Goal: Task Accomplishment & Management: Use online tool/utility

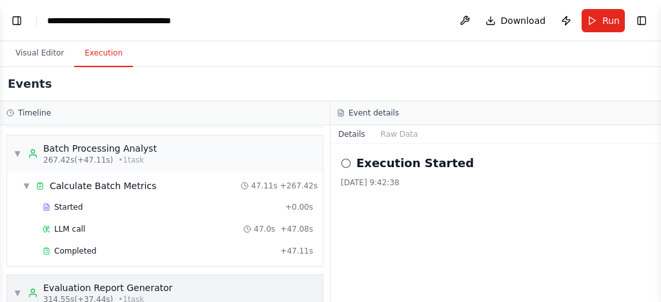
scroll to position [1280, 0]
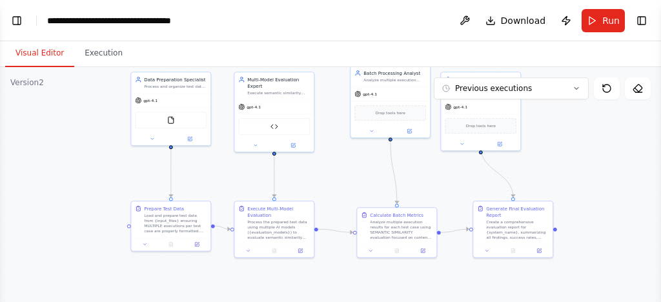
click at [37, 54] on button "Visual Editor" at bounding box center [39, 53] width 69 height 27
click at [568, 145] on div ".deletable-edge-delete-btn { width: 20px; height: 20px; border: 0px solid #ffff…" at bounding box center [330, 228] width 661 height 323
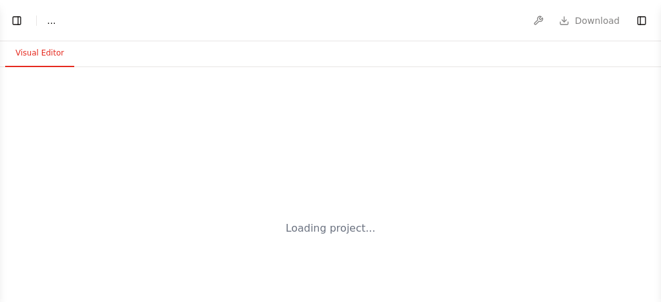
select select "****"
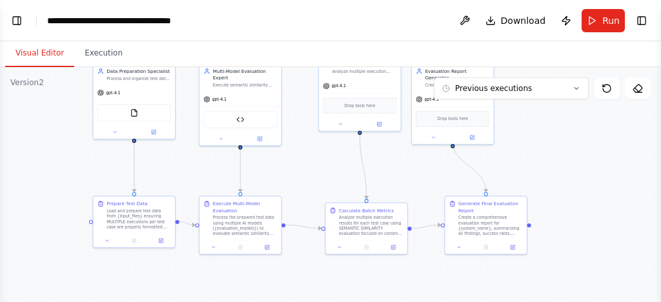
drag, startPoint x: 545, startPoint y: 225, endPoint x: 430, endPoint y: 176, distance: 125.0
click at [430, 176] on div ".deletable-edge-delete-btn { width: 20px; height: 20px; border: 0px solid #ffff…" at bounding box center [330, 228] width 661 height 323
click at [395, 251] on div at bounding box center [366, 246] width 81 height 14
click at [395, 247] on icon at bounding box center [393, 246] width 4 height 4
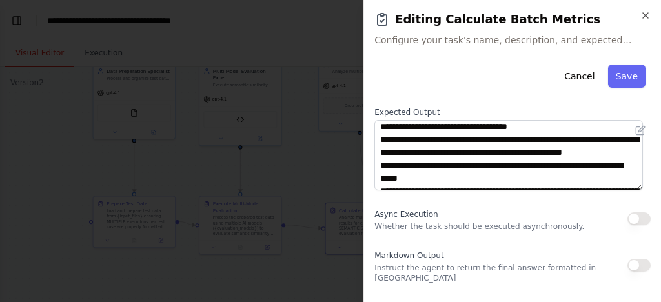
scroll to position [0, 0]
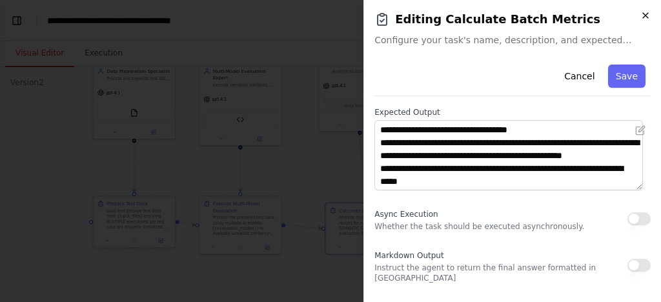
click at [647, 16] on icon "button" at bounding box center [645, 15] width 5 height 5
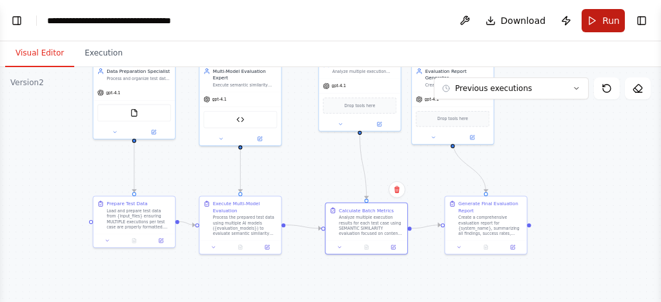
click at [605, 16] on span "Run" at bounding box center [611, 20] width 17 height 13
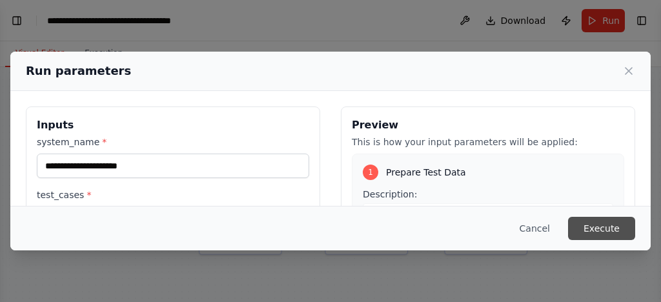
click at [607, 232] on button "Execute" at bounding box center [601, 228] width 67 height 23
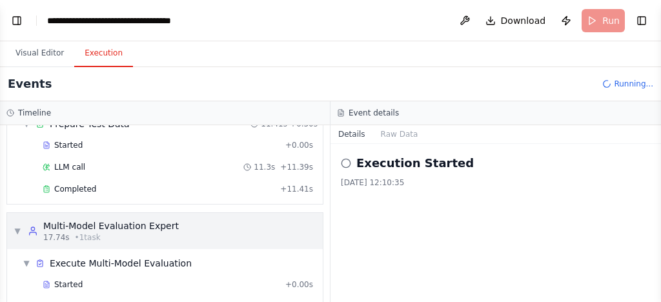
scroll to position [88, 0]
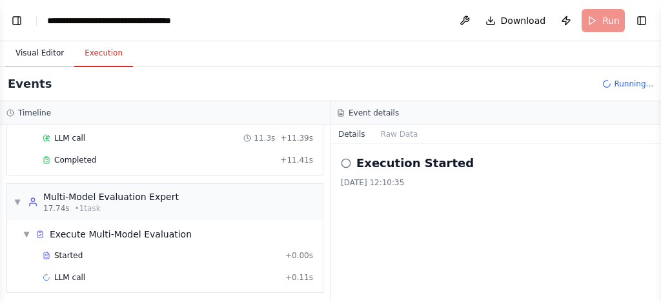
click at [39, 65] on button "Visual Editor" at bounding box center [39, 53] width 69 height 27
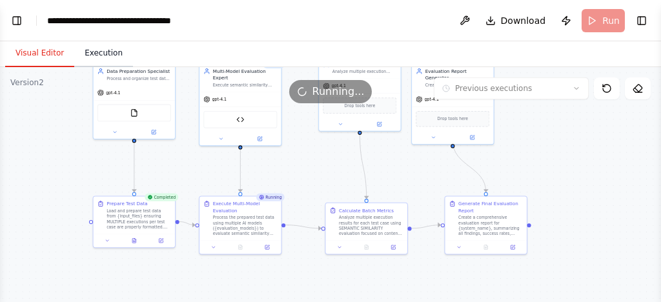
click at [89, 60] on button "Execution" at bounding box center [103, 53] width 59 height 27
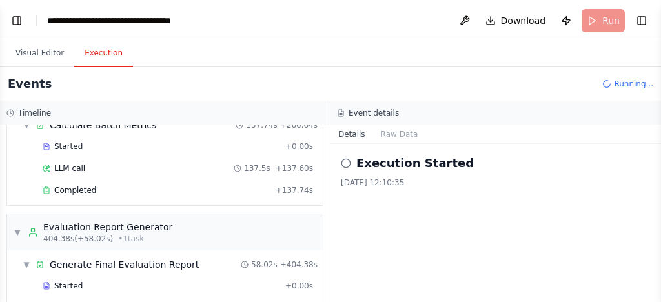
scroll to position [1280, 0]
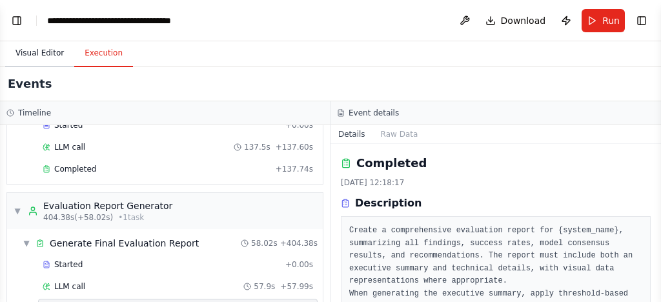
click at [22, 59] on button "Visual Editor" at bounding box center [39, 53] width 69 height 27
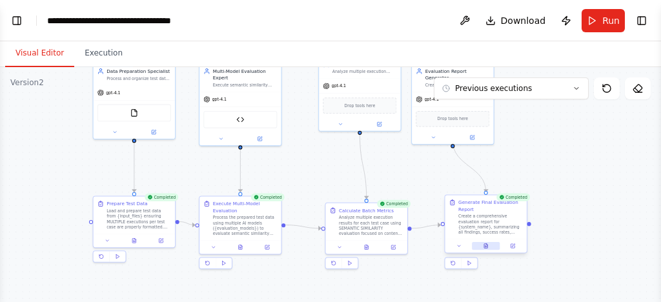
click at [490, 246] on button at bounding box center [486, 246] width 28 height 8
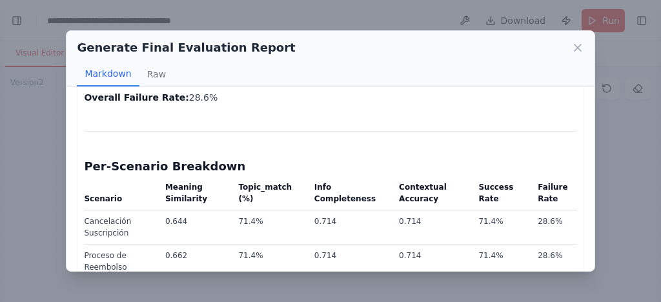
scroll to position [955, 0]
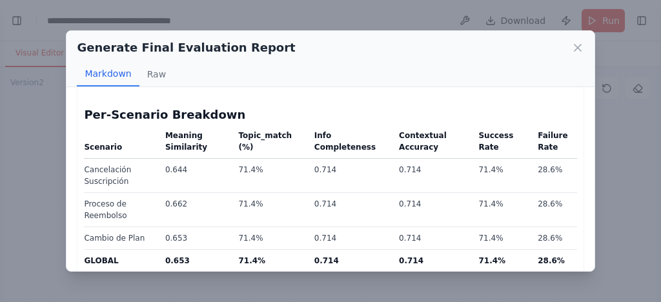
click at [642, 151] on div "Generate Final Evaluation Report Markdown Raw Customer Support Agent — Comprehe…" at bounding box center [330, 151] width 661 height 302
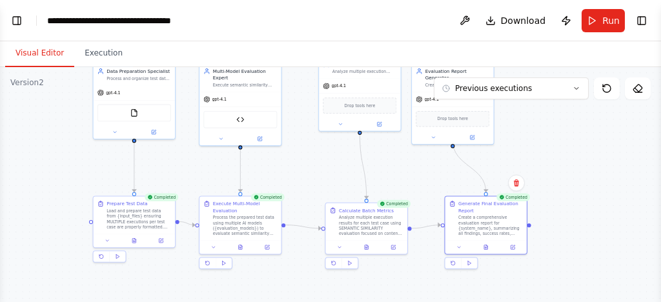
scroll to position [15311, 0]
click at [521, 247] on button at bounding box center [513, 246] width 23 height 8
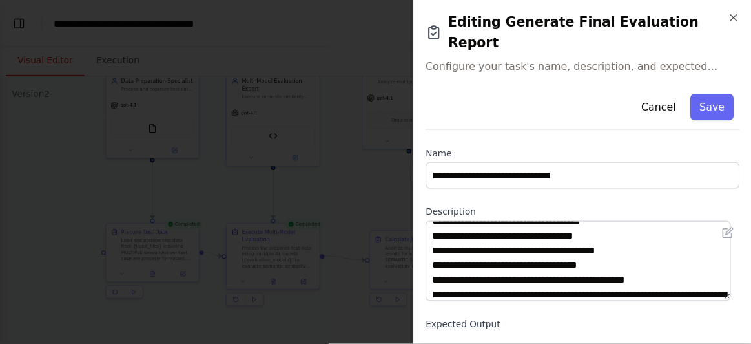
scroll to position [103, 0]
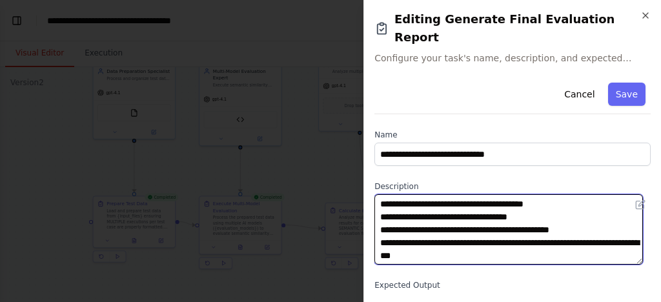
click at [557, 214] on textarea "**********" at bounding box center [509, 229] width 269 height 70
type textarea "**********"
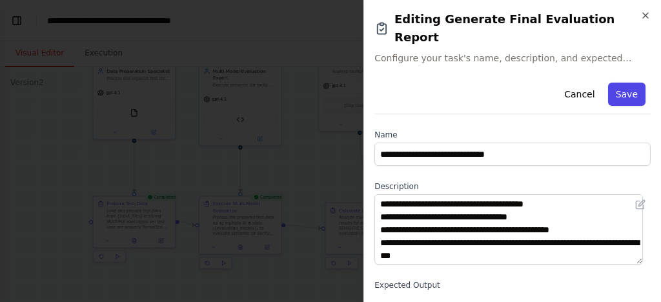
click at [623, 83] on button "Save" at bounding box center [627, 94] width 37 height 23
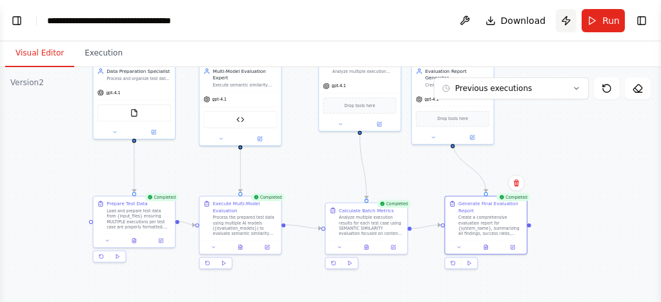
click at [563, 17] on button "Publish" at bounding box center [566, 20] width 21 height 23
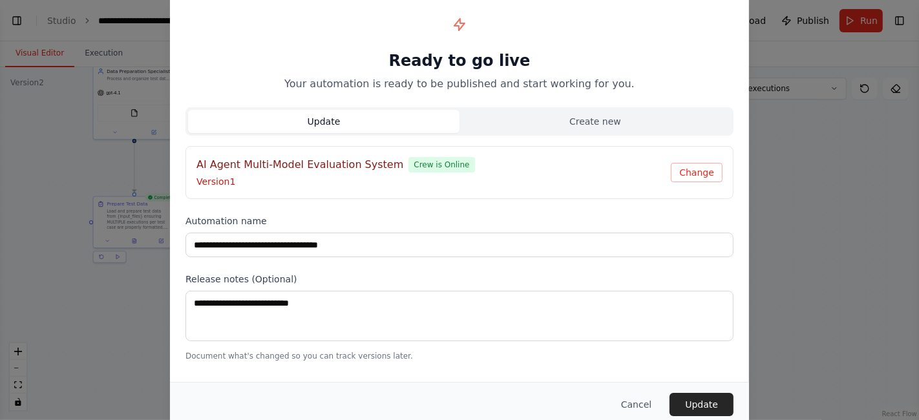
scroll to position [15311, 0]
click at [661, 302] on button "Update" at bounding box center [701, 404] width 64 height 23
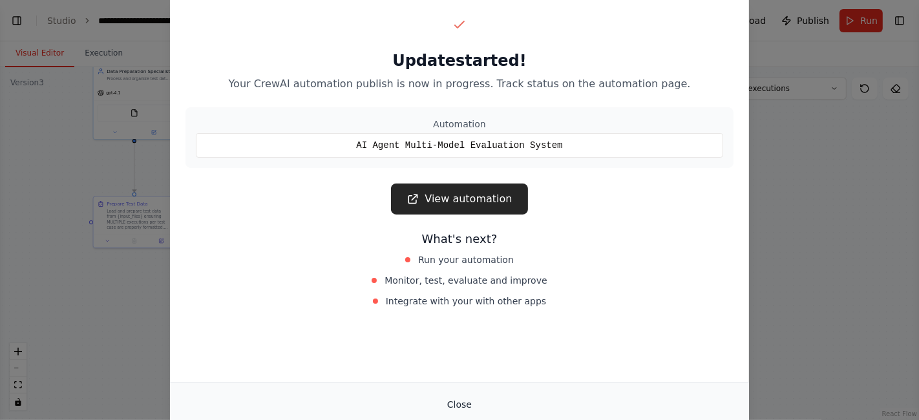
click at [455, 302] on button "Close" at bounding box center [459, 404] width 45 height 23
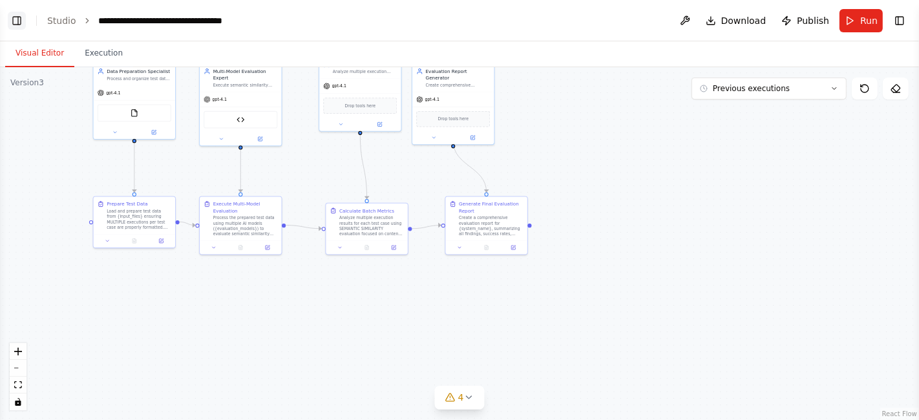
click at [14, 23] on button "Toggle Left Sidebar" at bounding box center [17, 21] width 18 height 18
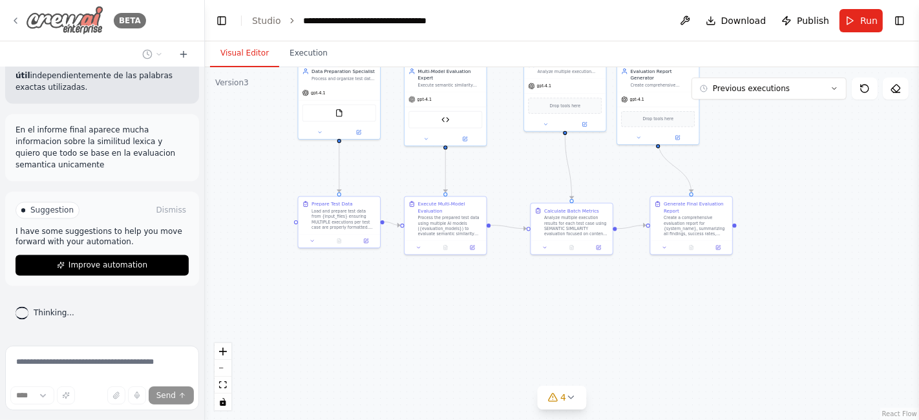
click at [72, 17] on img at bounding box center [65, 20] width 78 height 29
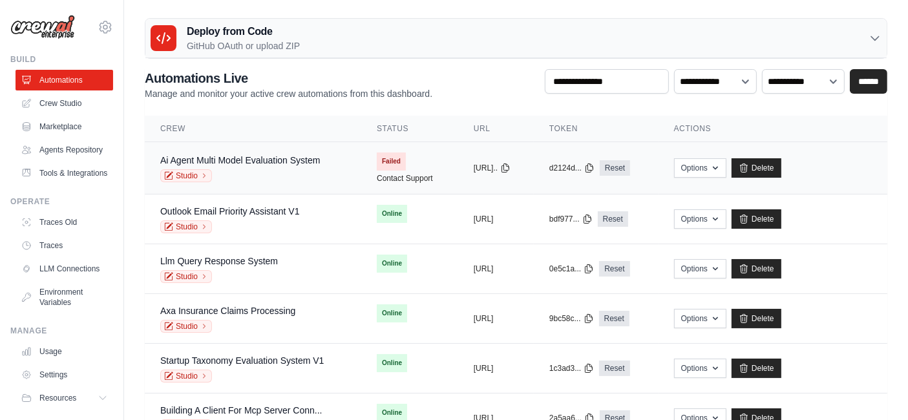
click at [313, 175] on div "Studio" at bounding box center [240, 175] width 160 height 13
click at [194, 174] on link "Studio" at bounding box center [186, 175] width 52 height 13
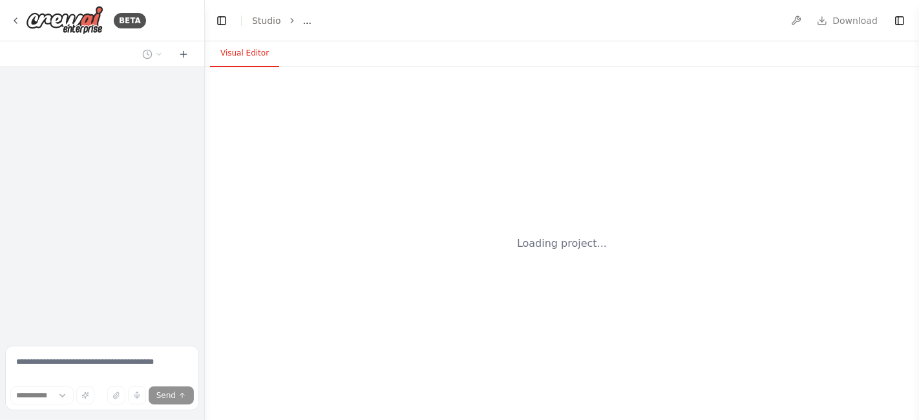
select select "****"
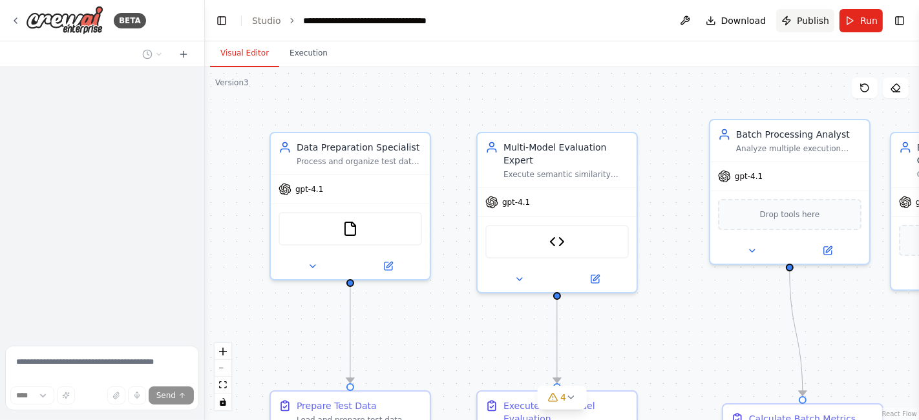
click at [810, 21] on span "Publish" at bounding box center [813, 20] width 32 height 13
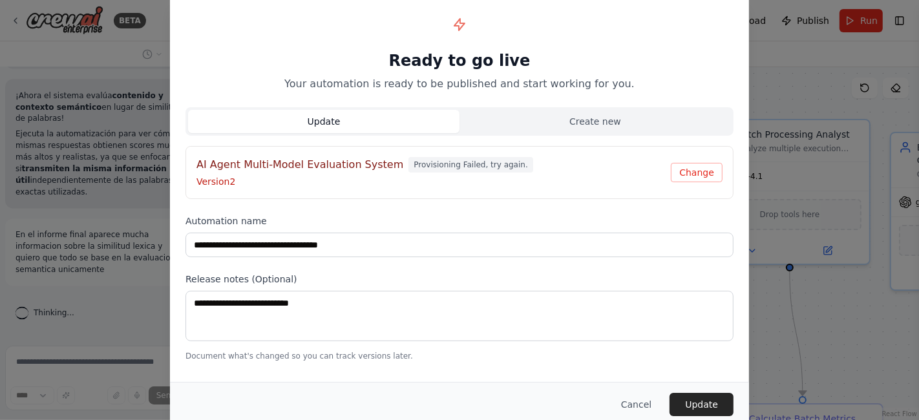
scroll to position [15266, 0]
click at [705, 174] on button "Change" at bounding box center [697, 172] width 52 height 19
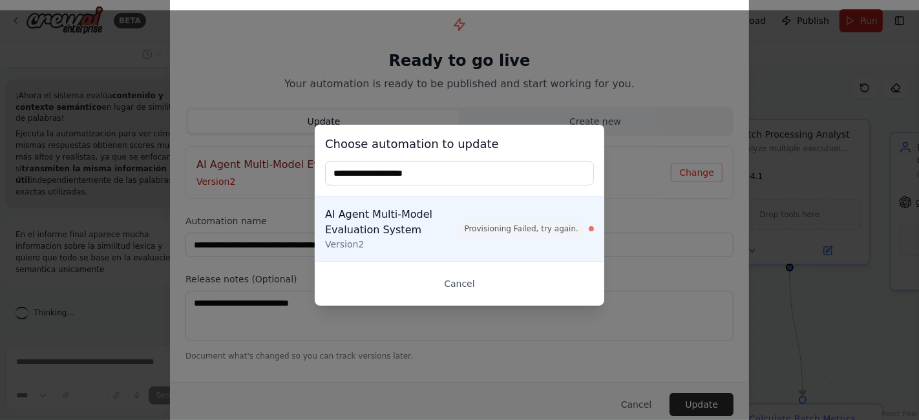
click at [636, 169] on div "Choose automation to update AI Agent Multi-Model Evaluation System Version 2 Pr…" at bounding box center [459, 215] width 919 height 410
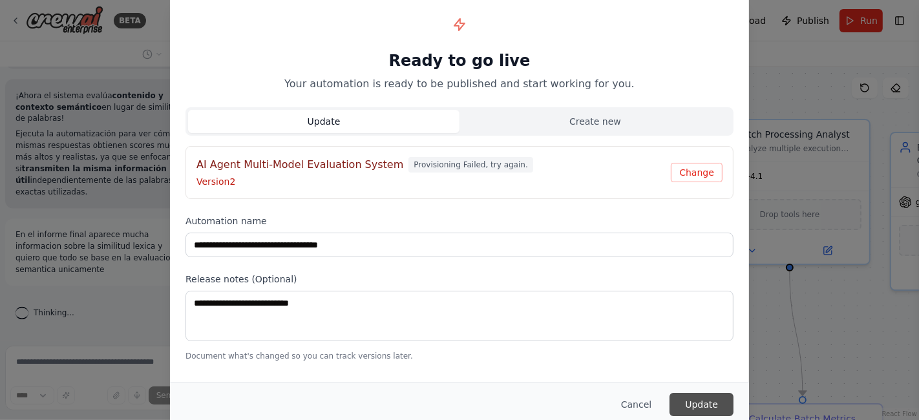
click at [704, 404] on button "Update" at bounding box center [701, 404] width 64 height 23
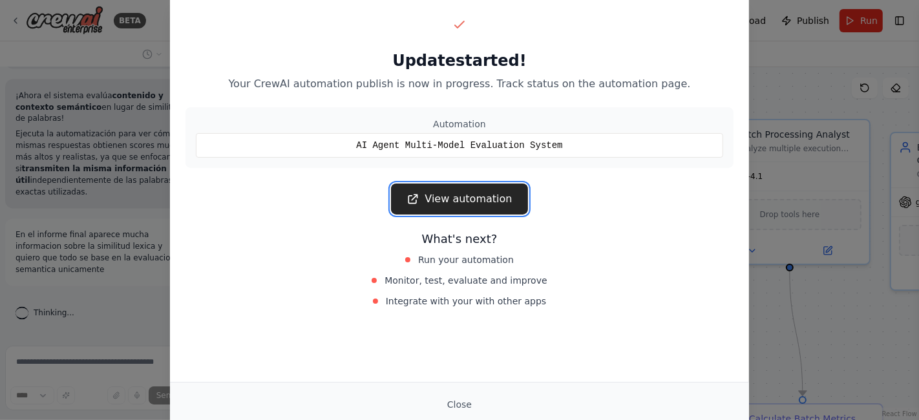
click at [470, 195] on link "View automation" at bounding box center [459, 198] width 136 height 31
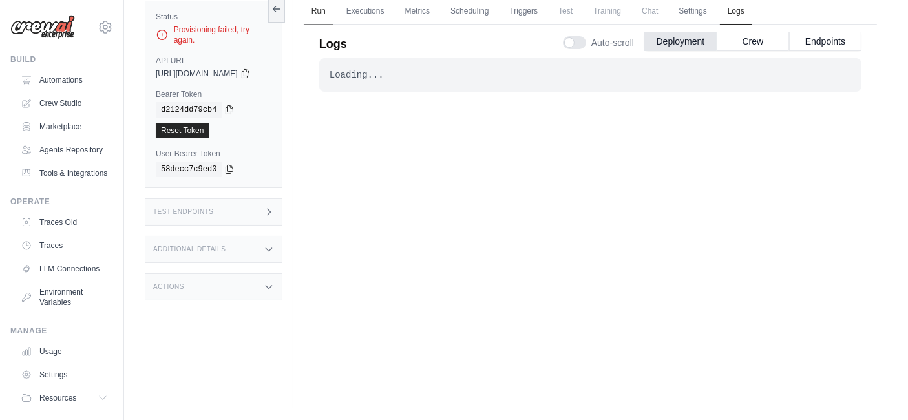
click at [323, 12] on link "Run" at bounding box center [319, 11] width 30 height 27
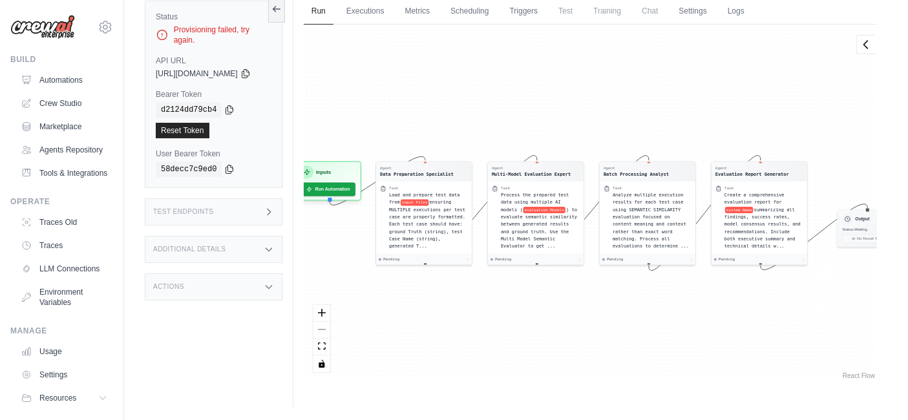
drag, startPoint x: 390, startPoint y: 81, endPoint x: 402, endPoint y: 92, distance: 16.5
click at [402, 92] on div "Agent Data Preparation Specialist Task Load and prepare test data from input Fi…" at bounding box center [590, 203] width 573 height 357
click at [218, 32] on div "Provisioning failed, try again." at bounding box center [214, 35] width 116 height 21
click at [162, 30] on icon at bounding box center [162, 35] width 10 height 10
click at [48, 79] on link "Automations" at bounding box center [66, 80] width 98 height 21
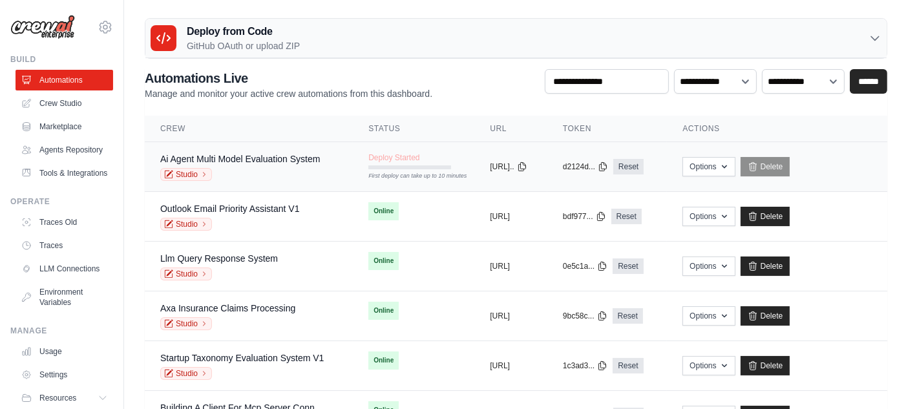
click at [322, 163] on div "Ai Agent Multi Model Evaluation System Studio" at bounding box center [248, 166] width 177 height 28
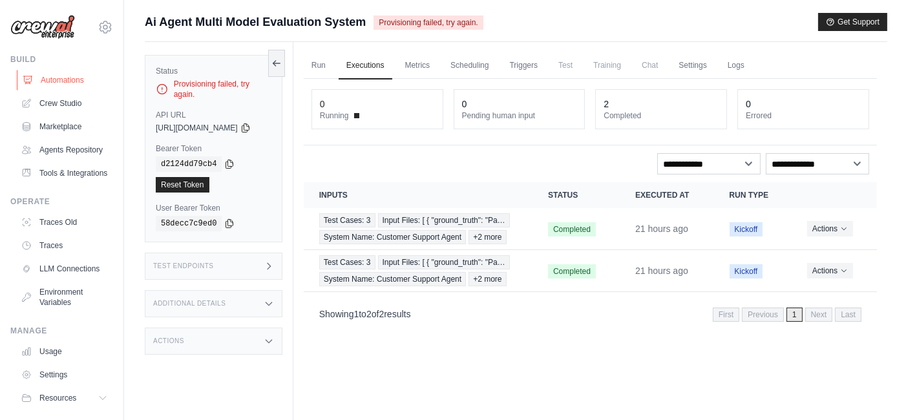
click at [53, 83] on link "Automations" at bounding box center [66, 80] width 98 height 21
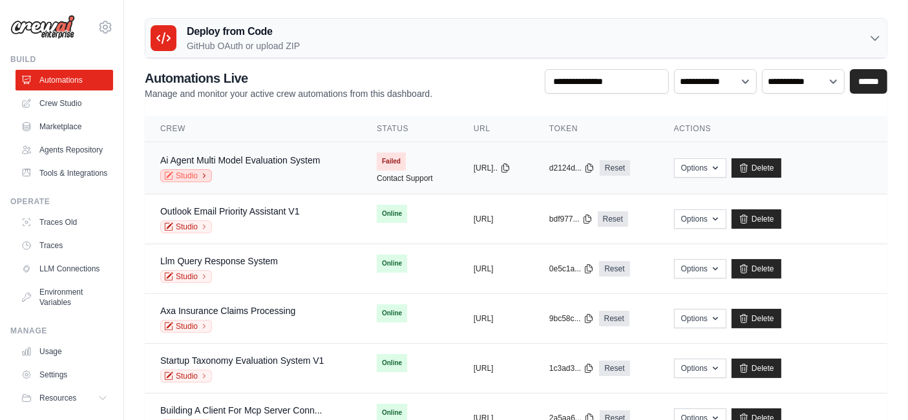
click at [207, 173] on icon at bounding box center [204, 176] width 8 height 8
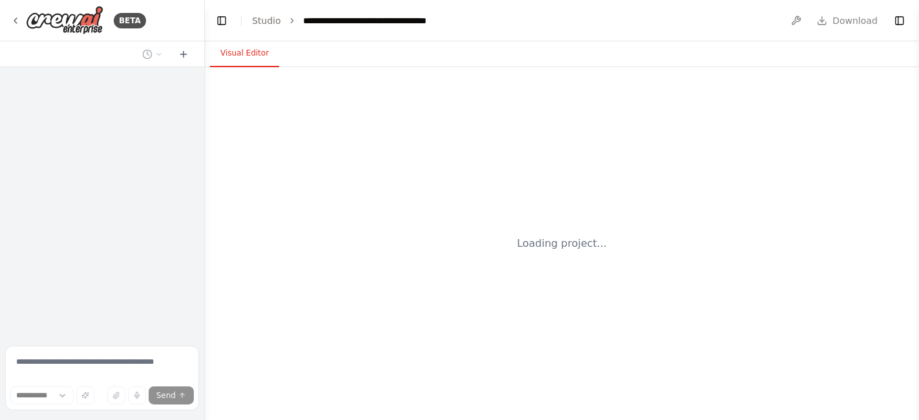
select select "****"
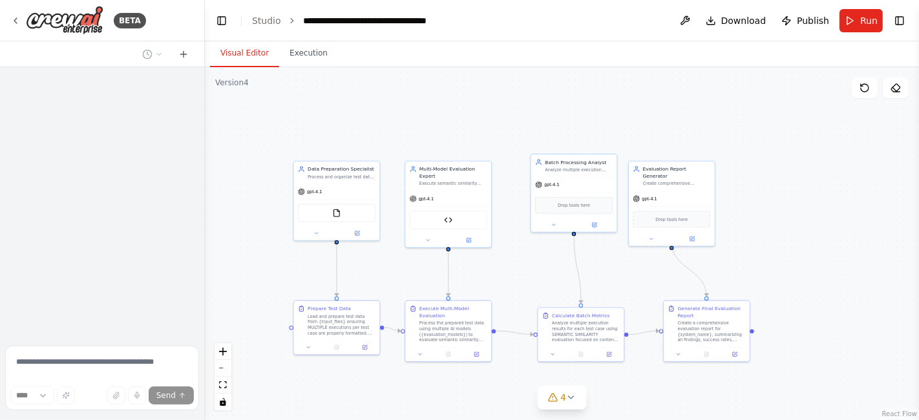
drag, startPoint x: 666, startPoint y: 296, endPoint x: 530, endPoint y: 266, distance: 139.5
click at [530, 266] on div ".deletable-edge-delete-btn { width: 20px; height: 20px; border: 0px solid #ffff…" at bounding box center [562, 243] width 714 height 353
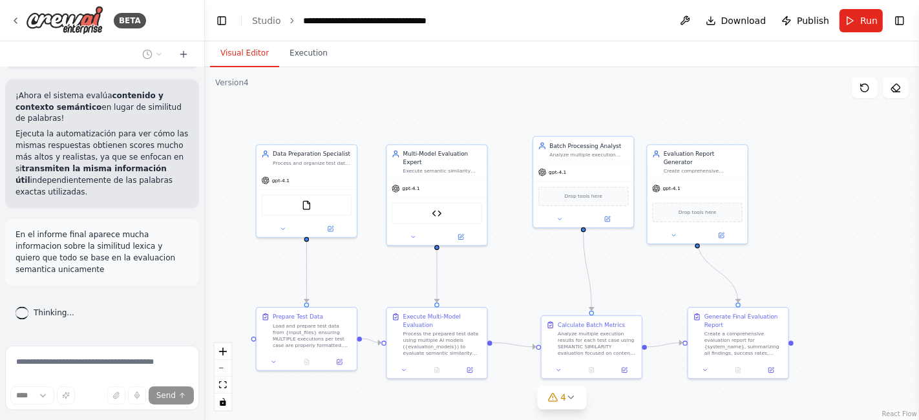
scroll to position [15266, 0]
click at [865, 16] on span "Run" at bounding box center [868, 20] width 17 height 13
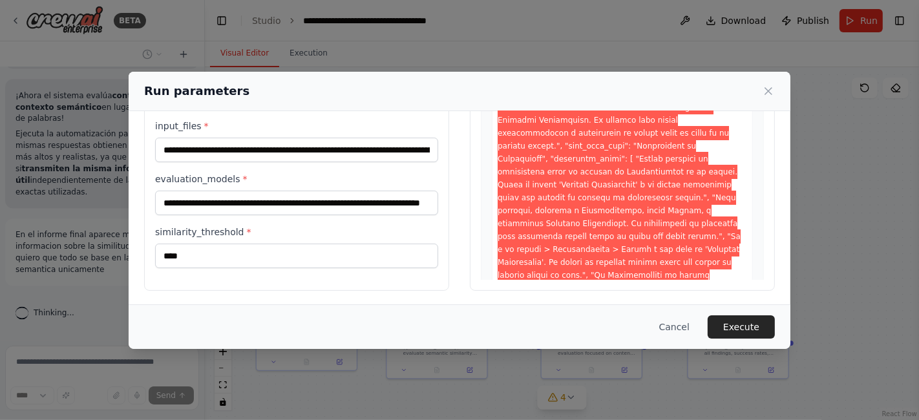
scroll to position [143, 0]
click at [269, 143] on input "input_files *" at bounding box center [296, 149] width 283 height 25
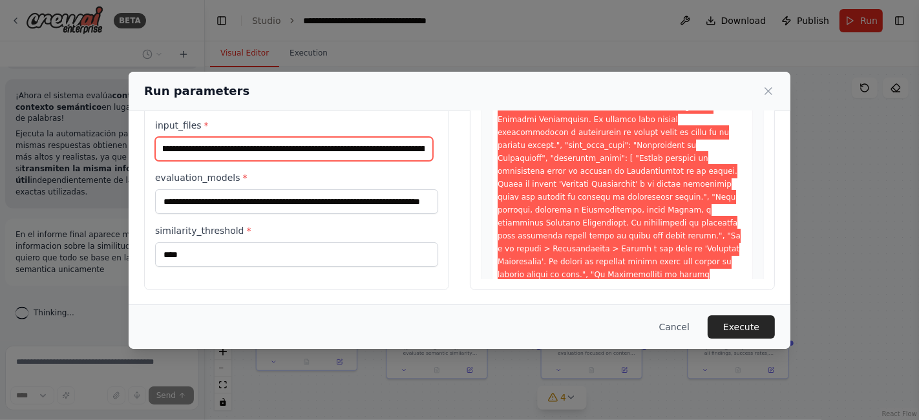
scroll to position [0, 833]
click at [258, 141] on input "input_files *" at bounding box center [294, 149] width 278 height 24
click at [259, 143] on input "input_files *" at bounding box center [294, 149] width 278 height 24
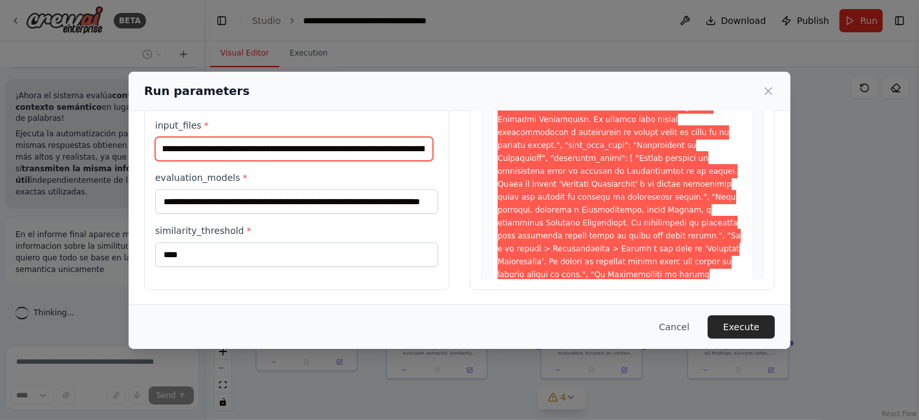
scroll to position [0, 0]
paste input "text"
type input "**********"
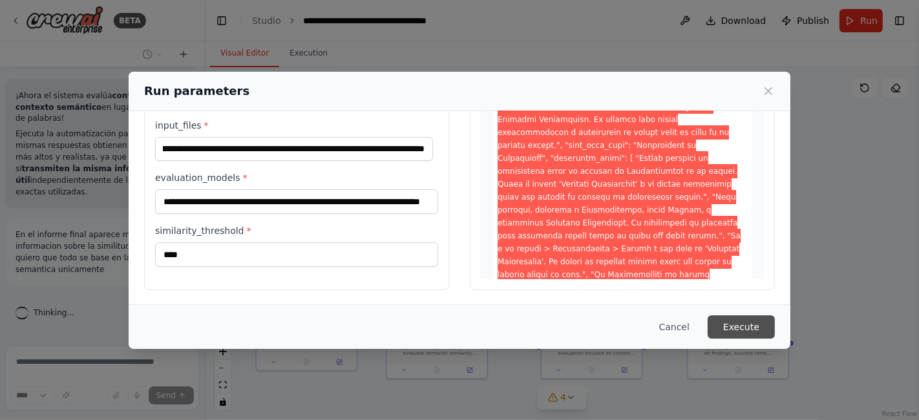
click at [753, 324] on button "Execute" at bounding box center [740, 326] width 67 height 23
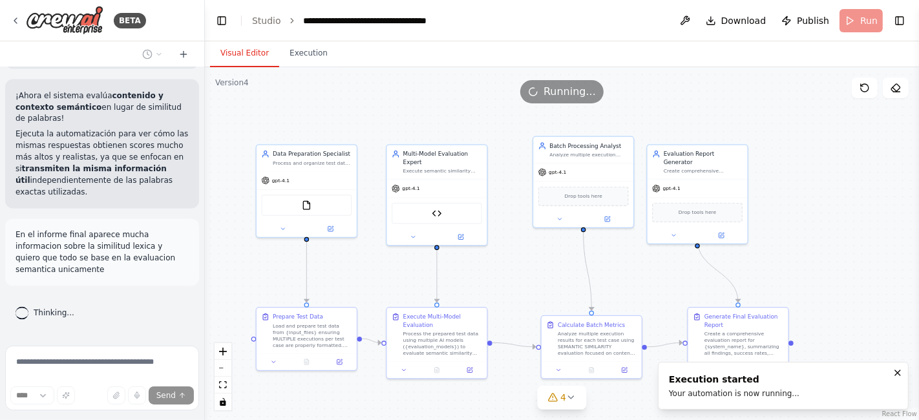
click at [240, 54] on button "Visual Editor" at bounding box center [244, 53] width 69 height 27
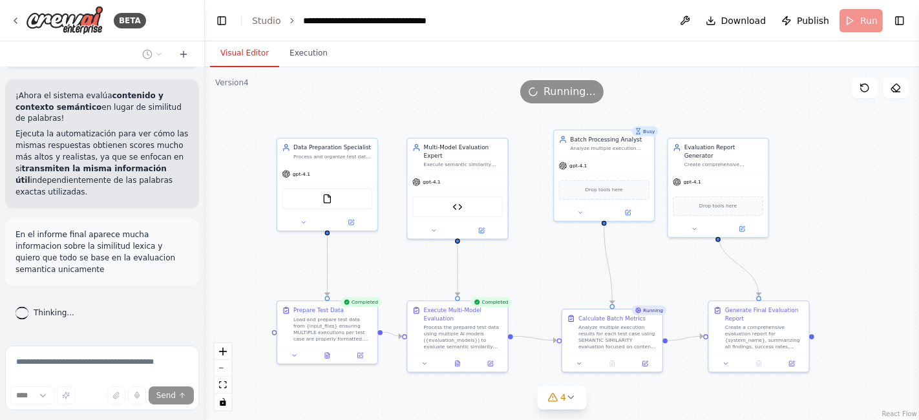
drag, startPoint x: 873, startPoint y: 214, endPoint x: 893, endPoint y: 208, distance: 21.7
click at [893, 208] on div ".deletable-edge-delete-btn { width: 20px; height: 20px; border: 0px solid #ffff…" at bounding box center [562, 243] width 714 height 353
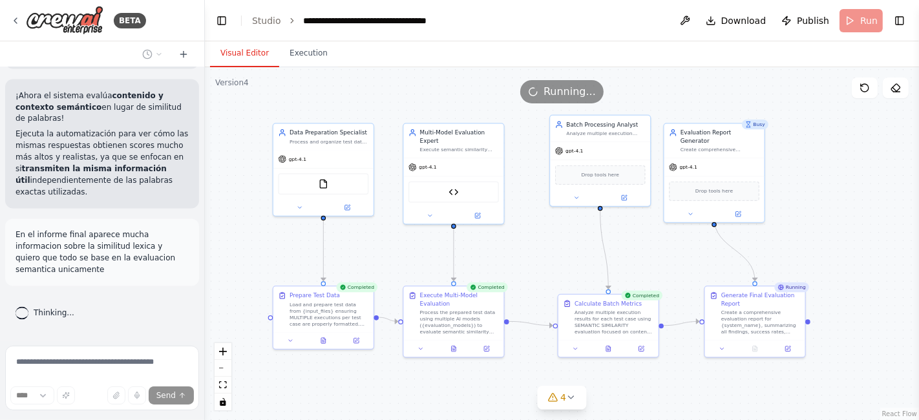
drag, startPoint x: 864, startPoint y: 200, endPoint x: 860, endPoint y: 185, distance: 15.4
click at [860, 185] on div ".deletable-edge-delete-btn { width: 20px; height: 20px; border: 0px solid #ffff…" at bounding box center [562, 243] width 714 height 353
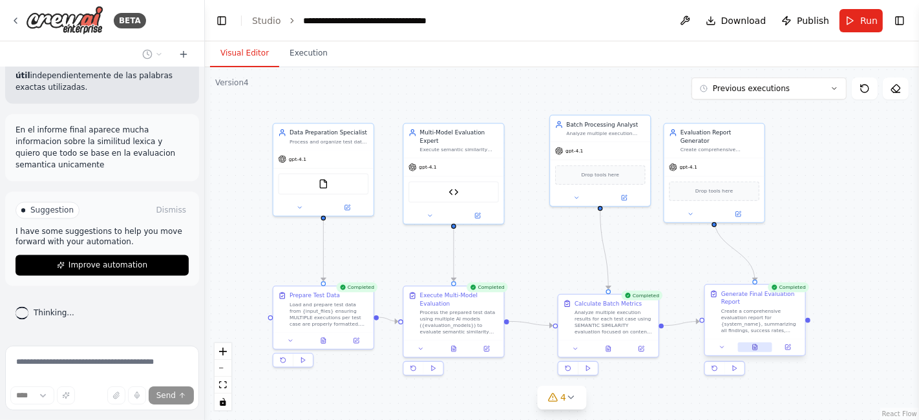
click at [745, 344] on button at bounding box center [755, 347] width 34 height 10
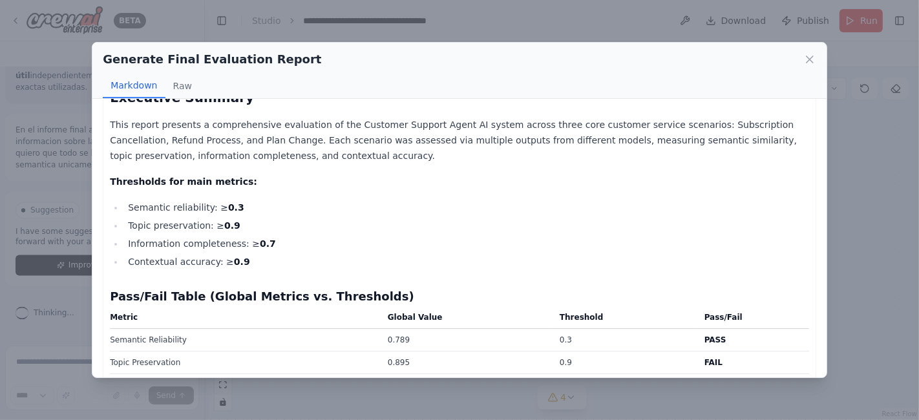
scroll to position [143, 0]
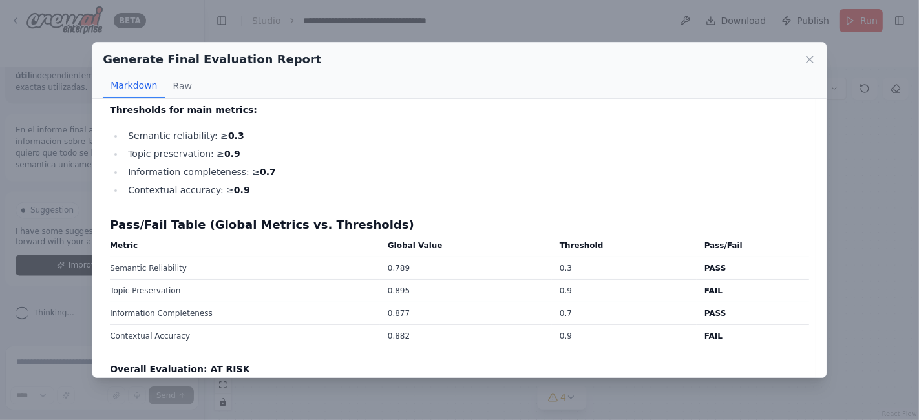
click at [424, 313] on td "0.877" at bounding box center [466, 313] width 172 height 23
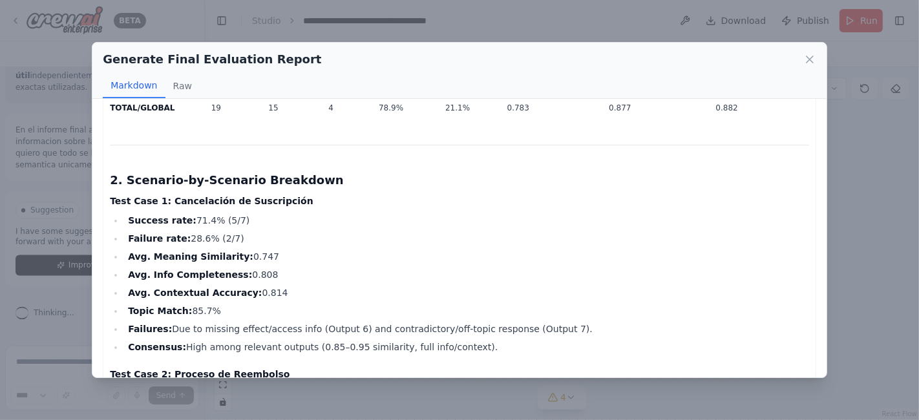
scroll to position [1292, 0]
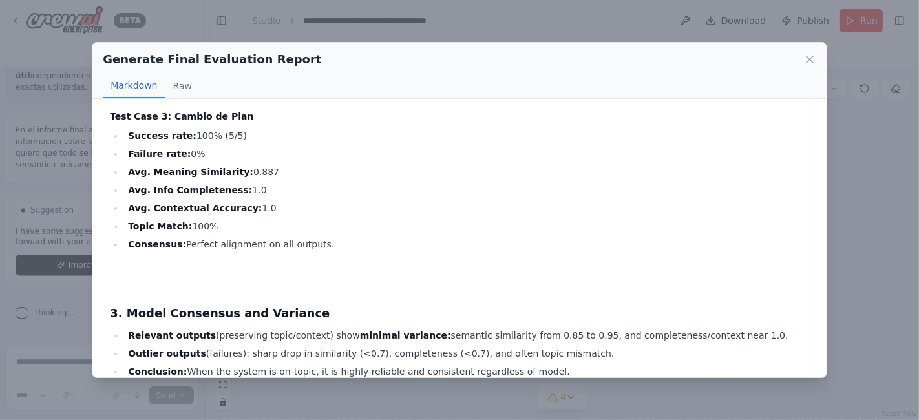
click at [678, 395] on div "Generate Final Evaluation Report Markdown Raw Customer Support Agent Evaluation…" at bounding box center [459, 210] width 919 height 420
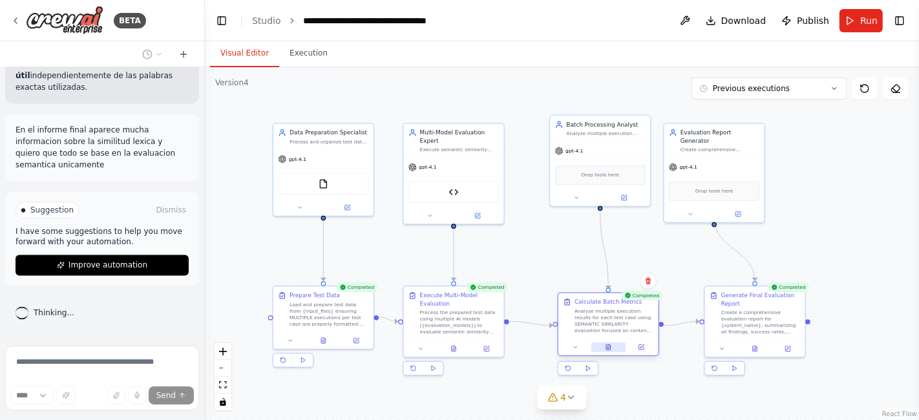
click at [610, 344] on icon at bounding box center [608, 347] width 6 height 6
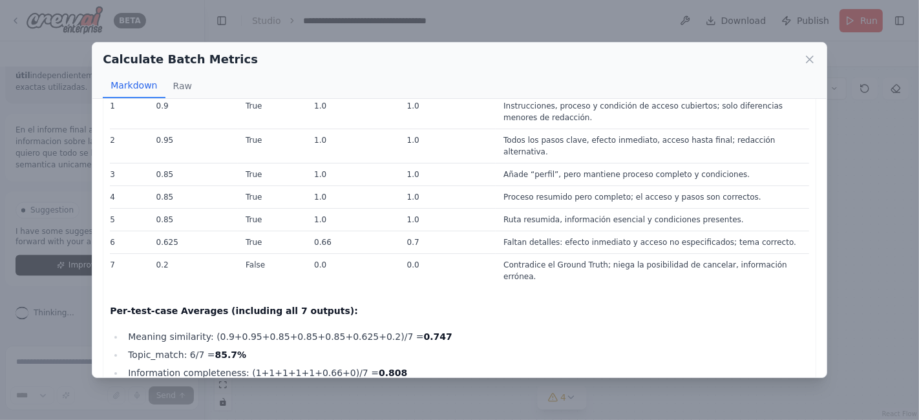
scroll to position [646, 0]
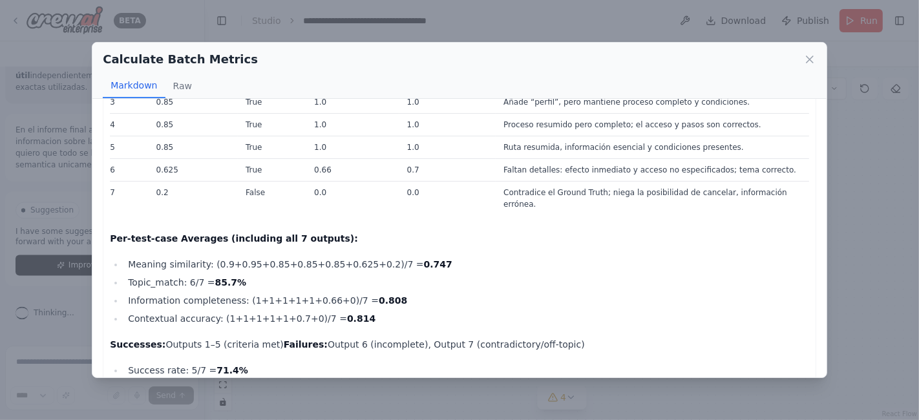
click at [147, 275] on li "Topic_match: 6/7 = 85.7%" at bounding box center [466, 283] width 685 height 16
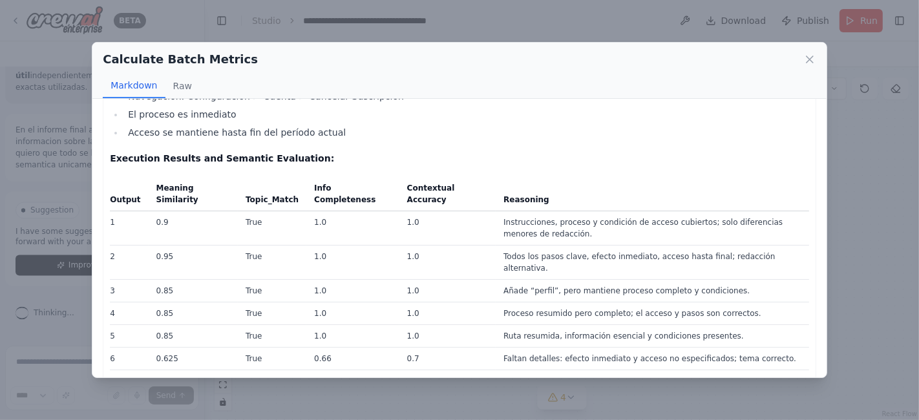
scroll to position [0, 0]
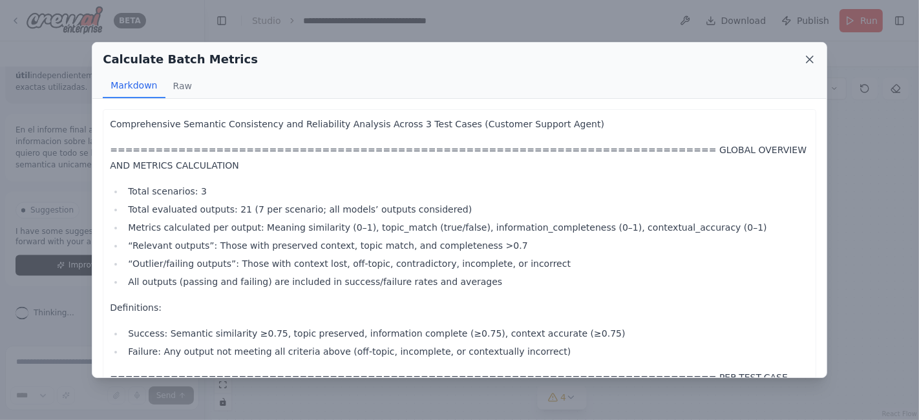
click at [810, 56] on icon at bounding box center [809, 59] width 13 height 13
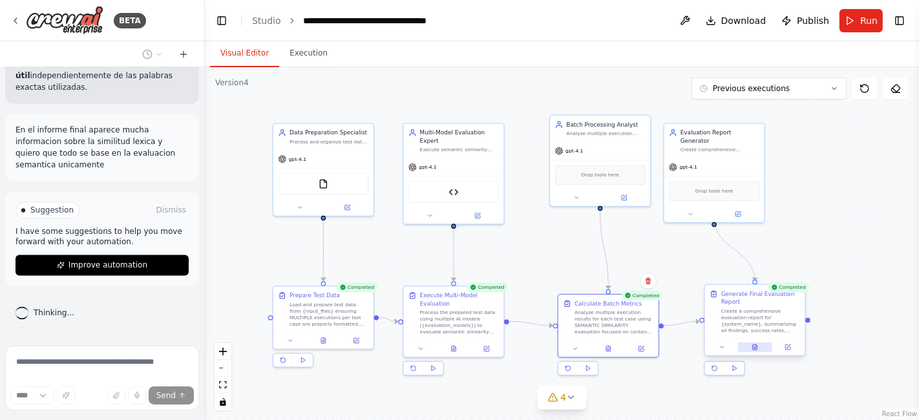
click at [762, 344] on button at bounding box center [755, 347] width 34 height 10
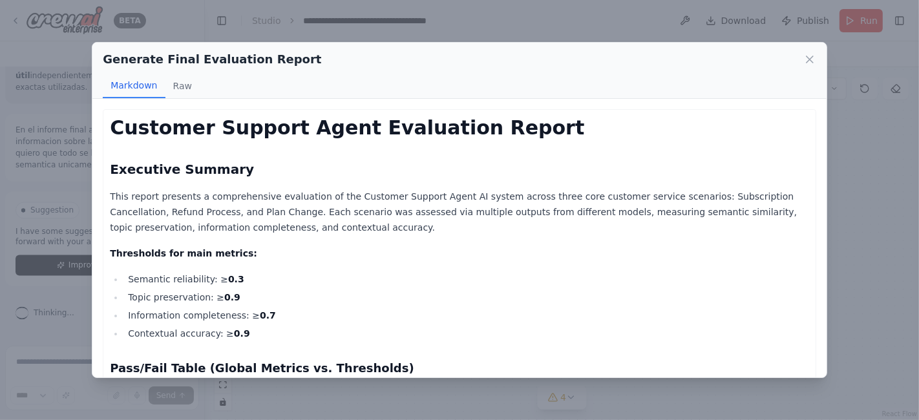
click at [819, 54] on div "Generate Final Evaluation Report Markdown Raw" at bounding box center [459, 71] width 734 height 56
click at [814, 62] on icon at bounding box center [809, 59] width 13 height 13
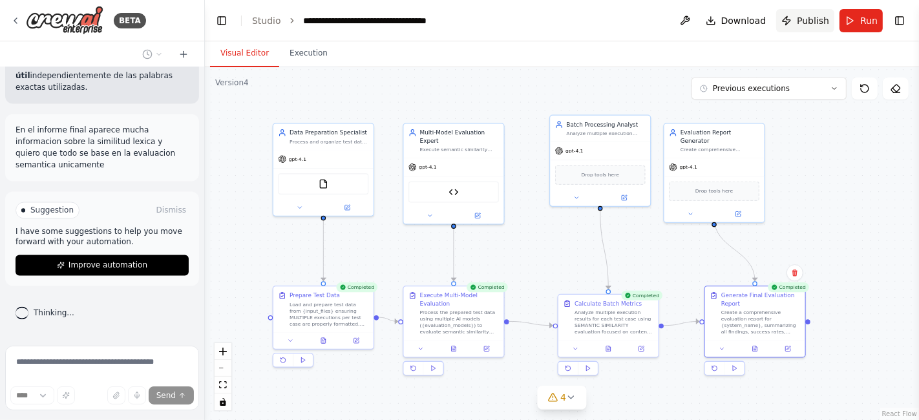
click at [804, 25] on span "Publish" at bounding box center [813, 20] width 32 height 13
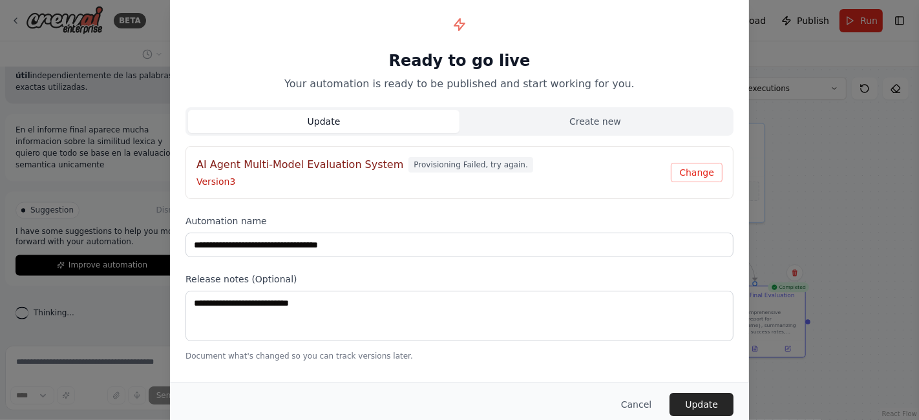
click at [901, 272] on div "**********" at bounding box center [459, 210] width 919 height 420
click at [646, 405] on button "Cancel" at bounding box center [635, 404] width 51 height 23
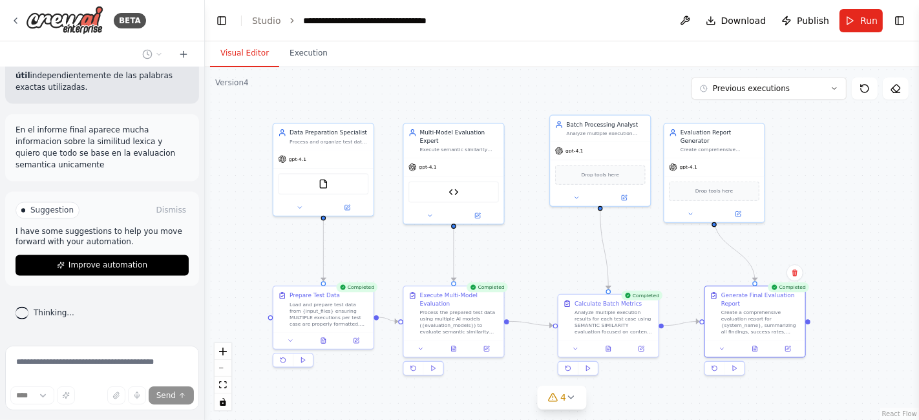
click at [44, 216] on span "Suggestion" at bounding box center [51, 210] width 43 height 10
click at [168, 217] on button "Dismiss" at bounding box center [171, 210] width 35 height 13
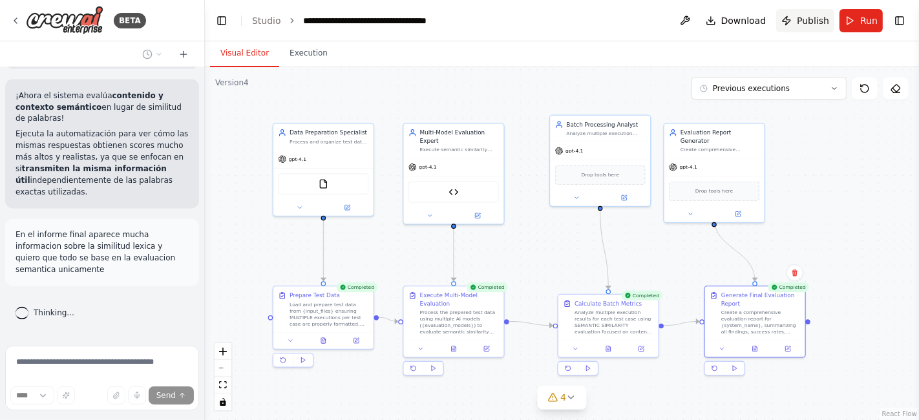
click at [817, 26] on span "Publish" at bounding box center [813, 20] width 32 height 13
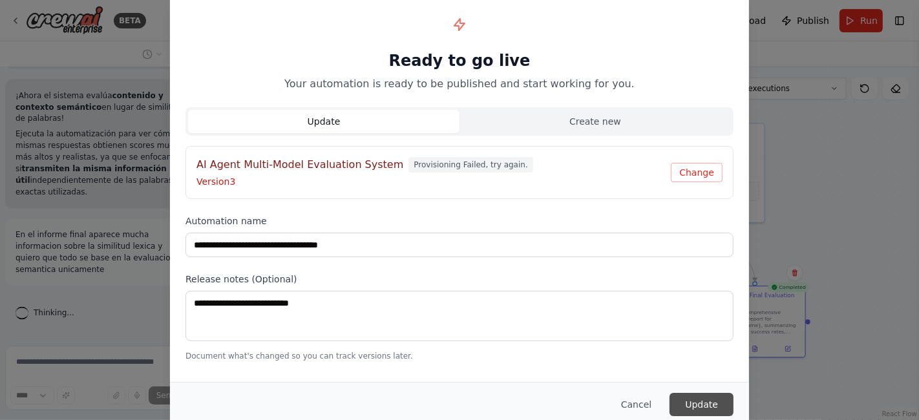
click at [702, 401] on button "Update" at bounding box center [701, 404] width 64 height 23
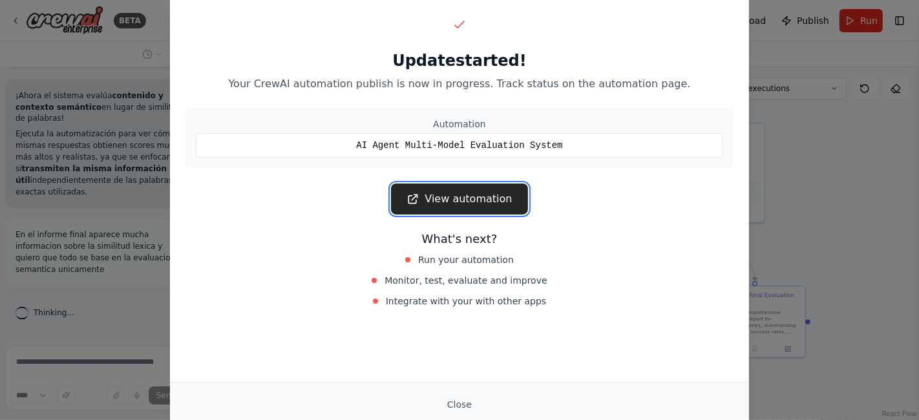
click at [464, 196] on link "View automation" at bounding box center [459, 198] width 136 height 31
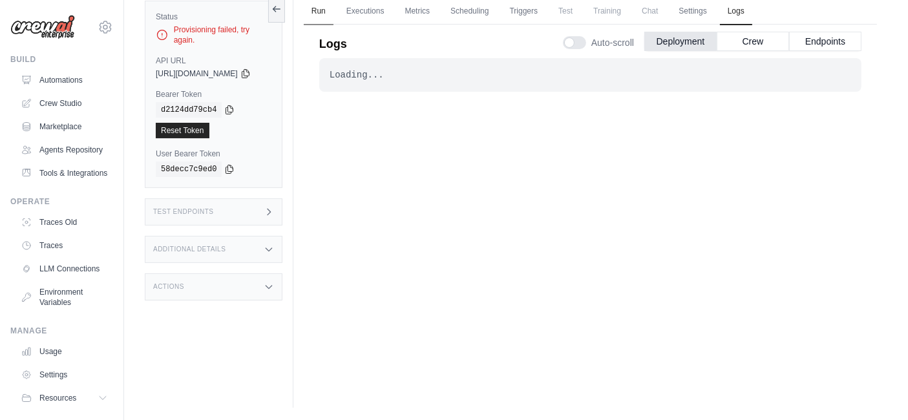
click at [333, 19] on link "Run" at bounding box center [319, 11] width 30 height 27
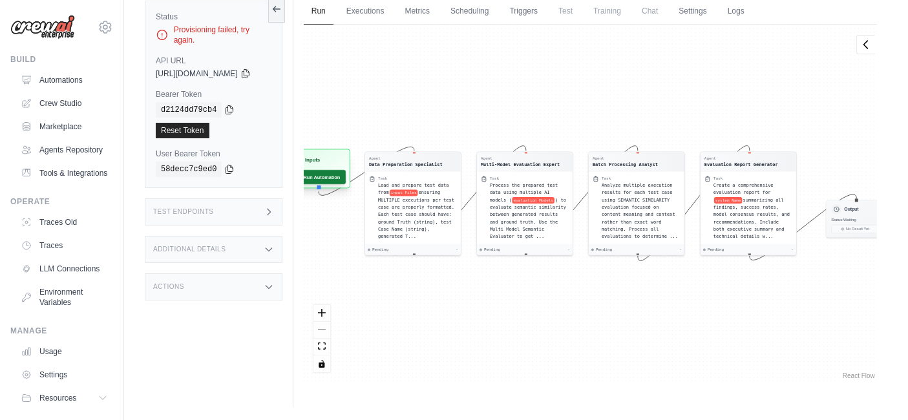
click at [337, 179] on button "Run Automation" at bounding box center [316, 177] width 57 height 14
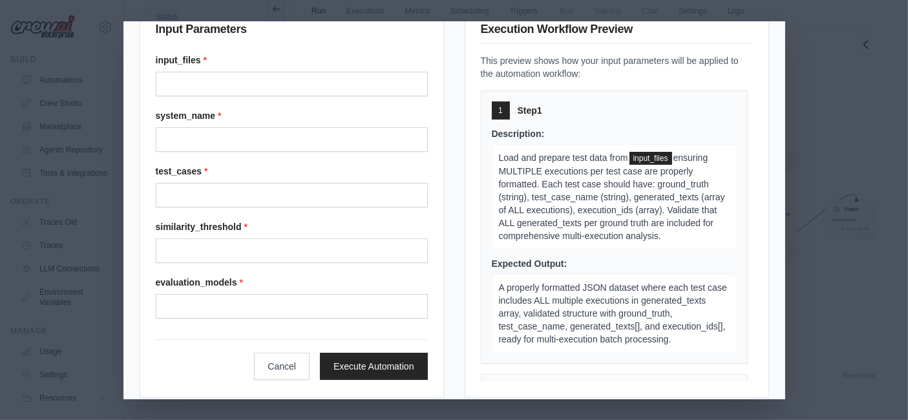
scroll to position [47, 0]
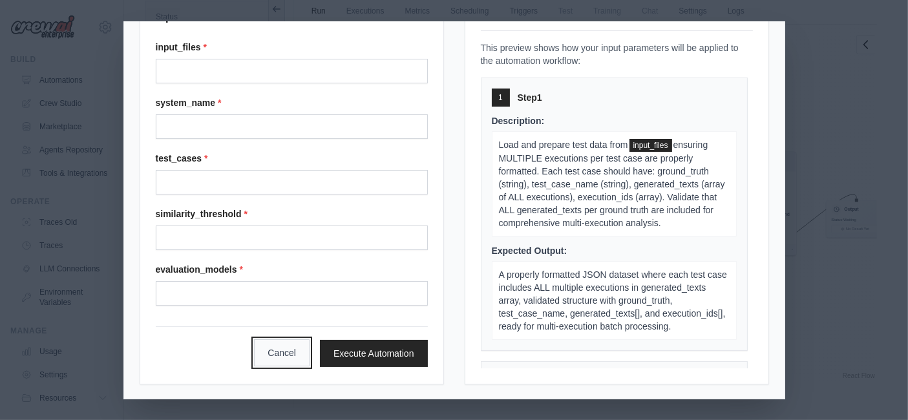
click at [291, 346] on button "Cancel" at bounding box center [282, 352] width 56 height 27
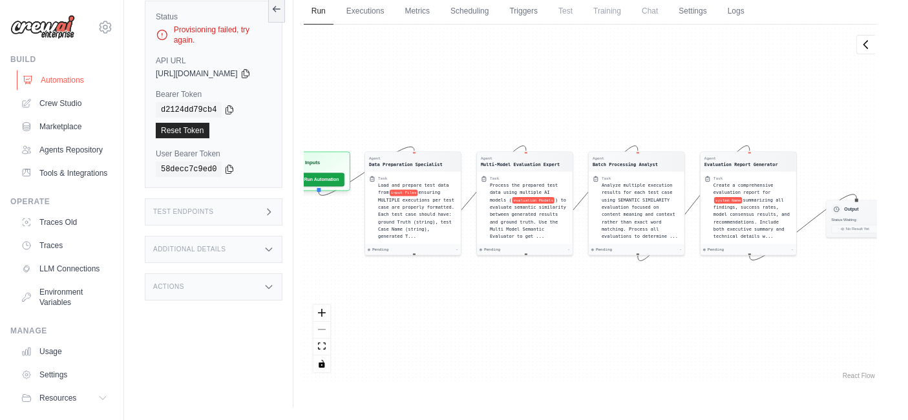
click at [70, 79] on link "Automations" at bounding box center [66, 80] width 98 height 21
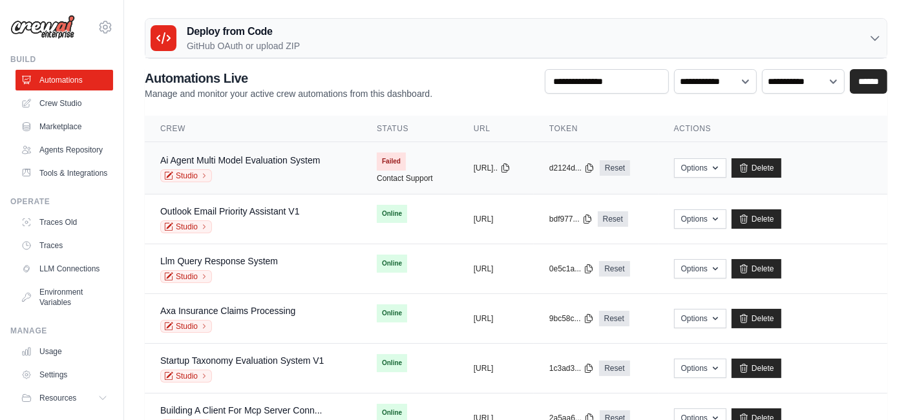
click at [223, 172] on div "Studio" at bounding box center [240, 175] width 160 height 13
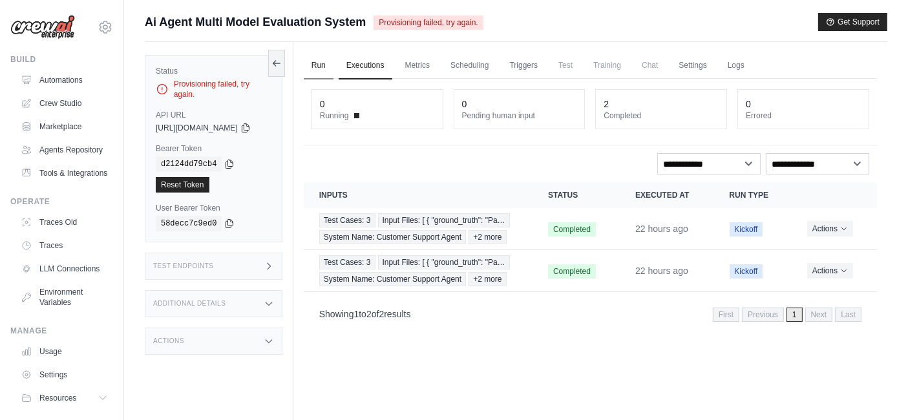
click at [318, 65] on link "Run" at bounding box center [319, 65] width 30 height 27
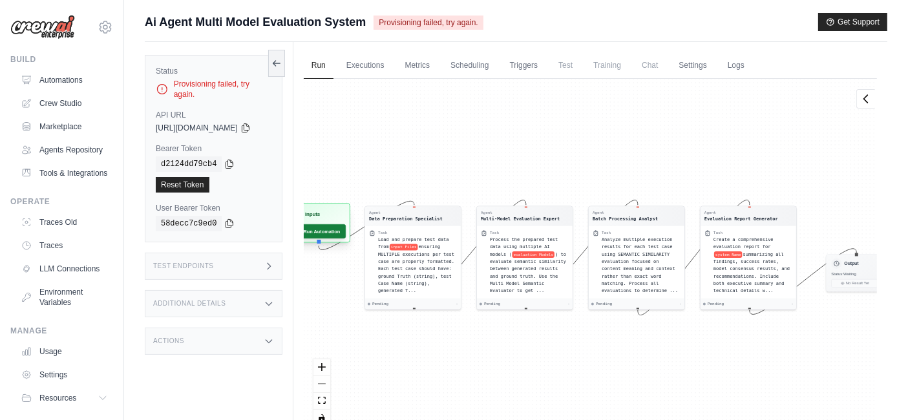
click at [335, 231] on button "Run Automation" at bounding box center [316, 231] width 57 height 14
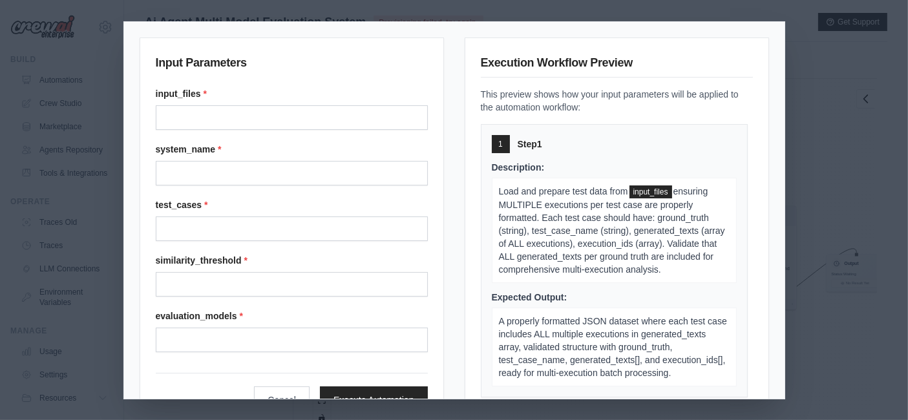
click at [834, 137] on div "Input Parameters input_files * system_name * test_cases * similarity_threshold …" at bounding box center [454, 210] width 908 height 420
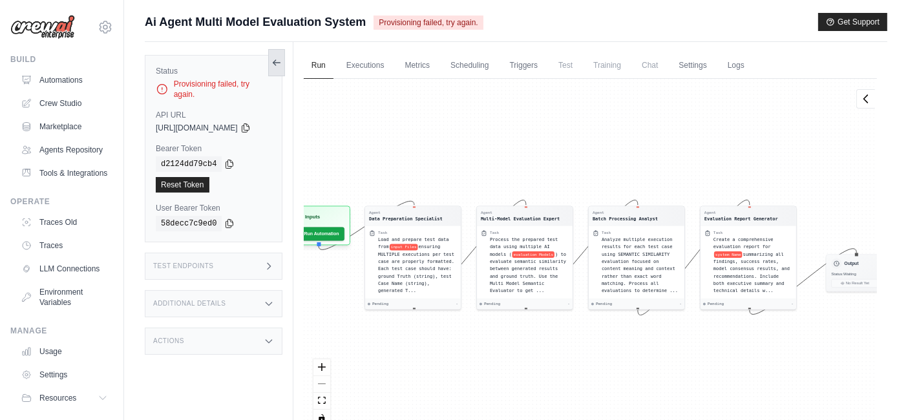
click at [282, 63] on icon at bounding box center [276, 62] width 10 height 10
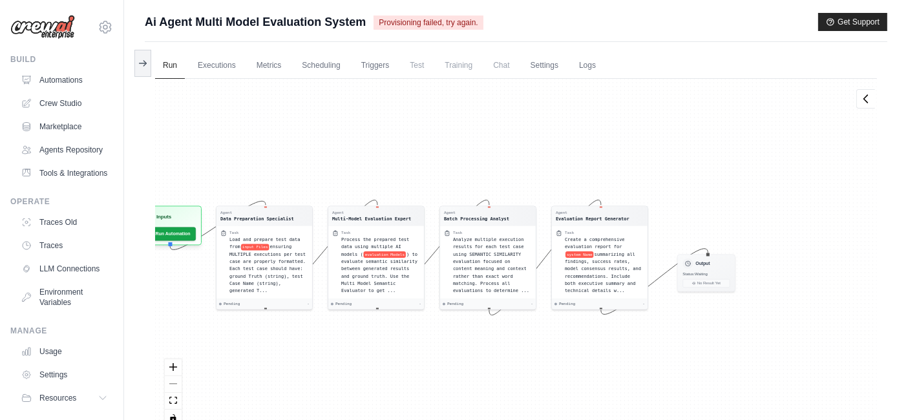
click at [59, 25] on img at bounding box center [42, 27] width 65 height 25
click at [58, 78] on link "Automations" at bounding box center [66, 80] width 98 height 21
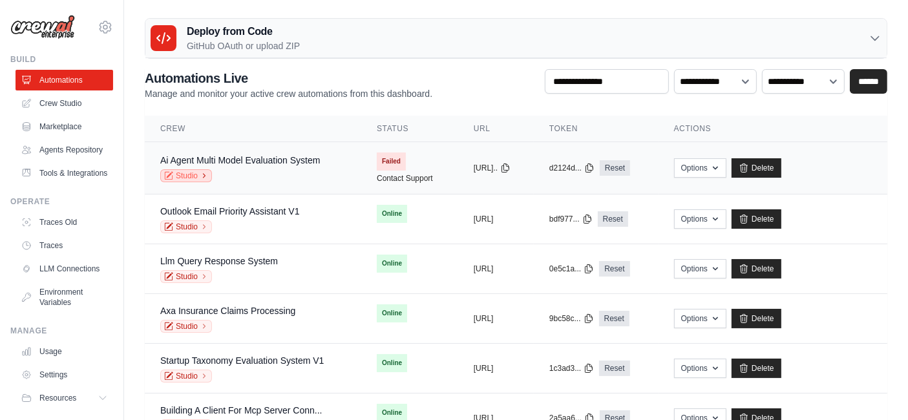
click at [183, 180] on link "Studio" at bounding box center [186, 175] width 52 height 13
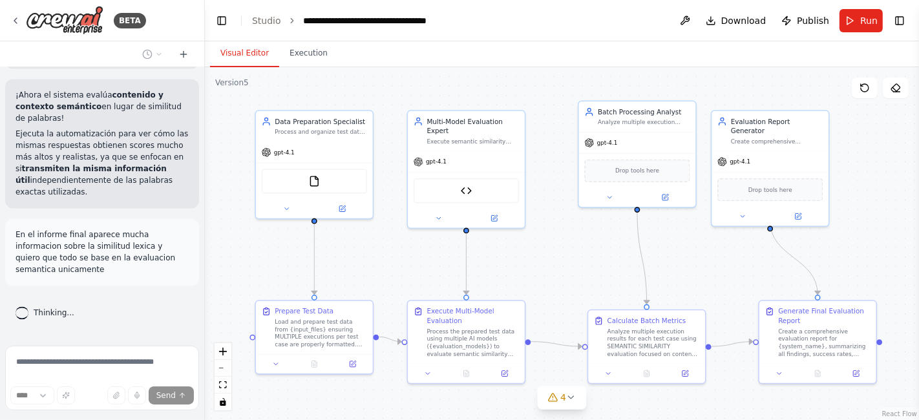
drag, startPoint x: 671, startPoint y: 232, endPoint x: 563, endPoint y: 213, distance: 109.6
click at [563, 213] on div ".deletable-edge-delete-btn { width: 20px; height: 20px; border: 0px solid #ffff…" at bounding box center [562, 243] width 714 height 353
click at [177, 53] on button at bounding box center [183, 55] width 21 height 16
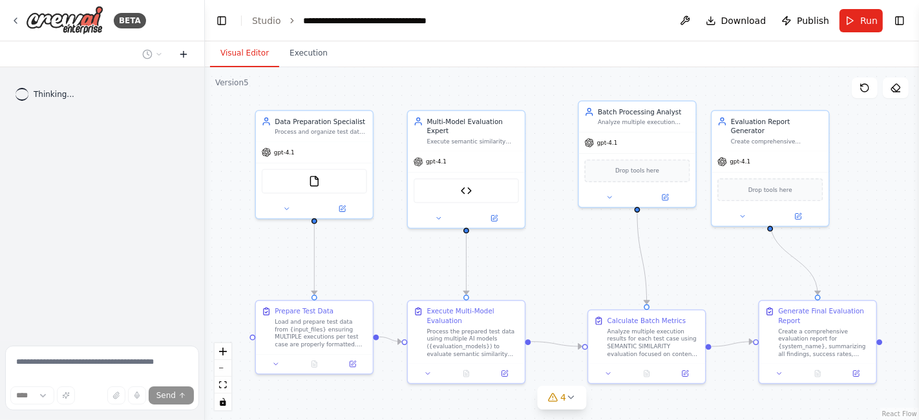
scroll to position [0, 0]
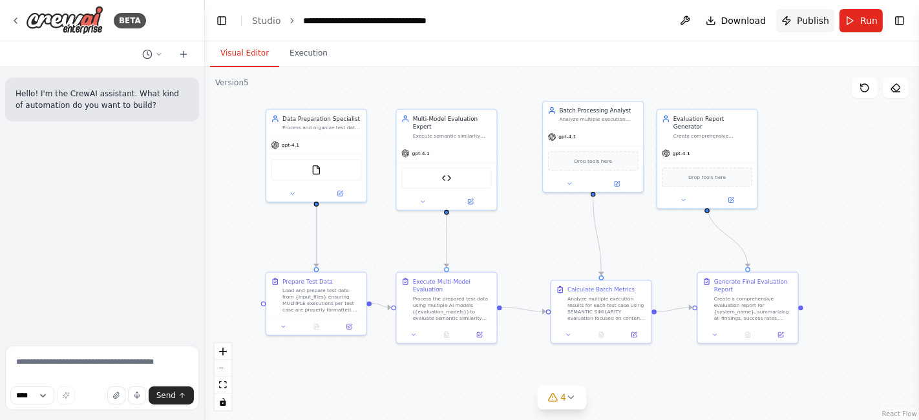
click at [825, 25] on span "Publish" at bounding box center [813, 20] width 32 height 13
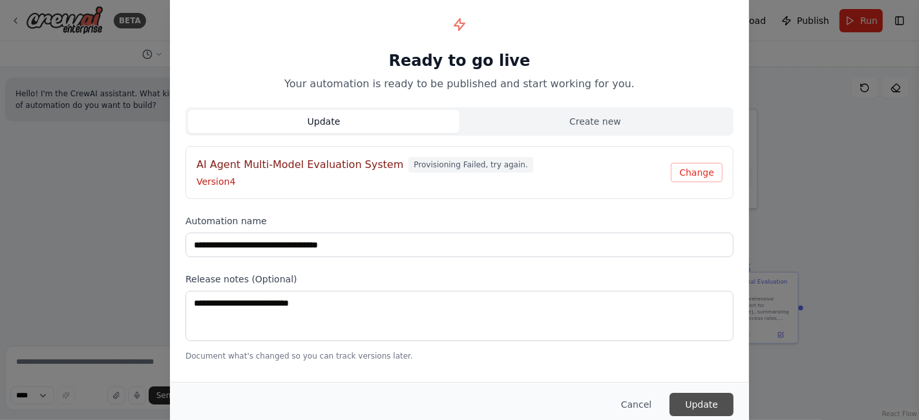
click at [700, 401] on button "Update" at bounding box center [701, 404] width 64 height 23
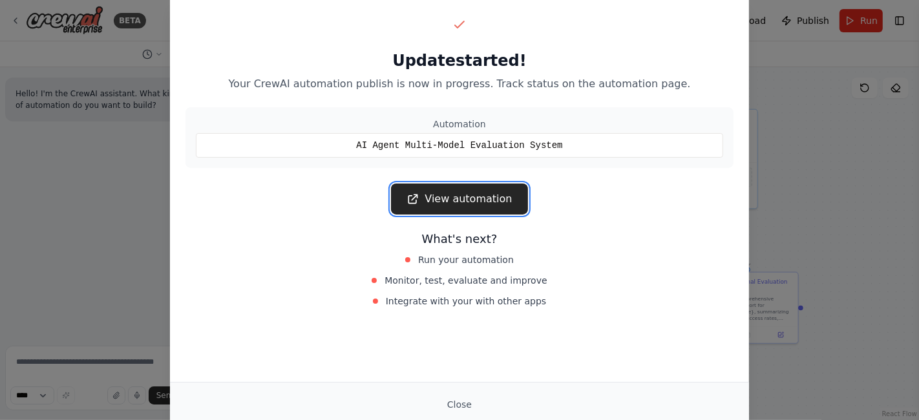
click at [461, 205] on link "View automation" at bounding box center [459, 198] width 136 height 31
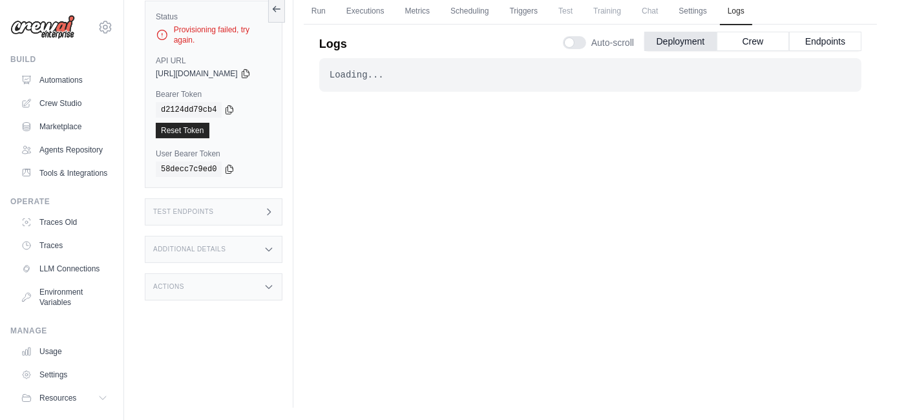
click at [206, 34] on div "Provisioning failed, try again." at bounding box center [214, 35] width 116 height 21
click at [158, 28] on icon at bounding box center [162, 34] width 13 height 13
click at [69, 87] on link "Automations" at bounding box center [66, 80] width 98 height 21
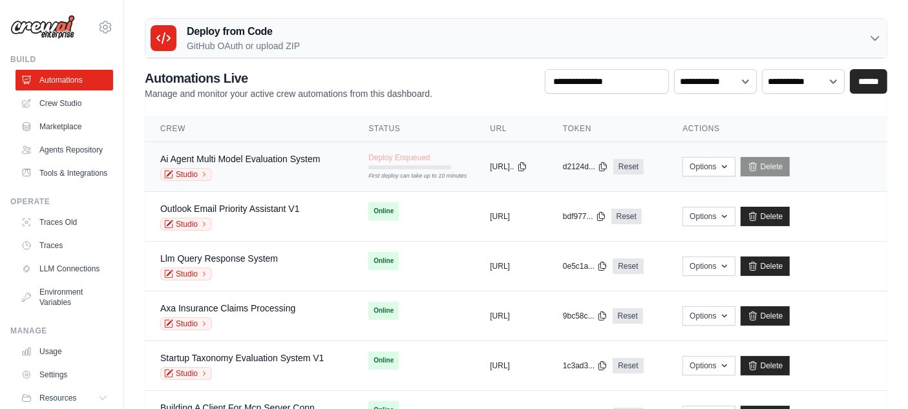
click at [512, 178] on td "copied https://ai-agent..." at bounding box center [510, 167] width 73 height 50
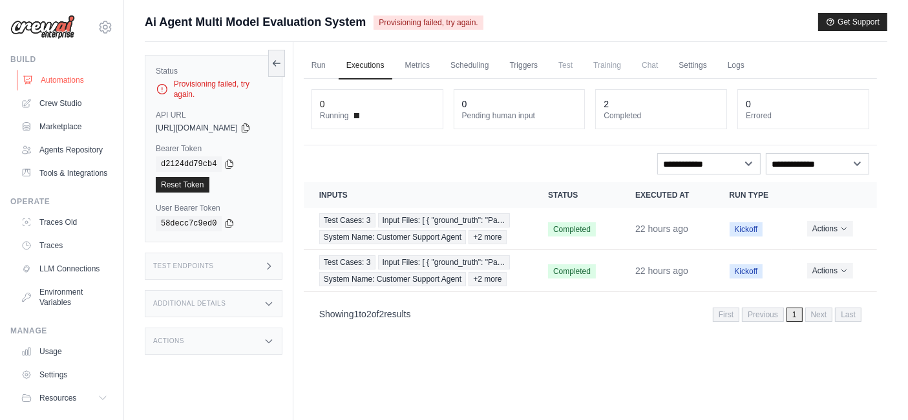
click at [35, 79] on link "Automations" at bounding box center [66, 80] width 98 height 21
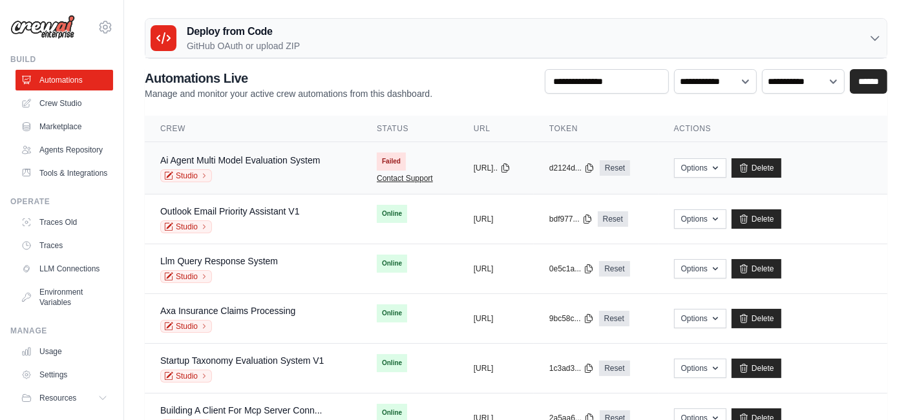
click at [385, 174] on link "Contact Support" at bounding box center [405, 178] width 56 height 10
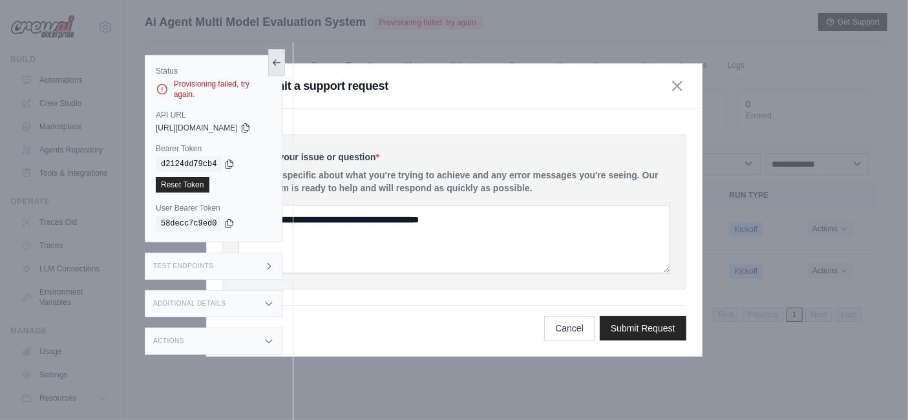
click at [285, 65] on button at bounding box center [276, 62] width 17 height 27
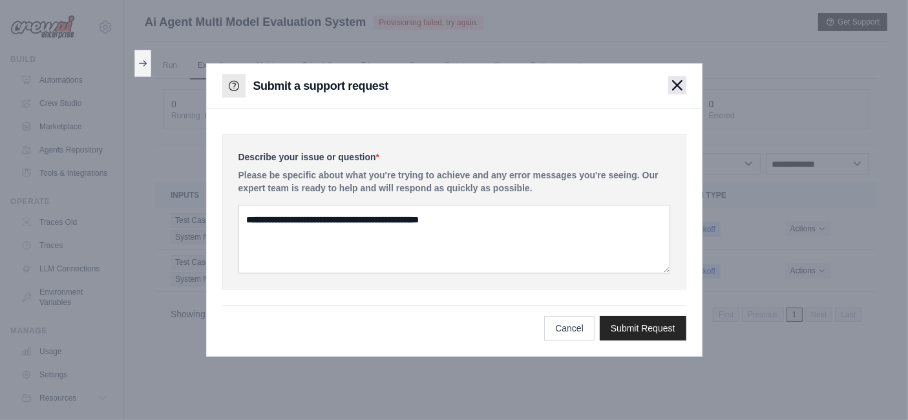
click at [682, 89] on icon "button" at bounding box center [677, 85] width 10 height 10
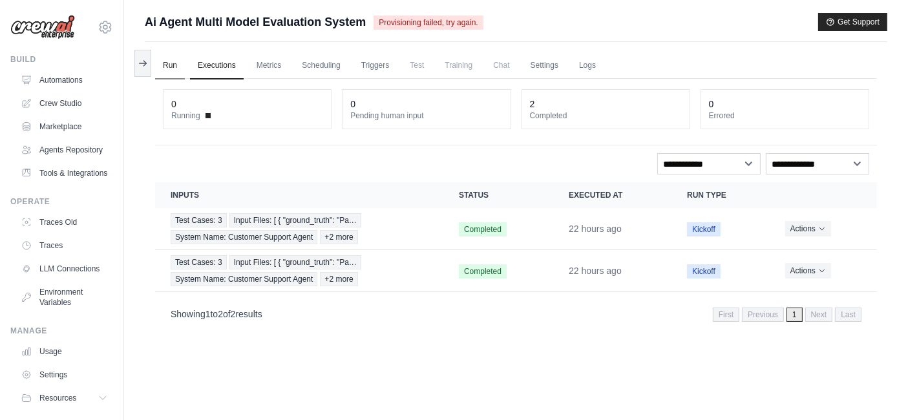
click at [166, 70] on link "Run" at bounding box center [170, 65] width 30 height 27
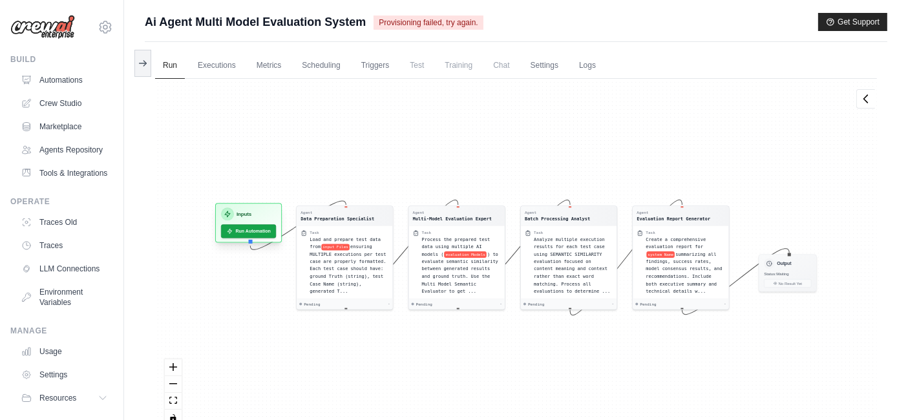
click at [242, 240] on div "Inputs Run Automation" at bounding box center [248, 222] width 67 height 39
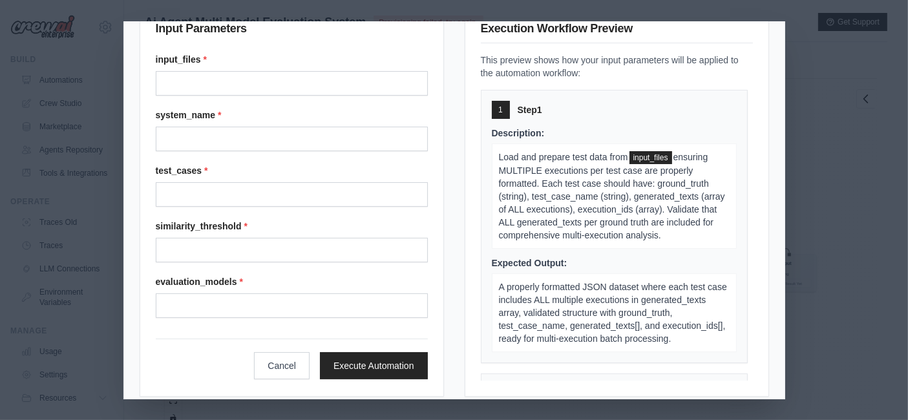
scroll to position [47, 0]
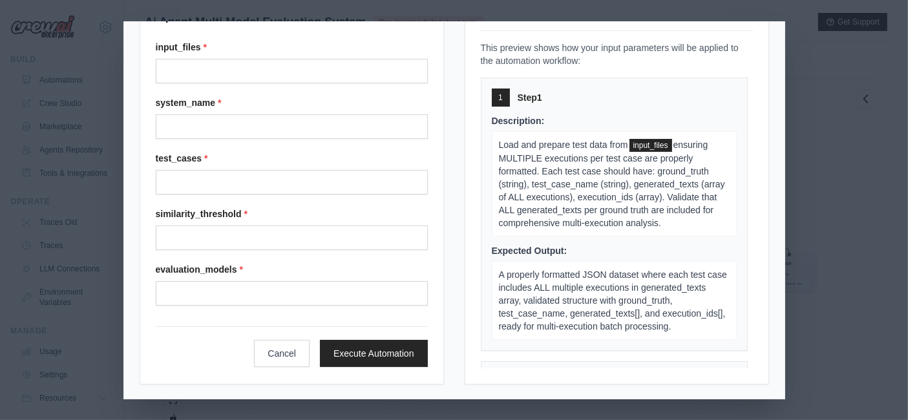
click at [902, 201] on div "Input Parameters input_files * system_name * test_cases * similarity_threshold …" at bounding box center [454, 210] width 908 height 420
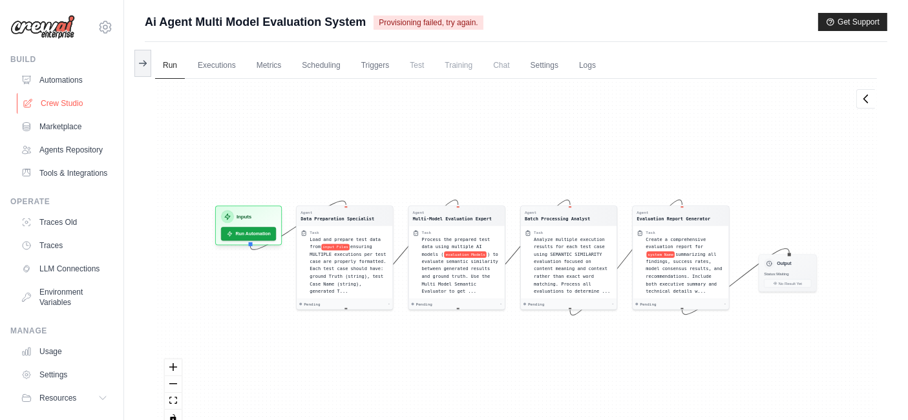
click at [57, 105] on link "Crew Studio" at bounding box center [66, 103] width 98 height 21
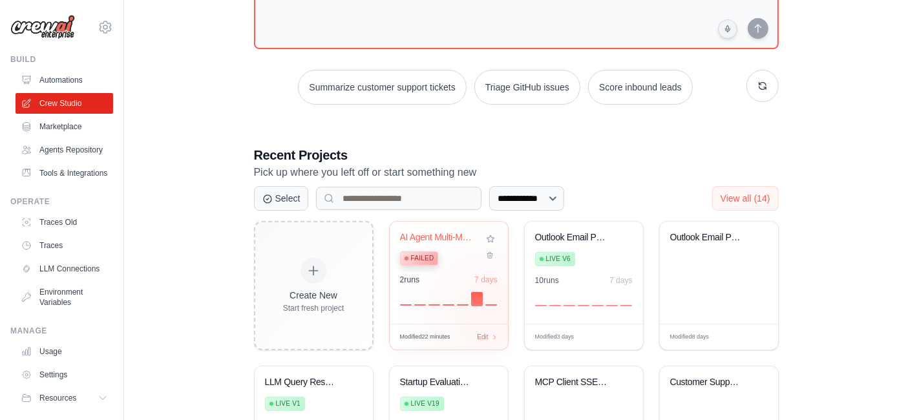
scroll to position [143, 0]
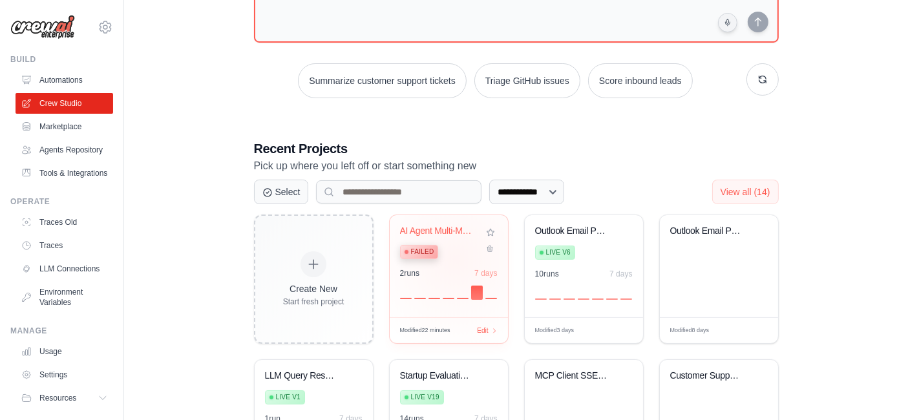
click at [455, 258] on div "AI Agent Multi-Model Evaluation Sys... Failed" at bounding box center [439, 244] width 78 height 39
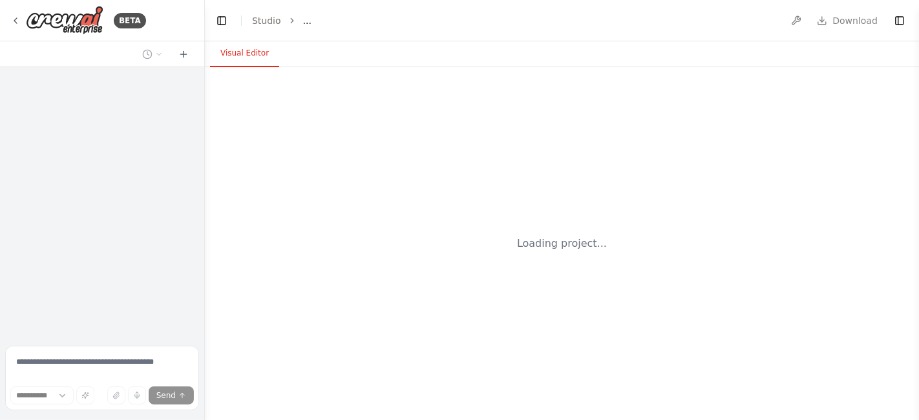
select select "****"
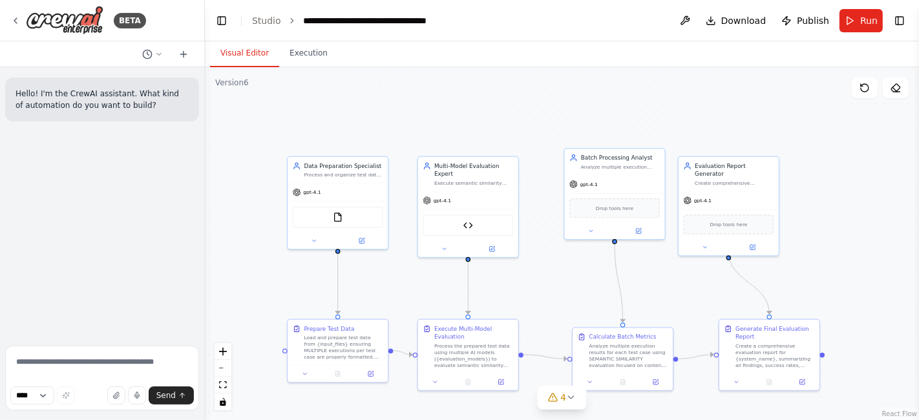
drag, startPoint x: 713, startPoint y: 316, endPoint x: 680, endPoint y: 295, distance: 39.8
click at [680, 295] on div ".deletable-edge-delete-btn { width: 20px; height: 20px; border: 0px solid #ffff…" at bounding box center [562, 243] width 714 height 353
click at [570, 403] on button "4" at bounding box center [562, 398] width 50 height 24
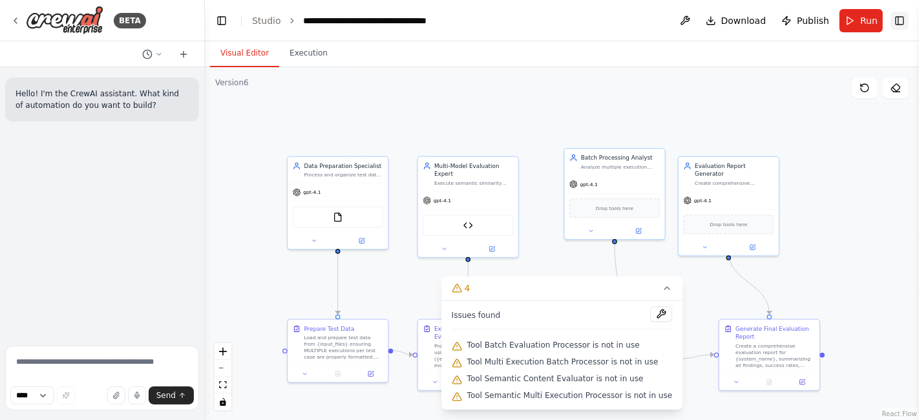
click at [904, 22] on button "Toggle Right Sidebar" at bounding box center [899, 21] width 18 height 18
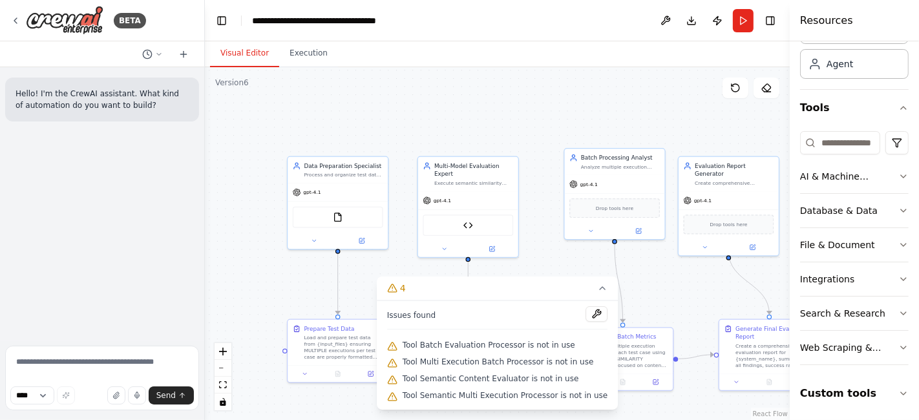
scroll to position [109, 0]
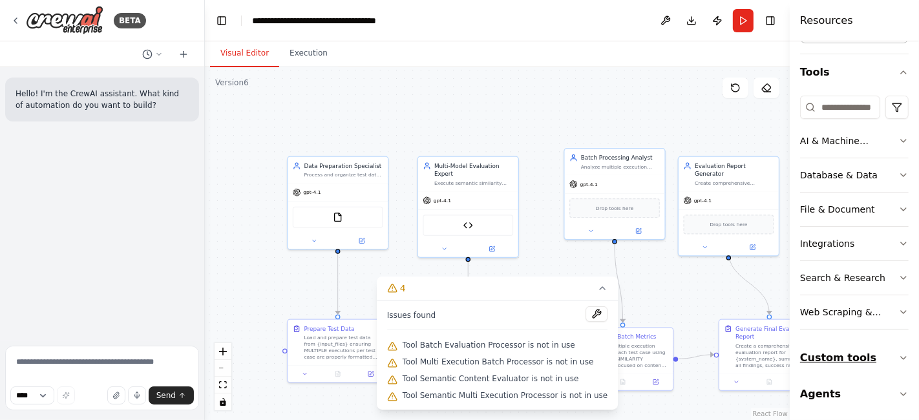
click at [898, 358] on icon "button" at bounding box center [903, 358] width 10 height 10
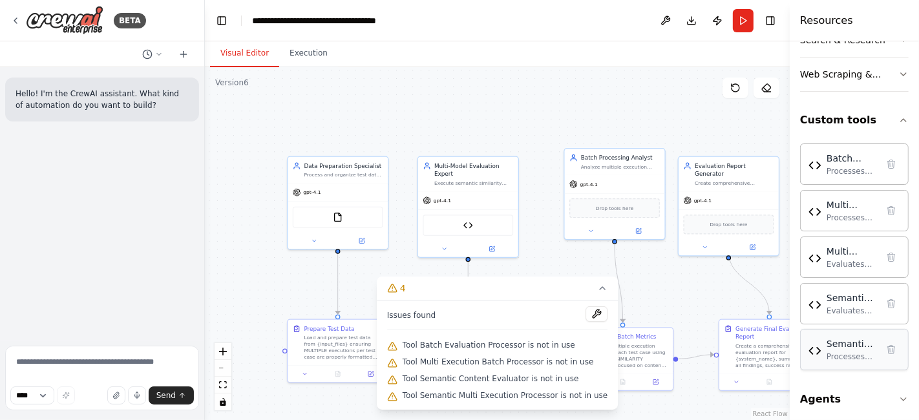
scroll to position [350, 0]
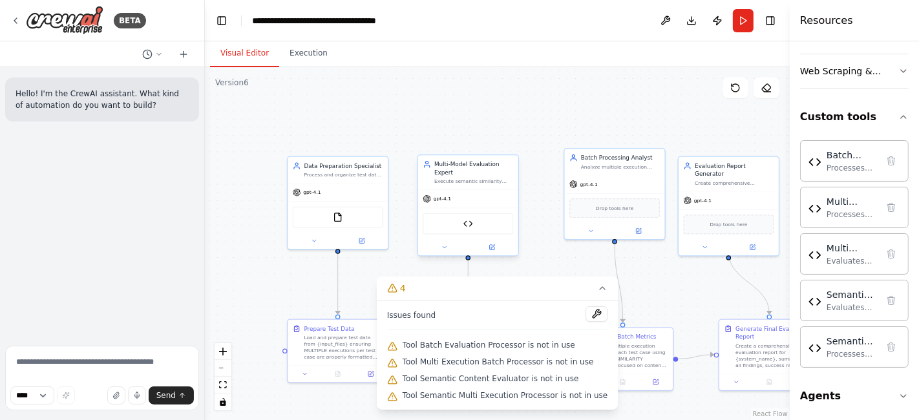
click at [473, 223] on div "Multi Model Semantic Evaluator" at bounding box center [467, 223] width 90 height 21
click at [474, 219] on div "Multi Model Semantic Evaluator" at bounding box center [467, 223] width 90 height 21
click at [497, 244] on div at bounding box center [468, 247] width 100 height 16
click at [491, 244] on icon at bounding box center [491, 247] width 6 height 6
click at [490, 245] on icon at bounding box center [491, 247] width 5 height 5
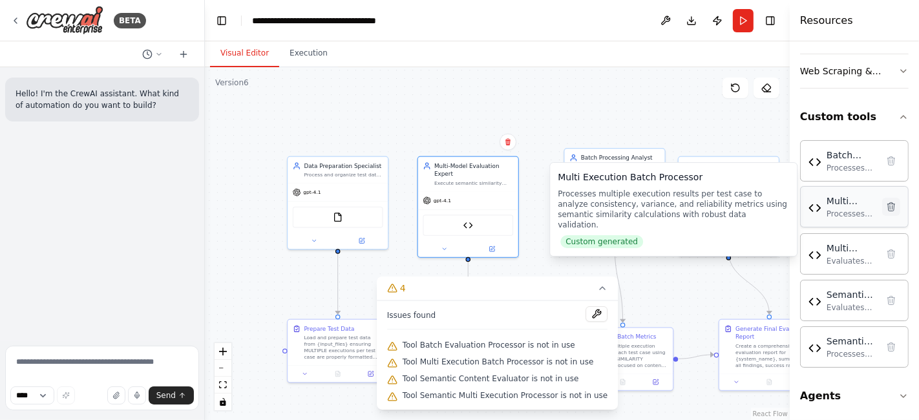
click at [888, 207] on icon at bounding box center [891, 206] width 7 height 8
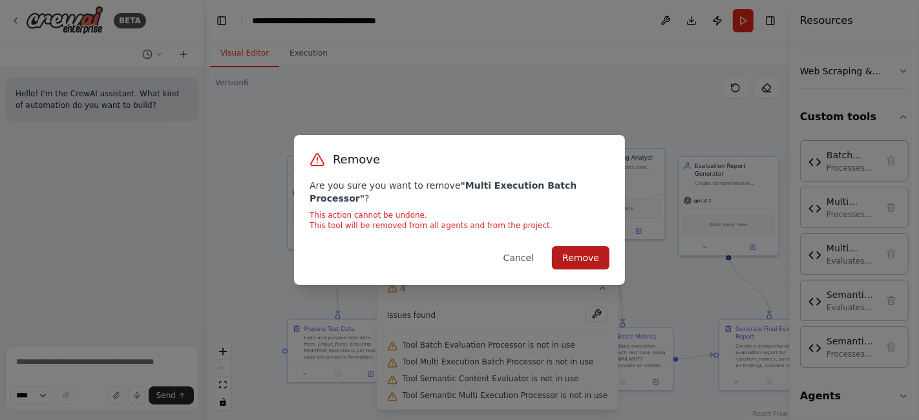
click at [585, 248] on button "Remove" at bounding box center [580, 257] width 57 height 23
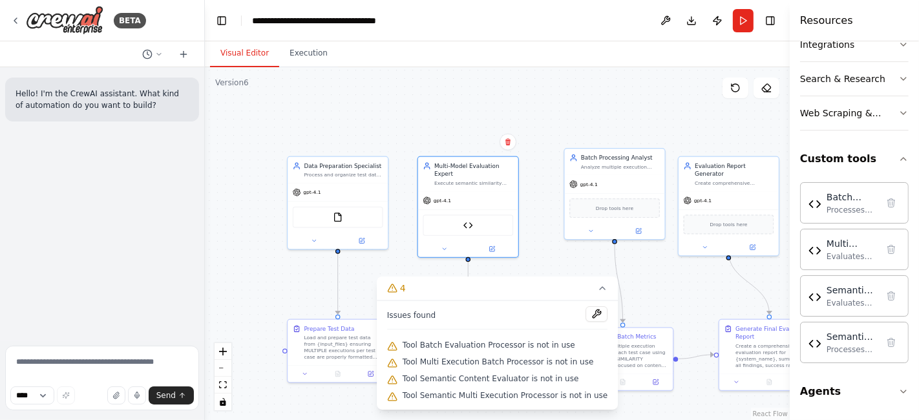
scroll to position [304, 0]
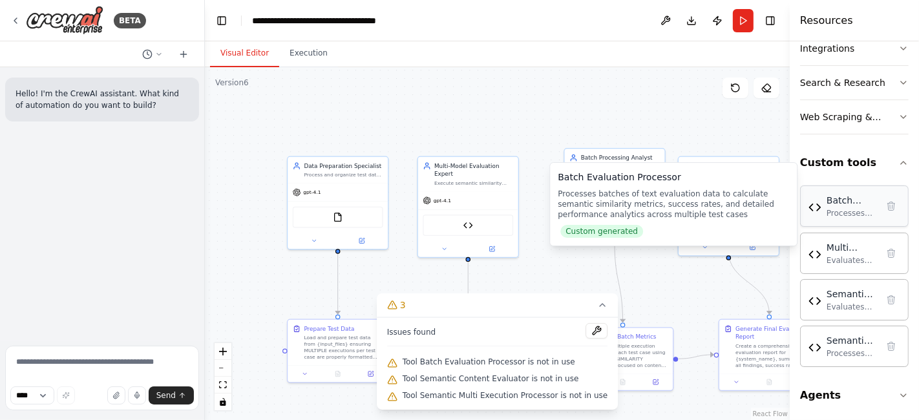
click at [857, 202] on div "Batch Evaluation Processor" at bounding box center [851, 200] width 50 height 13
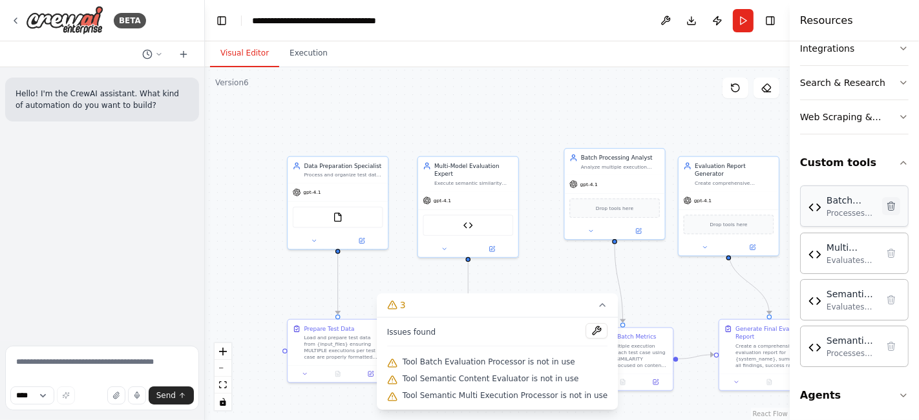
click at [886, 206] on icon at bounding box center [891, 206] width 10 height 10
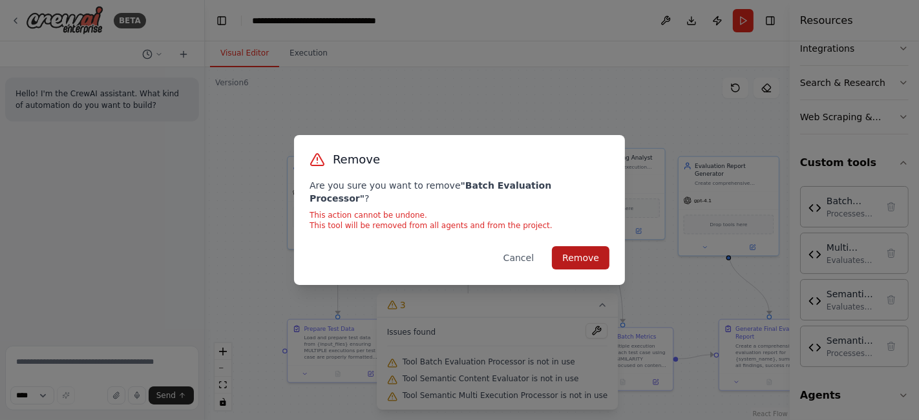
click at [572, 253] on button "Remove" at bounding box center [580, 257] width 57 height 23
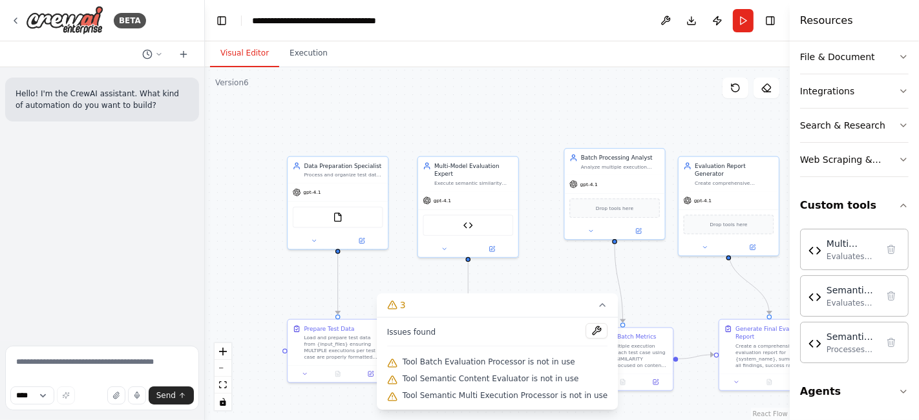
scroll to position [258, 0]
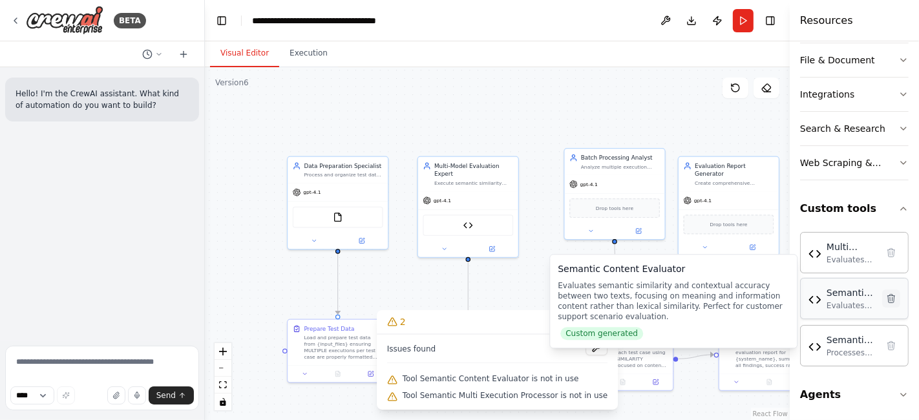
click at [888, 296] on icon at bounding box center [891, 298] width 7 height 8
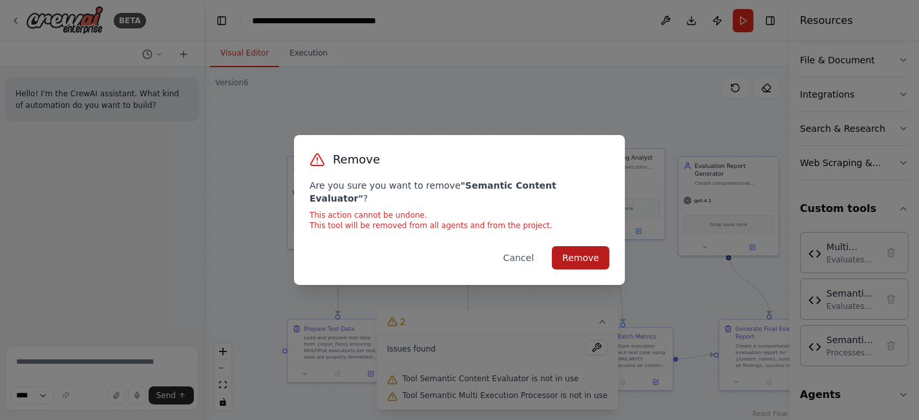
click at [581, 249] on button "Remove" at bounding box center [580, 257] width 57 height 23
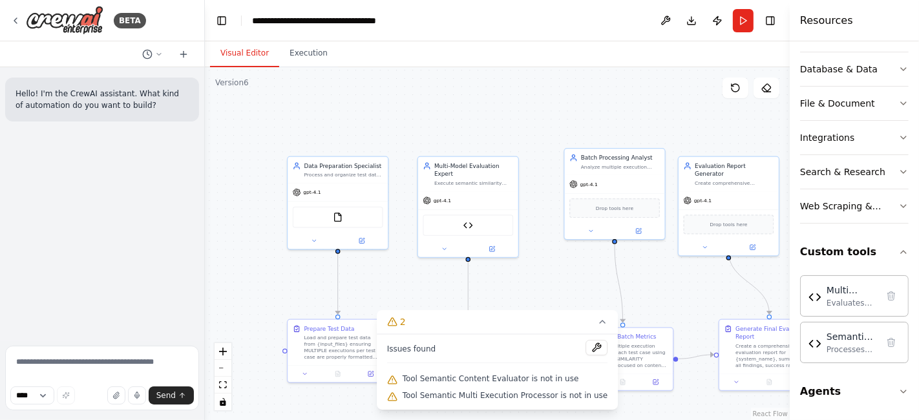
scroll to position [212, 0]
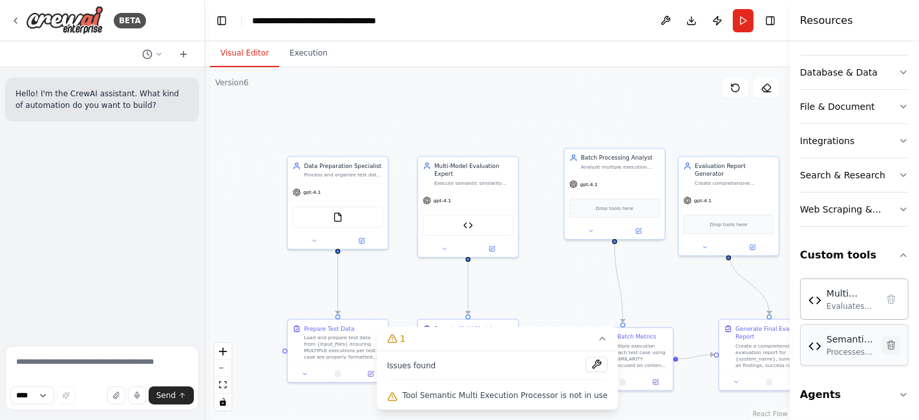
click at [882, 348] on button at bounding box center [891, 345] width 18 height 18
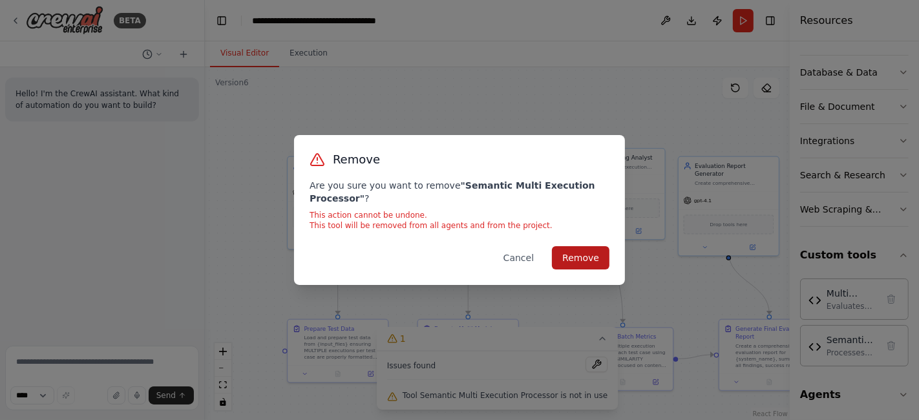
click at [569, 249] on button "Remove" at bounding box center [580, 257] width 57 height 23
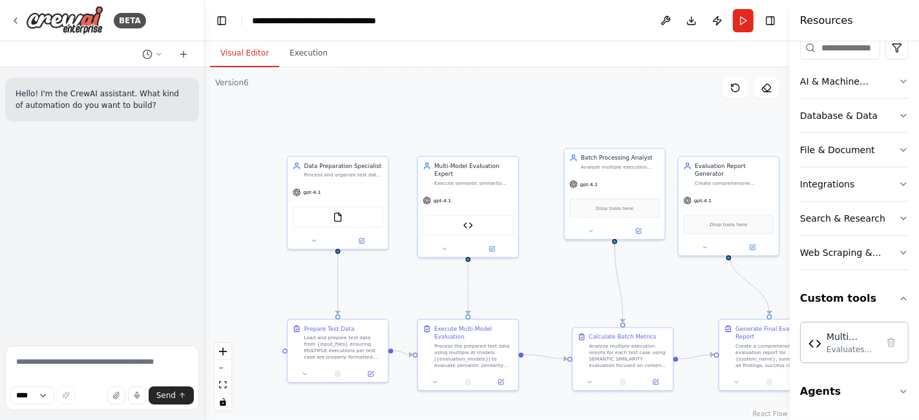
scroll to position [166, 0]
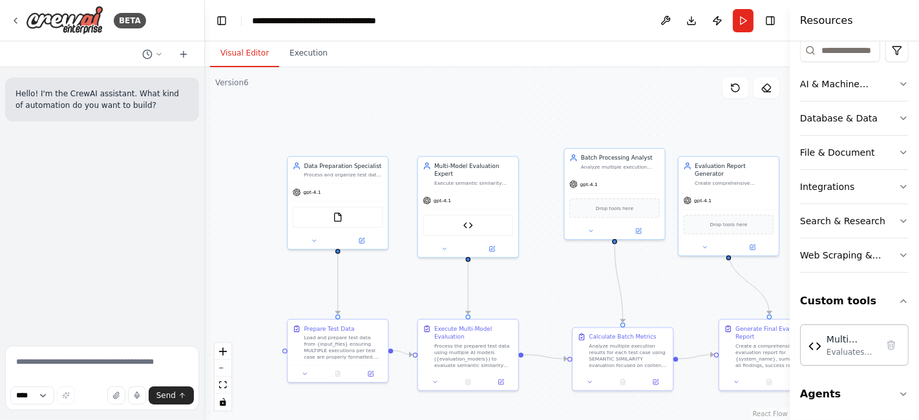
click at [476, 104] on div ".deletable-edge-delete-btn { width: 20px; height: 20px; border: 0px solid #ffff…" at bounding box center [497, 243] width 585 height 353
click at [809, 21] on h4 "Resources" at bounding box center [826, 21] width 53 height 16
click at [772, 22] on button "Toggle Right Sidebar" at bounding box center [770, 21] width 18 height 18
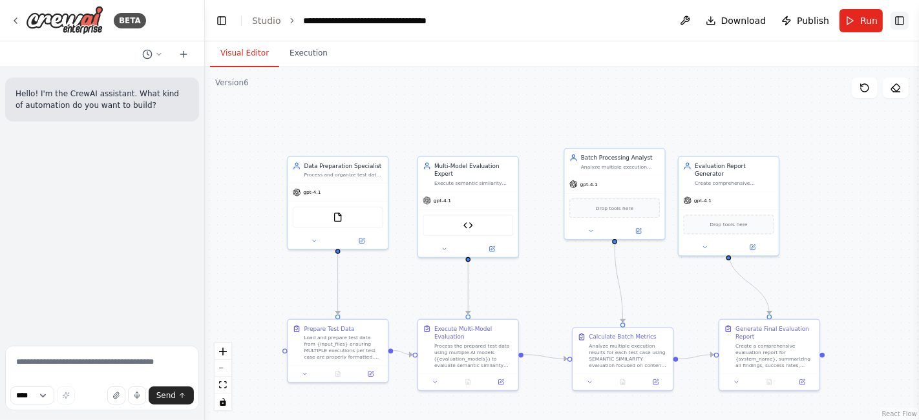
click at [899, 21] on button "Toggle Right Sidebar" at bounding box center [899, 21] width 18 height 18
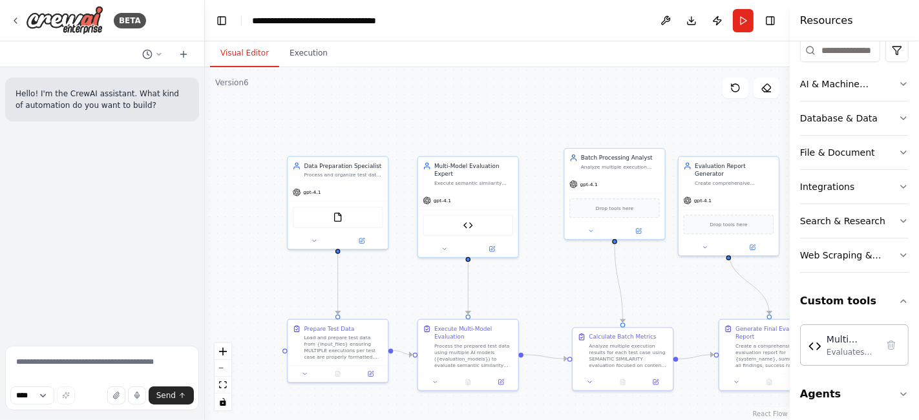
scroll to position [0, 0]
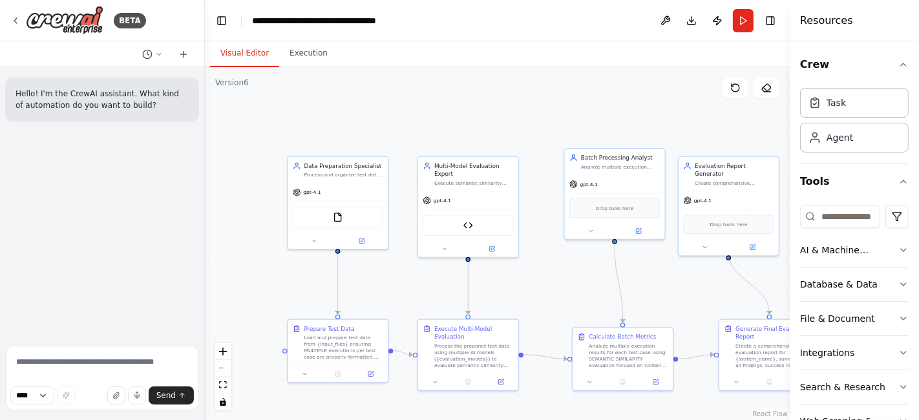
click at [600, 116] on div ".deletable-edge-delete-btn { width: 20px; height: 20px; border: 0px solid #ffff…" at bounding box center [497, 243] width 585 height 353
click at [818, 26] on h4 "Resources" at bounding box center [826, 21] width 53 height 16
click at [836, 15] on h4 "Resources" at bounding box center [826, 21] width 53 height 16
click at [898, 61] on icon "button" at bounding box center [903, 64] width 10 height 10
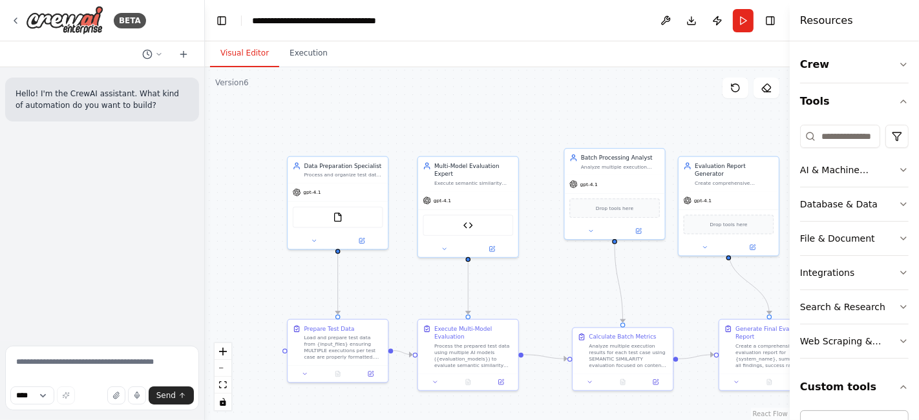
click at [647, 71] on div ".deletable-edge-delete-btn { width: 20px; height: 20px; border: 0px solid #ffff…" at bounding box center [497, 243] width 585 height 353
click at [774, 21] on button "Toggle Right Sidebar" at bounding box center [770, 21] width 18 height 18
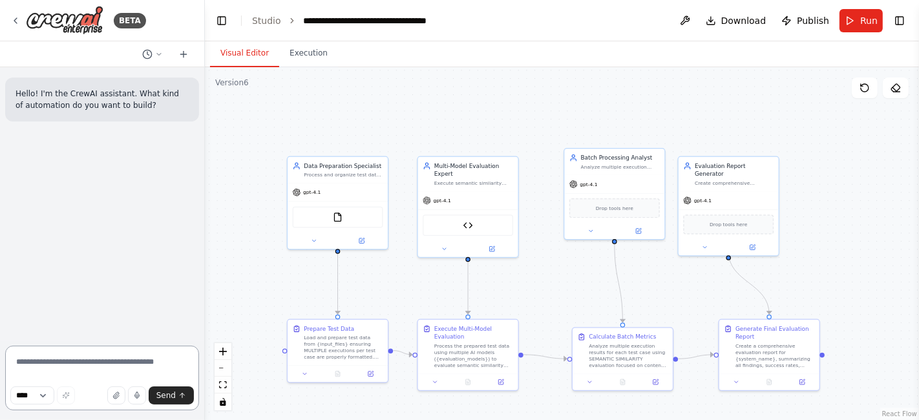
click at [68, 365] on textarea at bounding box center [102, 378] width 194 height 65
click at [859, 25] on button "Run" at bounding box center [860, 20] width 43 height 23
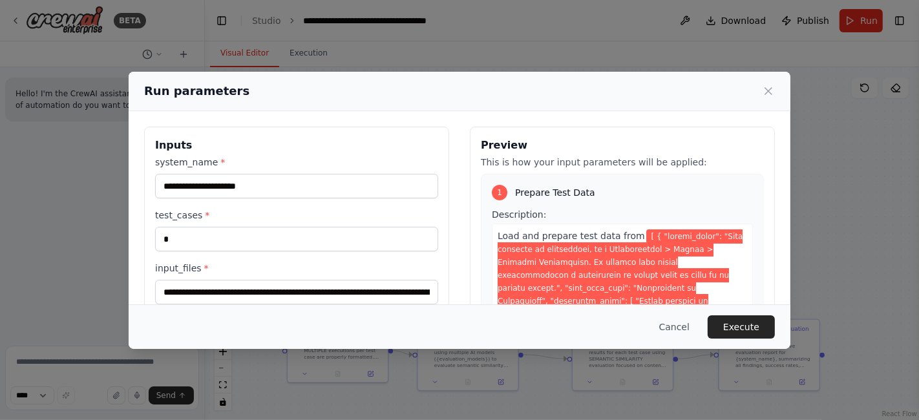
click at [853, 255] on div "**********" at bounding box center [459, 210] width 919 height 420
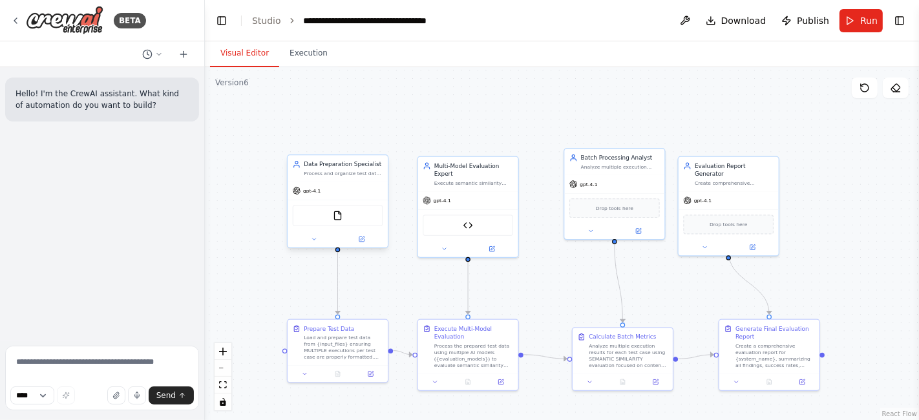
click at [331, 223] on div "FileReadTool" at bounding box center [338, 215] width 90 height 21
click at [360, 211] on div "FileReadTool" at bounding box center [338, 215] width 90 height 21
click at [363, 237] on icon at bounding box center [361, 238] width 5 height 5
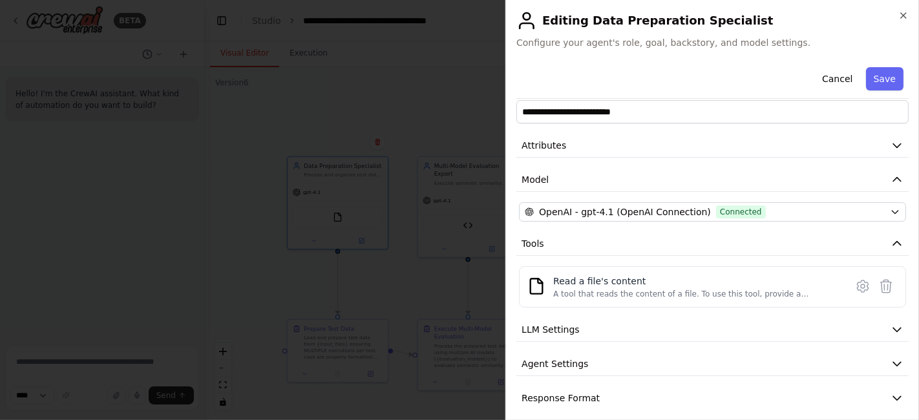
scroll to position [30, 0]
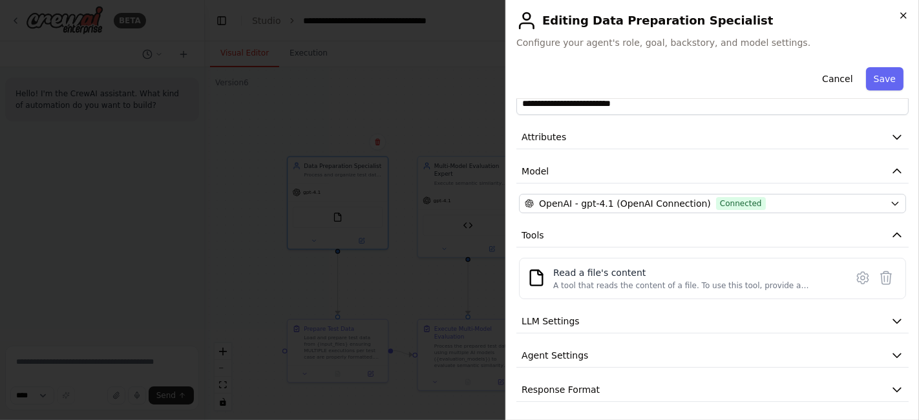
click at [898, 16] on icon "button" at bounding box center [903, 15] width 10 height 10
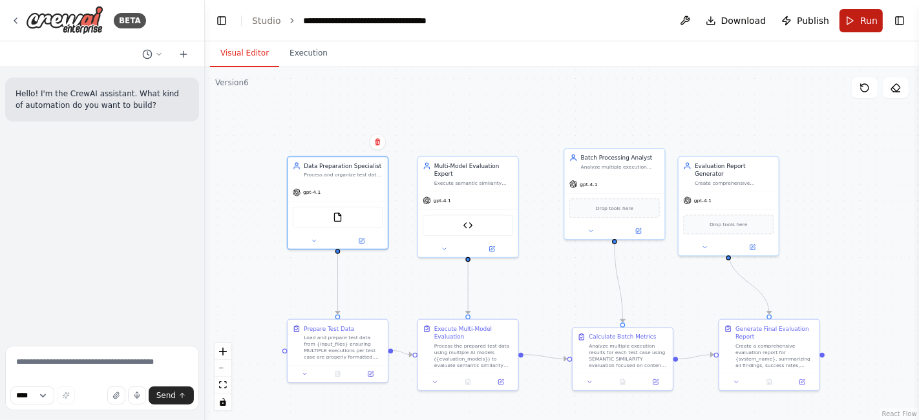
click at [860, 25] on button "Run" at bounding box center [860, 20] width 43 height 23
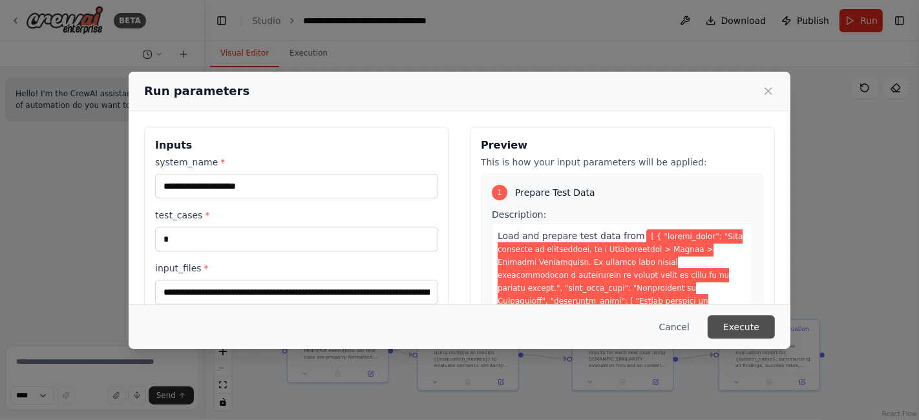
click at [724, 322] on button "Execute" at bounding box center [740, 326] width 67 height 23
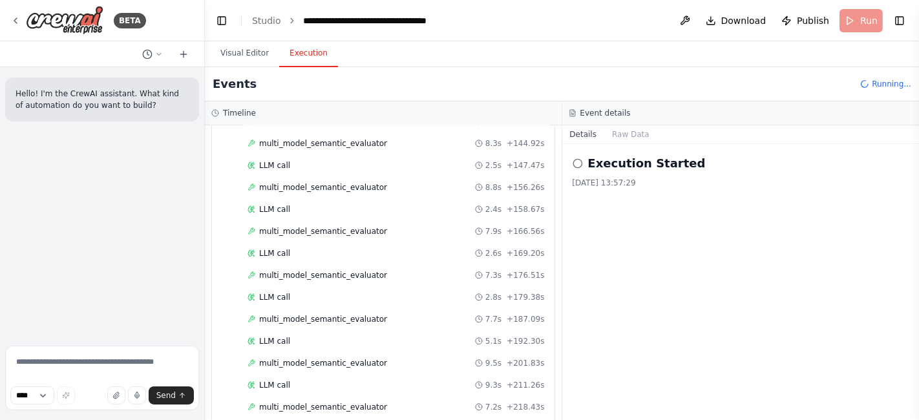
scroll to position [793, 0]
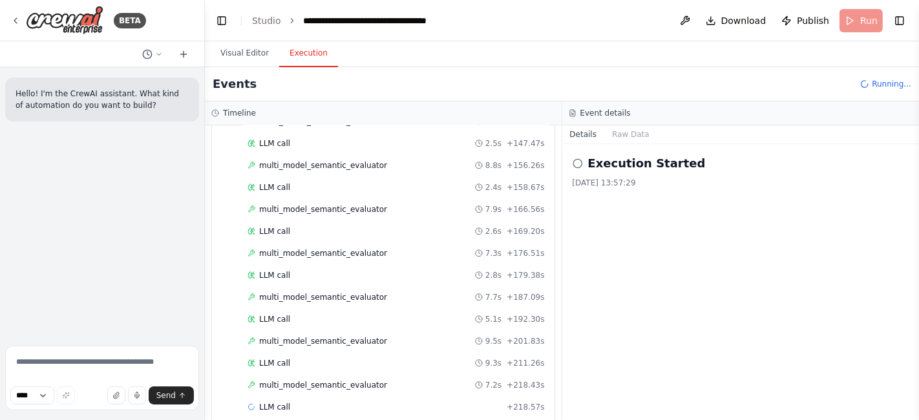
click at [444, 87] on div "Events Running..." at bounding box center [562, 84] width 714 height 34
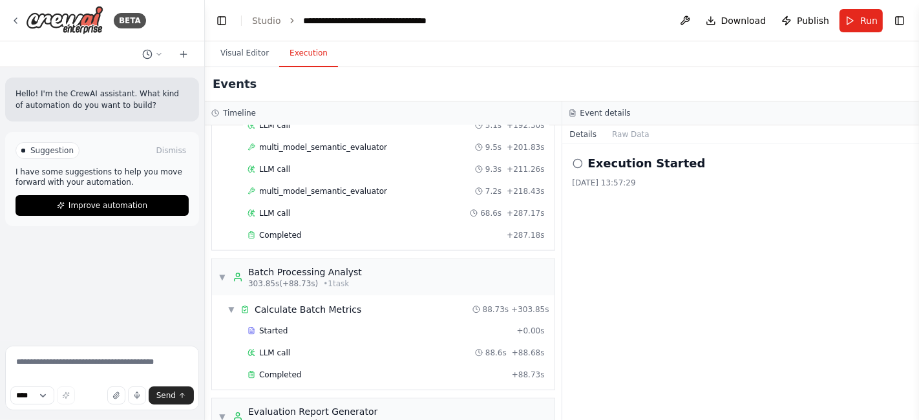
scroll to position [1091, 0]
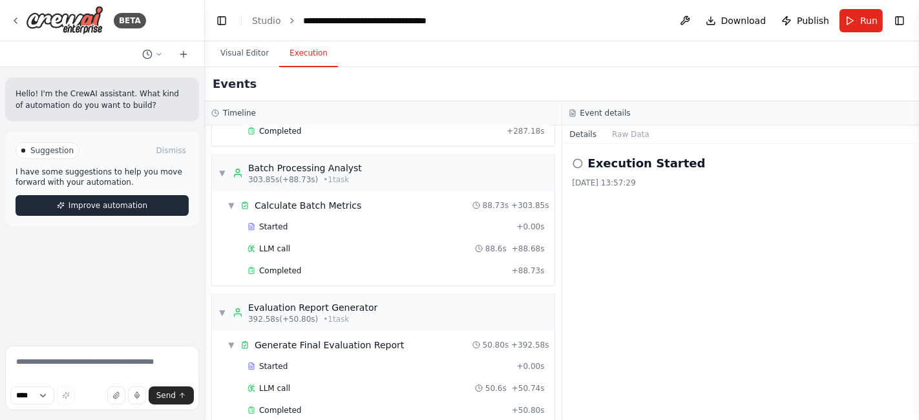
click at [92, 205] on span "Improve automation" at bounding box center [107, 205] width 79 height 10
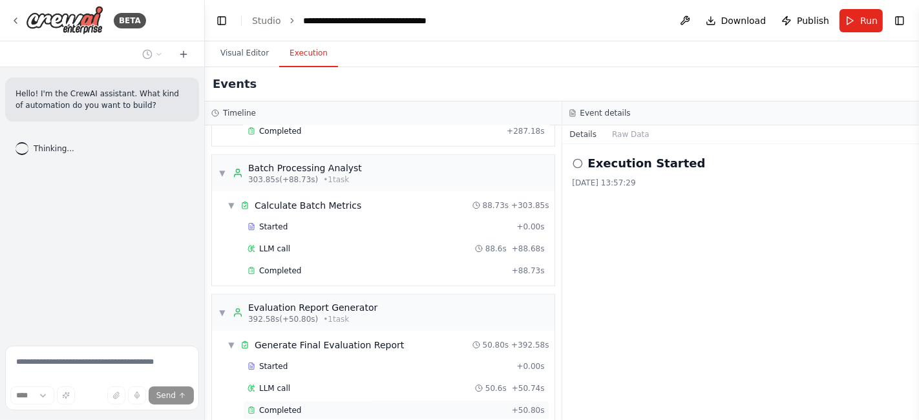
click at [312, 405] on div "Completed" at bounding box center [376, 410] width 259 height 10
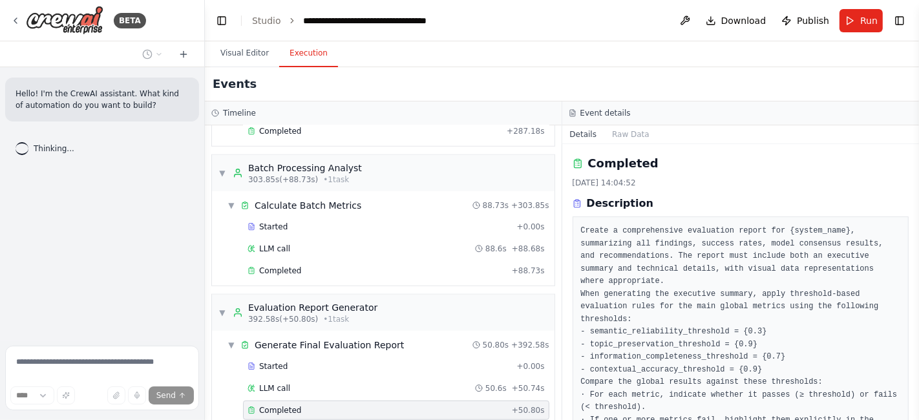
scroll to position [72, 0]
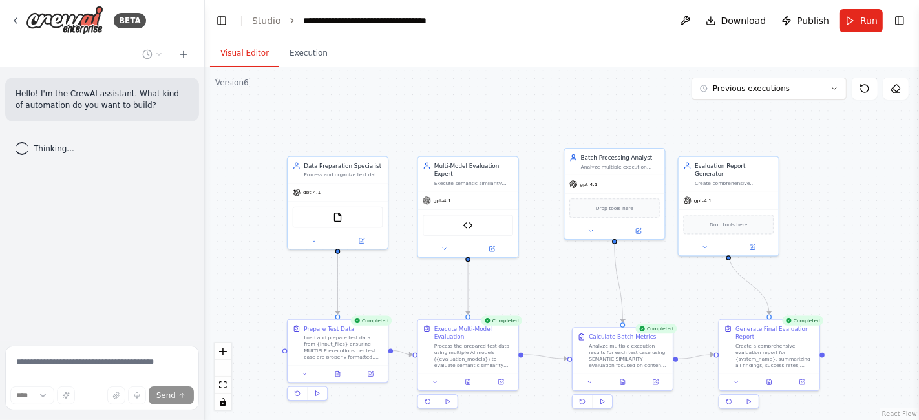
click at [247, 48] on button "Visual Editor" at bounding box center [244, 53] width 69 height 27
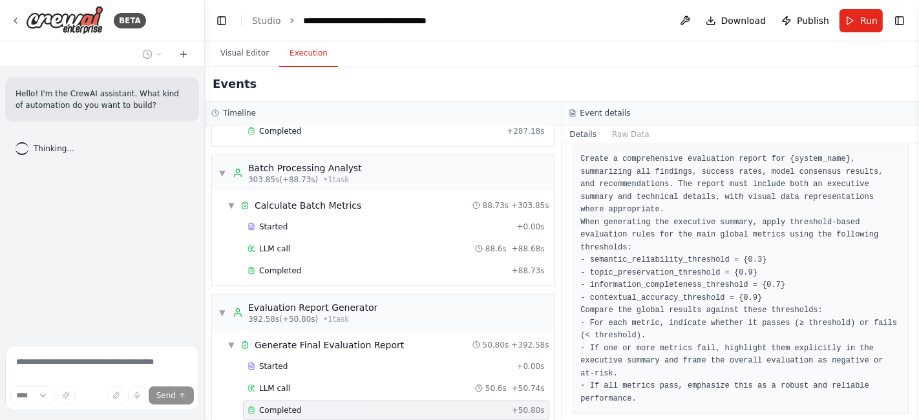
click at [301, 63] on button "Execution" at bounding box center [308, 53] width 59 height 27
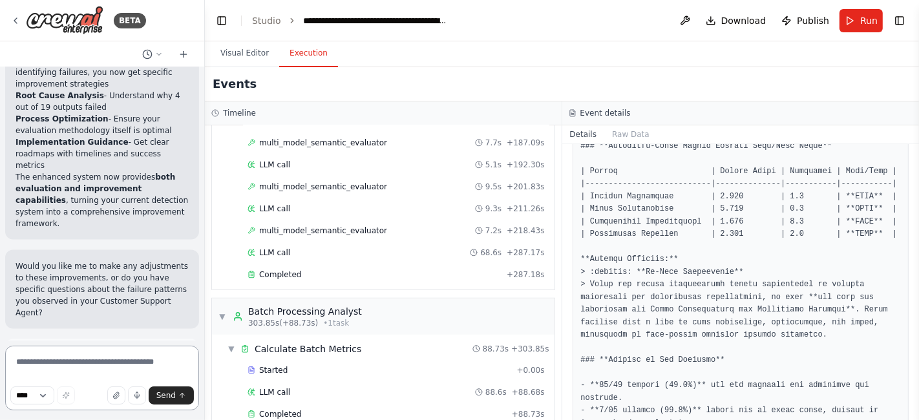
scroll to position [502, 0]
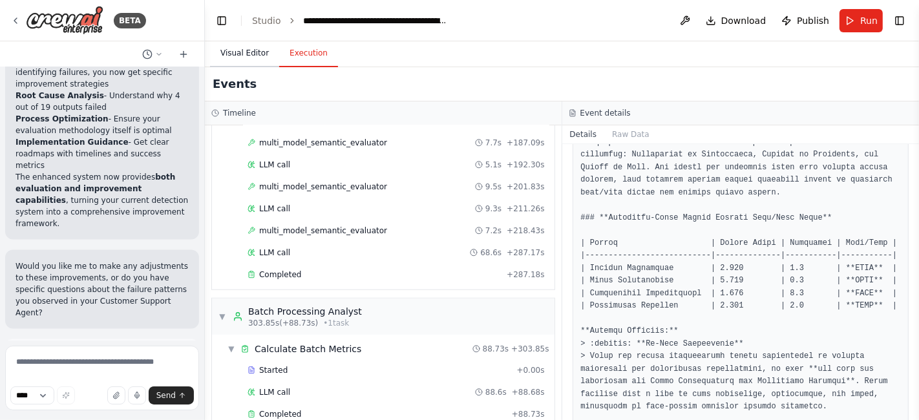
click at [244, 57] on button "Visual Editor" at bounding box center [244, 53] width 69 height 27
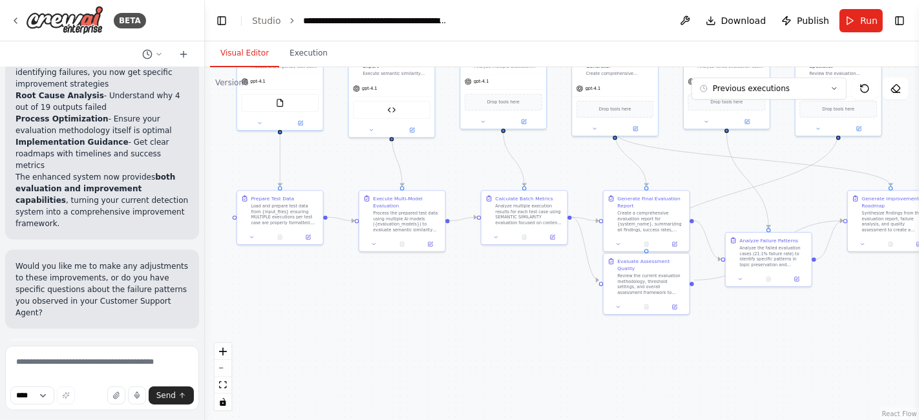
drag, startPoint x: 869, startPoint y: 334, endPoint x: 736, endPoint y: 204, distance: 185.5
click at [736, 204] on div ".deletable-edge-delete-btn { width: 20px; height: 20px; border: 0px solid #ffff…" at bounding box center [562, 243] width 714 height 353
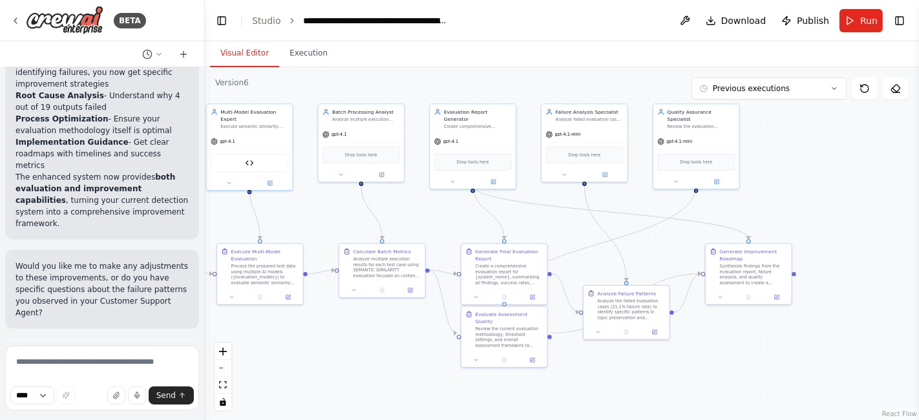
drag, startPoint x: 793, startPoint y: 362, endPoint x: 651, endPoint y: 415, distance: 151.7
click at [651, 415] on div ".deletable-edge-delete-btn { width: 20px; height: 20px; border: 0px solid #ffff…" at bounding box center [562, 243] width 714 height 353
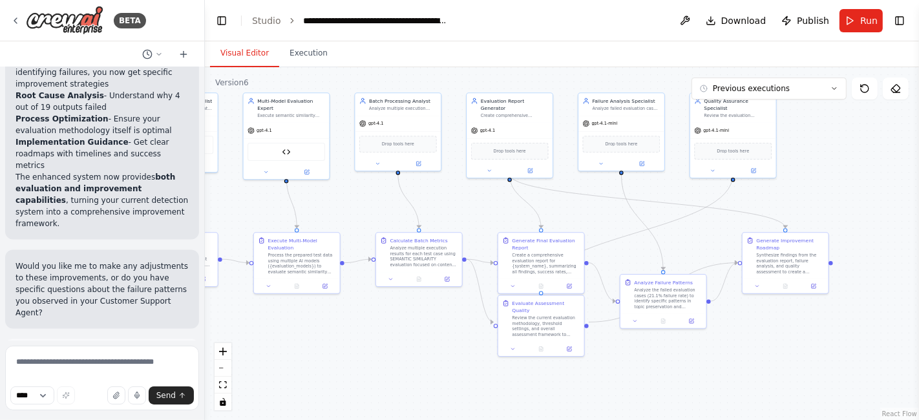
drag, startPoint x: 362, startPoint y: 379, endPoint x: 399, endPoint y: 368, distance: 38.4
click at [399, 368] on div ".deletable-edge-delete-btn { width: 20px; height: 20px; border: 0px solid #ffff…" at bounding box center [562, 243] width 714 height 353
click at [614, 145] on div "Drop tools here" at bounding box center [622, 142] width 78 height 17
click at [649, 82] on button at bounding box center [653, 78] width 17 height 17
click at [616, 76] on button "Confirm" at bounding box center [617, 78] width 46 height 16
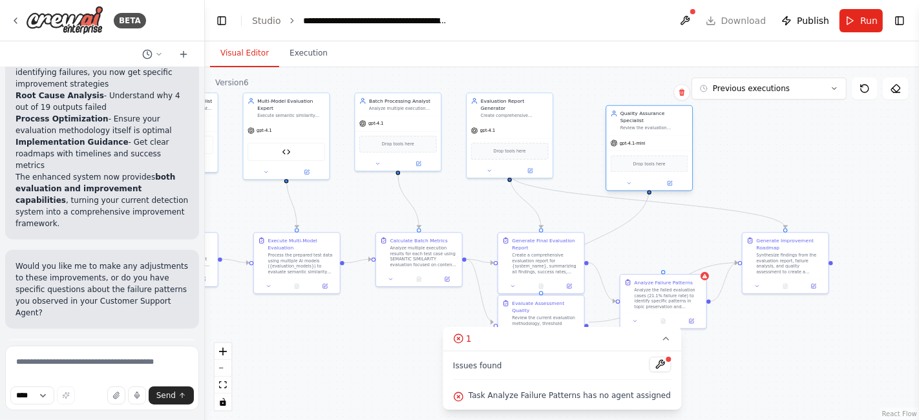
drag, startPoint x: 766, startPoint y: 134, endPoint x: 680, endPoint y: 151, distance: 87.7
click at [680, 155] on div "Drop tools here" at bounding box center [649, 163] width 78 height 17
click at [681, 96] on button at bounding box center [681, 92] width 17 height 17
click at [651, 92] on button "Confirm" at bounding box center [645, 93] width 46 height 16
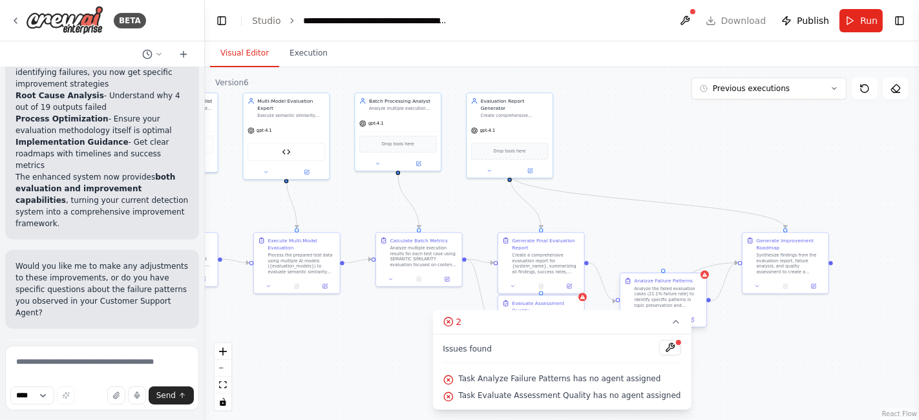
click at [697, 296] on div "Analyze the failed evaluation cases (21.1% failure rate) to identify specific p…" at bounding box center [668, 297] width 68 height 23
click at [694, 268] on button at bounding box center [695, 261] width 17 height 17
click at [662, 261] on button "Confirm" at bounding box center [659, 261] width 46 height 16
click at [797, 248] on div "Generate Improvement Roadmap" at bounding box center [790, 243] width 68 height 14
click at [814, 224] on button at bounding box center [817, 219] width 17 height 17
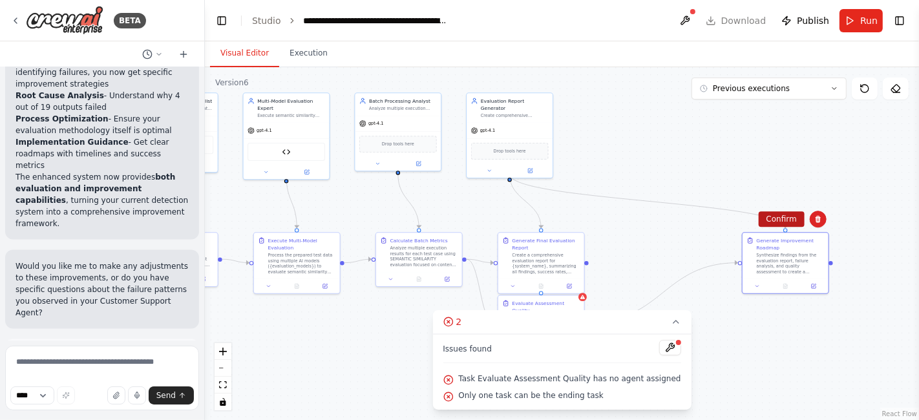
click at [778, 214] on button "Confirm" at bounding box center [781, 219] width 46 height 16
click at [784, 220] on button "Confirm" at bounding box center [781, 219] width 46 height 16
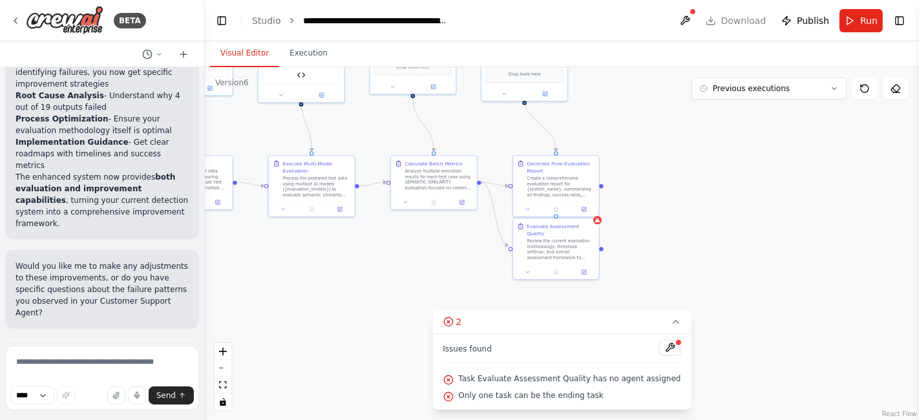
drag, startPoint x: 738, startPoint y: 252, endPoint x: 753, endPoint y: 175, distance: 78.4
click at [753, 175] on div ".deletable-edge-delete-btn { width: 20px; height: 20px; border: 0px solid #ffff…" at bounding box center [562, 243] width 714 height 353
click at [545, 248] on div "Review the current evaluation methodology, threshold settings, and overall asse…" at bounding box center [560, 248] width 68 height 23
click at [587, 207] on icon at bounding box center [588, 205] width 5 height 7
click at [553, 206] on button "Confirm" at bounding box center [552, 205] width 46 height 16
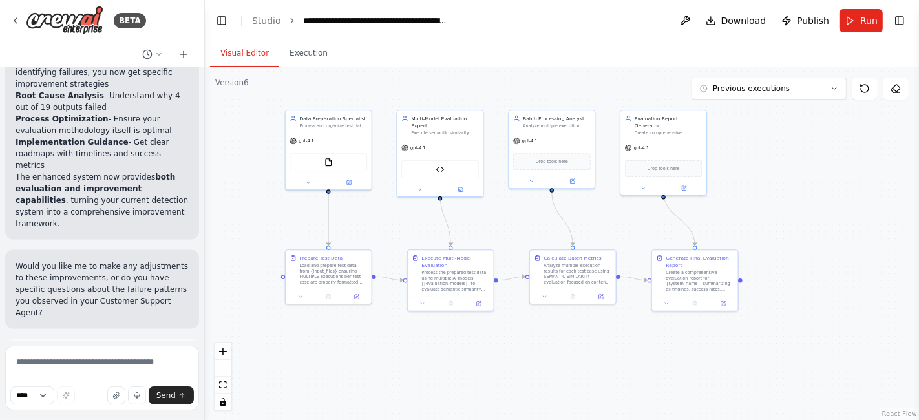
drag, startPoint x: 755, startPoint y: 268, endPoint x: 893, endPoint y: 362, distance: 167.9
click at [893, 362] on div ".deletable-edge-delete-btn { width: 20px; height: 20px; border: 0px solid #ffff…" at bounding box center [562, 243] width 714 height 353
click at [725, 306] on div at bounding box center [695, 302] width 86 height 14
click at [724, 302] on icon at bounding box center [723, 302] width 4 height 4
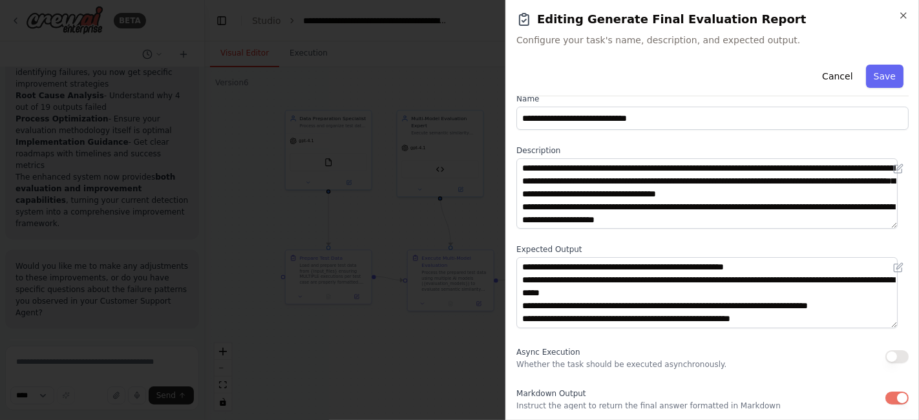
scroll to position [0, 0]
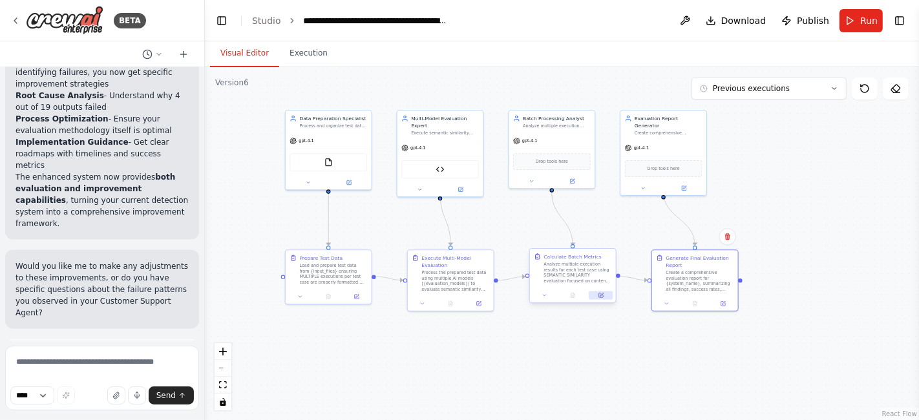
click at [597, 295] on button at bounding box center [600, 295] width 24 height 8
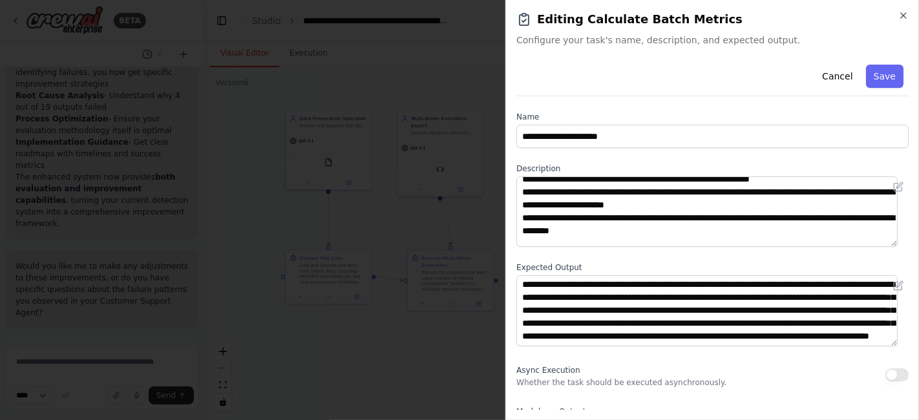
scroll to position [129, 0]
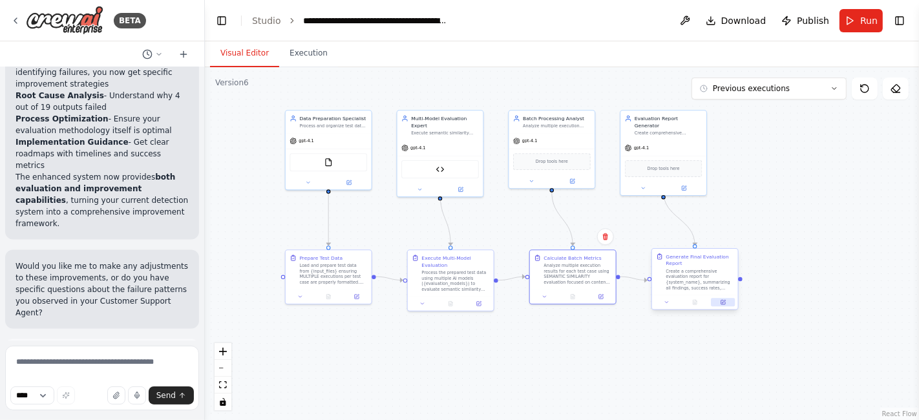
click at [725, 302] on icon at bounding box center [723, 302] width 4 height 4
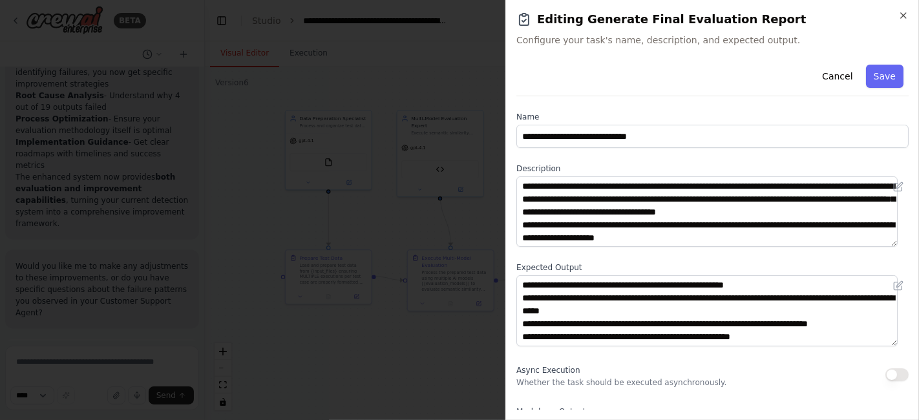
scroll to position [72, 0]
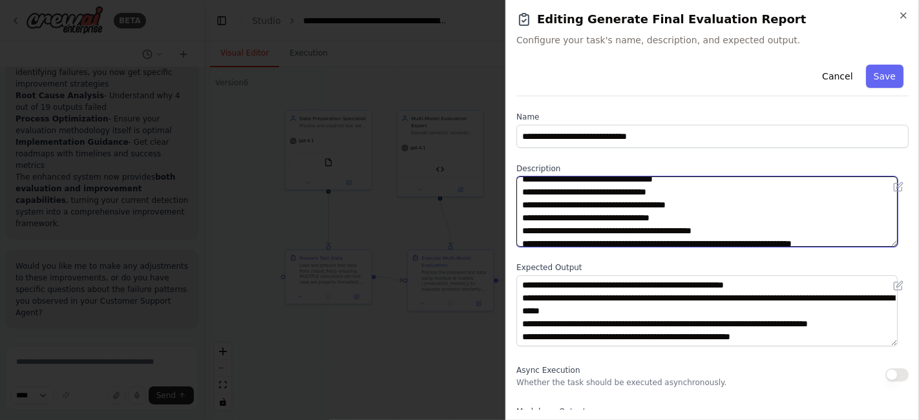
click at [675, 229] on textarea "**********" at bounding box center [706, 211] width 381 height 70
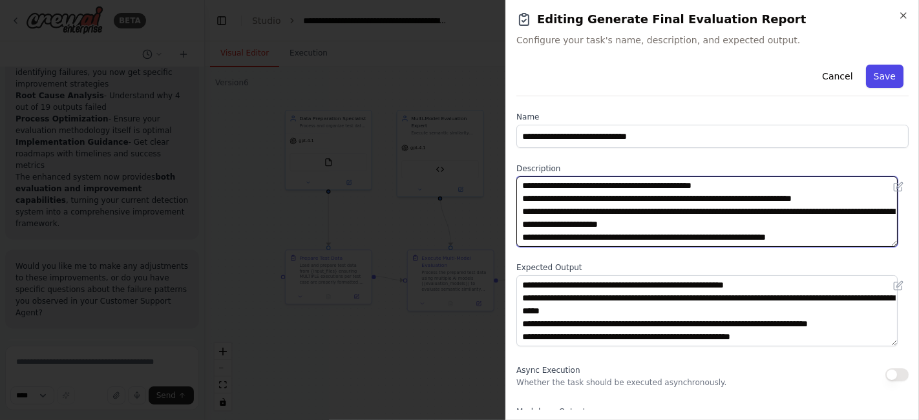
type textarea "**********"
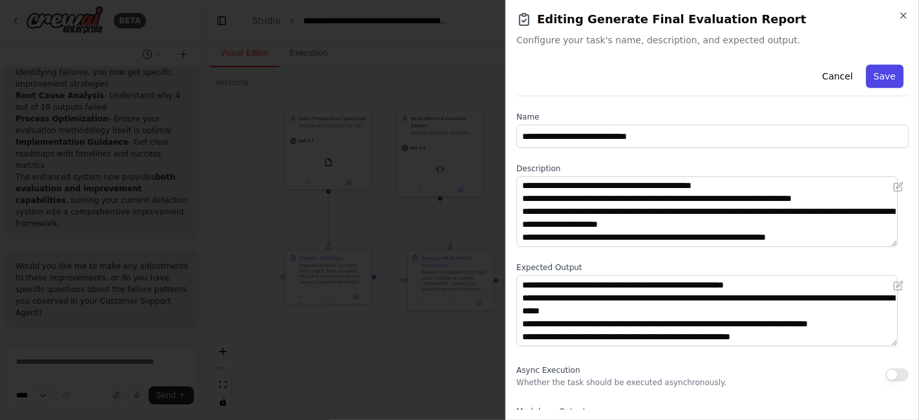
click at [883, 72] on button "Save" at bounding box center [884, 76] width 37 height 23
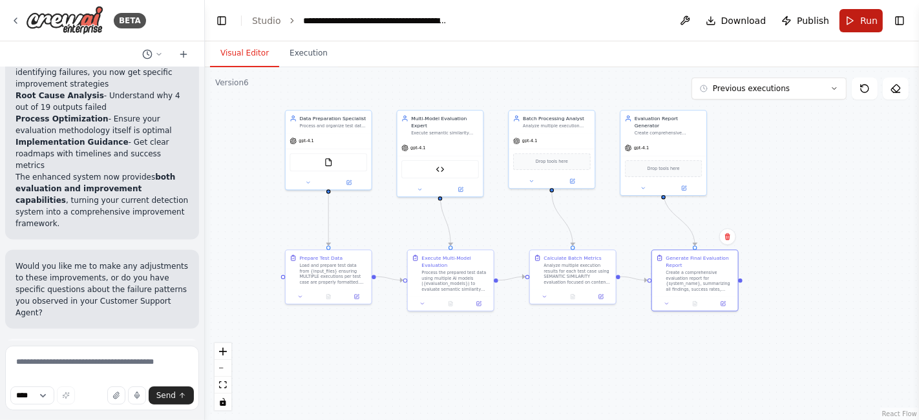
click at [866, 23] on span "Run" at bounding box center [868, 20] width 17 height 13
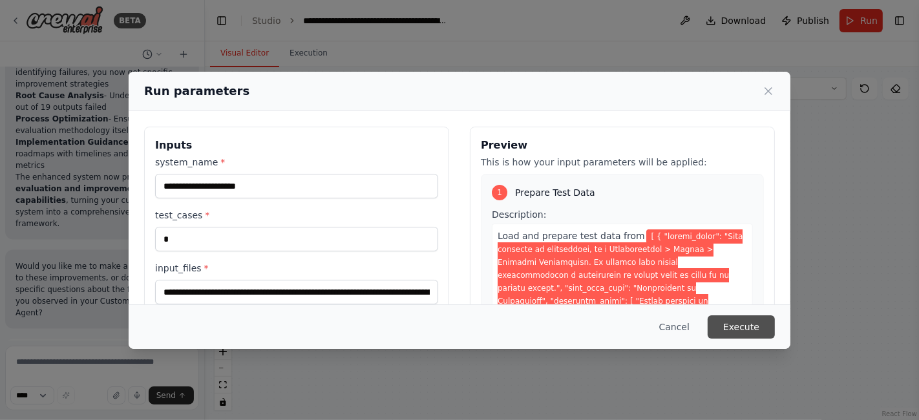
click at [759, 333] on button "Execute" at bounding box center [740, 326] width 67 height 23
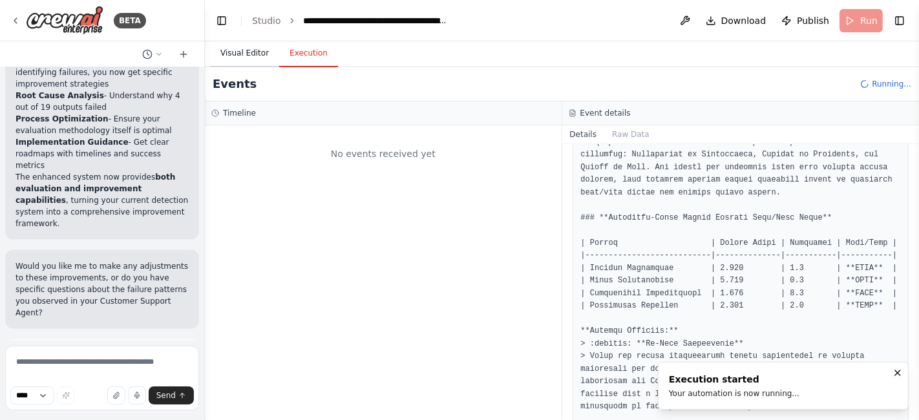
click at [245, 45] on button "Visual Editor" at bounding box center [244, 53] width 69 height 27
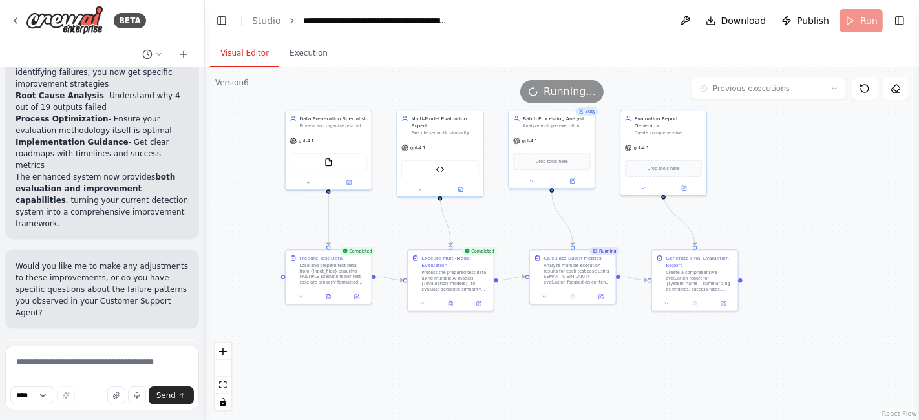
click at [801, 133] on div ".deletable-edge-delete-btn { width: 20px; height: 20px; border: 0px solid #ffff…" at bounding box center [562, 243] width 714 height 353
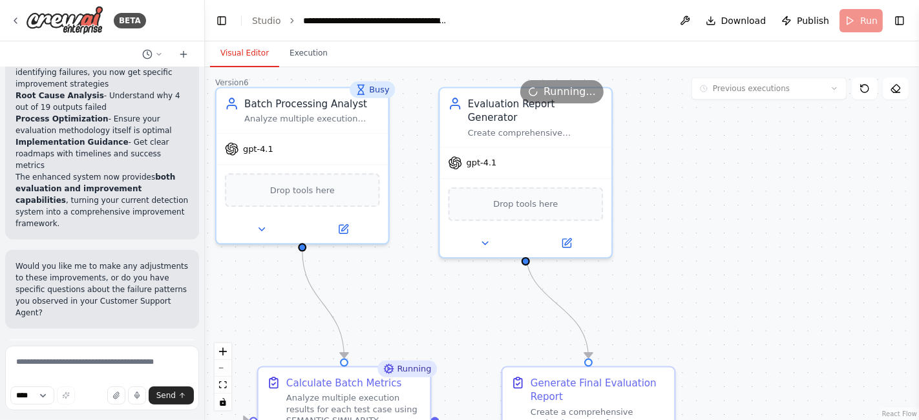
click at [750, 240] on div ".deletable-edge-delete-btn { width: 20px; height: 20px; border: 0px solid #ffff…" at bounding box center [562, 243] width 714 height 353
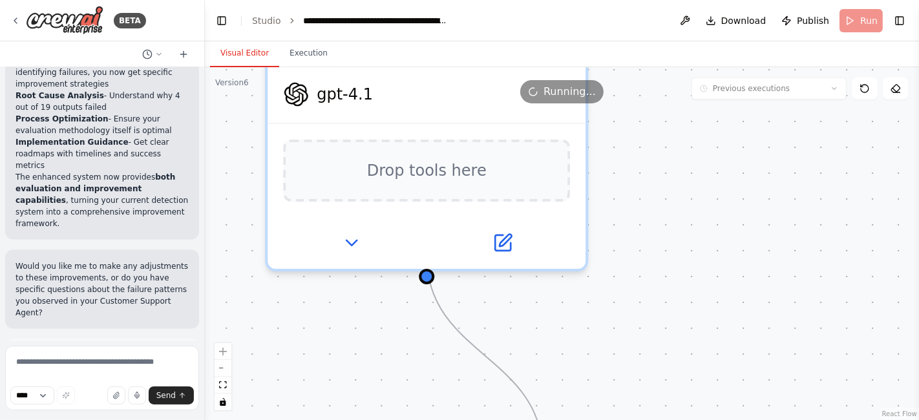
drag, startPoint x: 699, startPoint y: 235, endPoint x: 821, endPoint y: 226, distance: 122.4
click at [821, 226] on div ".deletable-edge-delete-btn { width: 20px; height: 20px; border: 0px solid #ffff…" at bounding box center [562, 243] width 714 height 353
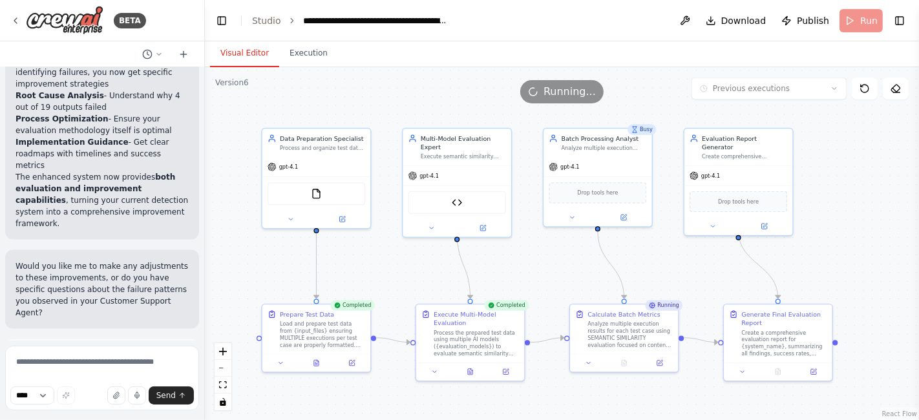
drag, startPoint x: 823, startPoint y: 234, endPoint x: 863, endPoint y: 226, distance: 40.9
click at [863, 226] on div ".deletable-edge-delete-btn { width: 20px; height: 20px; border: 0px solid #ffff…" at bounding box center [562, 243] width 714 height 353
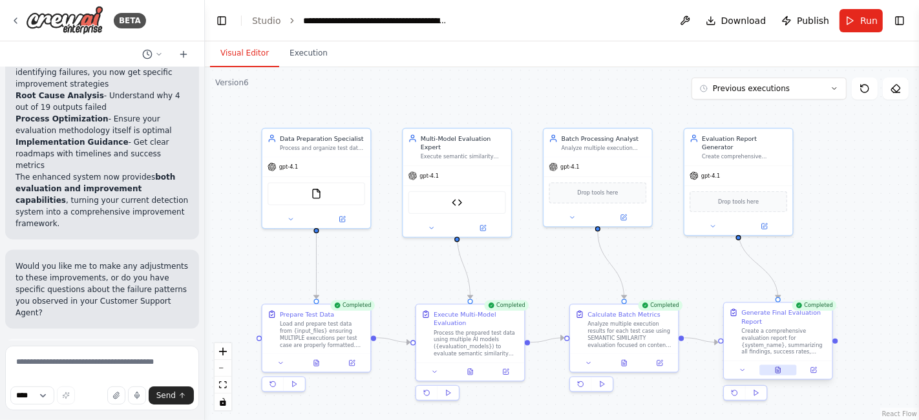
click at [776, 368] on icon at bounding box center [777, 370] width 5 height 6
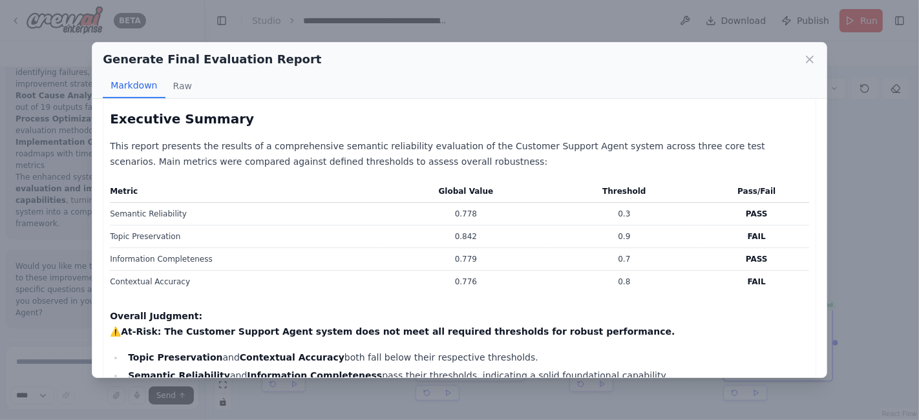
scroll to position [72, 0]
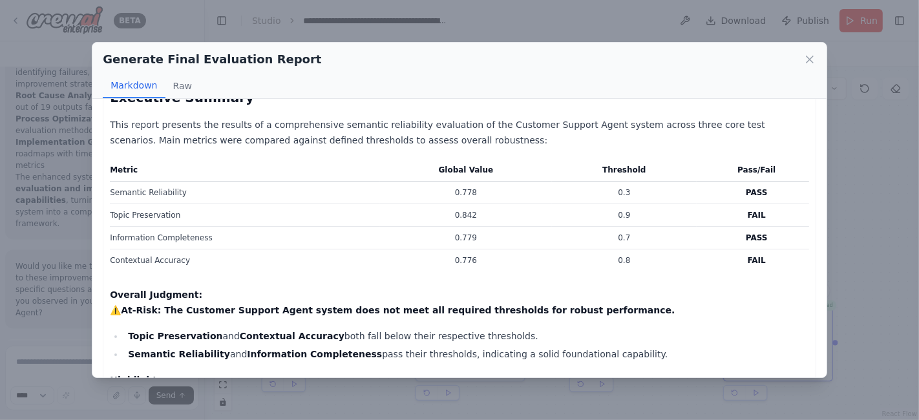
click at [537, 229] on td "0.779" at bounding box center [466, 238] width 172 height 23
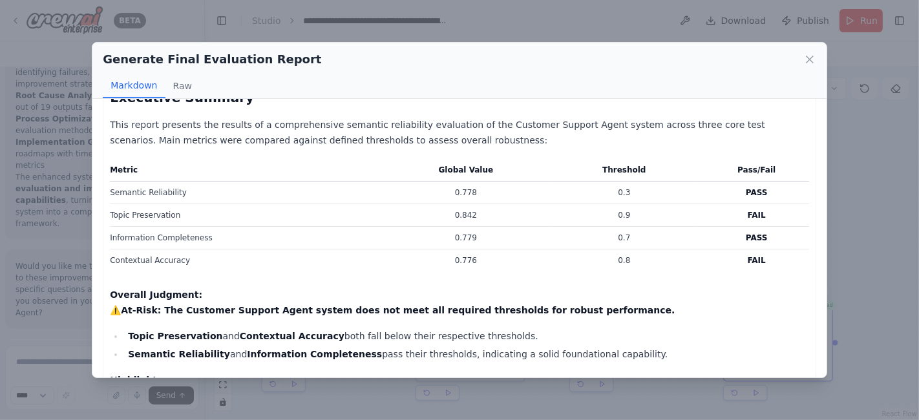
click at [537, 229] on td "0.779" at bounding box center [466, 238] width 172 height 23
click at [470, 218] on td "0.842" at bounding box center [466, 215] width 172 height 23
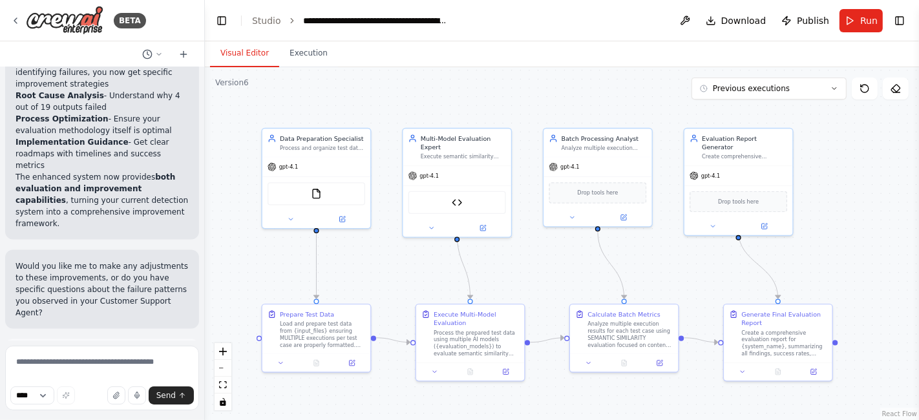
click at [809, 333] on div "Create a comprehensive evaluation report for {system_name}, summarizing all fin…" at bounding box center [783, 343] width 85 height 28
click at [869, 17] on span "Run" at bounding box center [868, 20] width 17 height 13
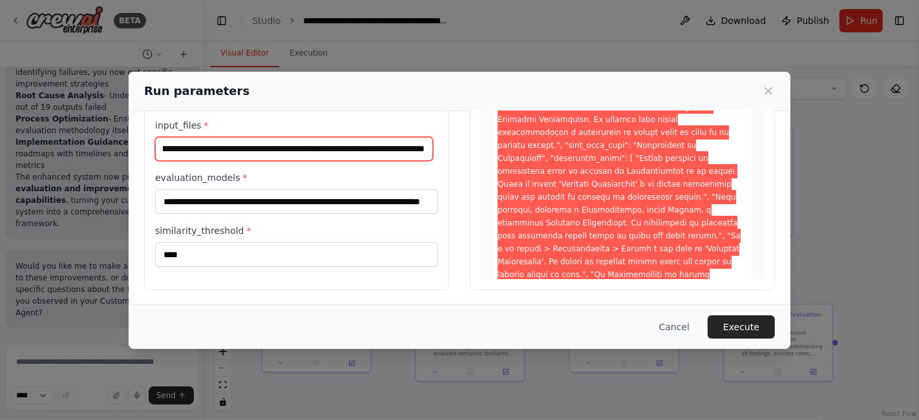
scroll to position [0, 13940]
drag, startPoint x: 158, startPoint y: 294, endPoint x: 590, endPoint y: 168, distance: 450.8
click at [590, 168] on div "**********" at bounding box center [459, 137] width 630 height 306
paste input "text"
type input "**********"
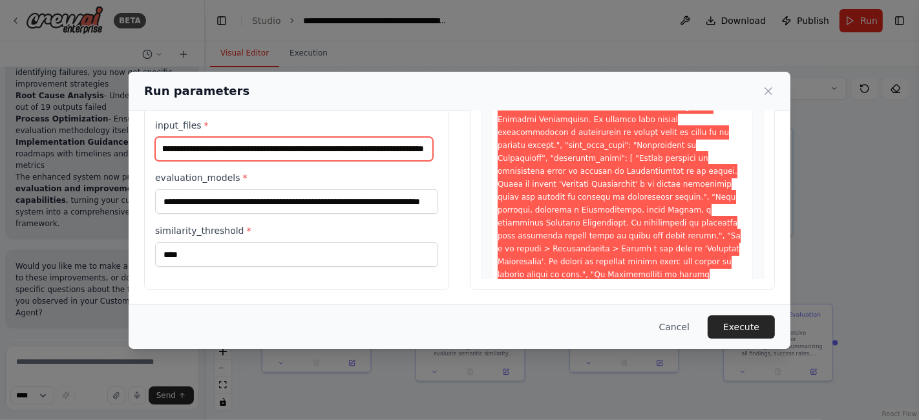
scroll to position [0, 12333]
click at [216, 156] on input "input_files *" at bounding box center [294, 149] width 278 height 24
click at [259, 151] on input "input_files *" at bounding box center [294, 149] width 278 height 24
click at [298, 141] on input "input_files *" at bounding box center [294, 149] width 278 height 24
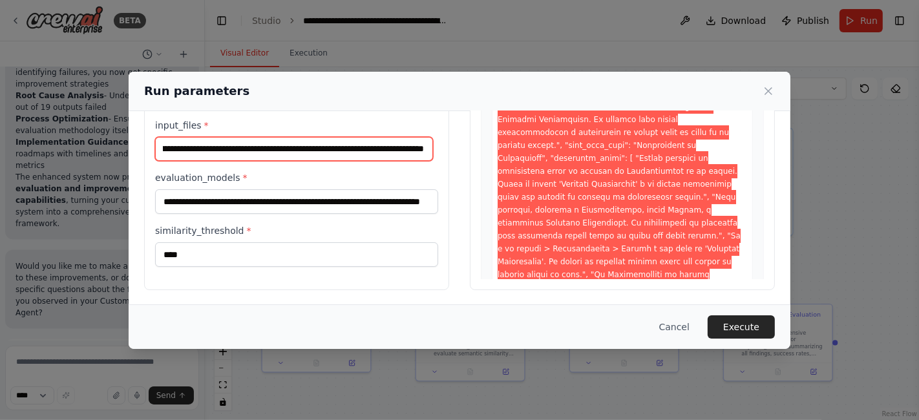
click at [298, 141] on input "input_files *" at bounding box center [294, 149] width 278 height 24
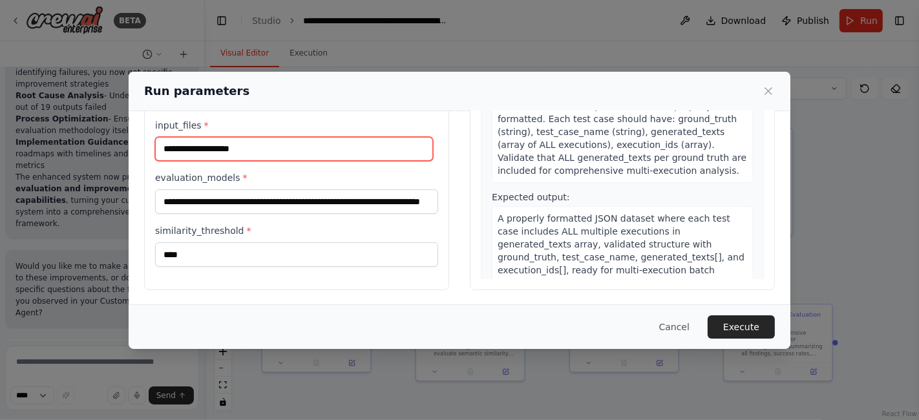
paste input "**********"
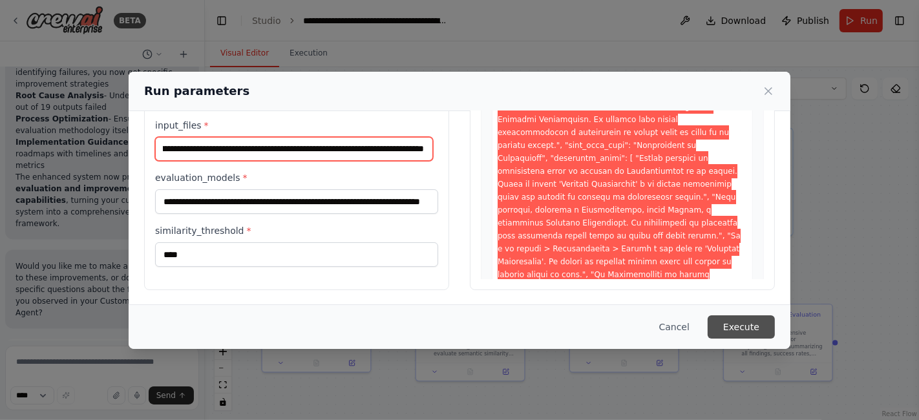
type input "**********"
click at [735, 322] on button "Execute" at bounding box center [740, 326] width 67 height 23
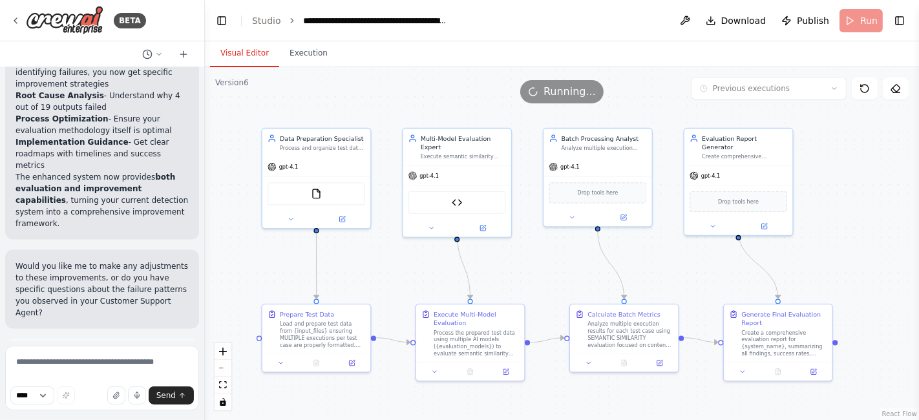
click at [238, 52] on button "Visual Editor" at bounding box center [244, 53] width 69 height 27
click at [241, 54] on button "Visual Editor" at bounding box center [244, 53] width 69 height 27
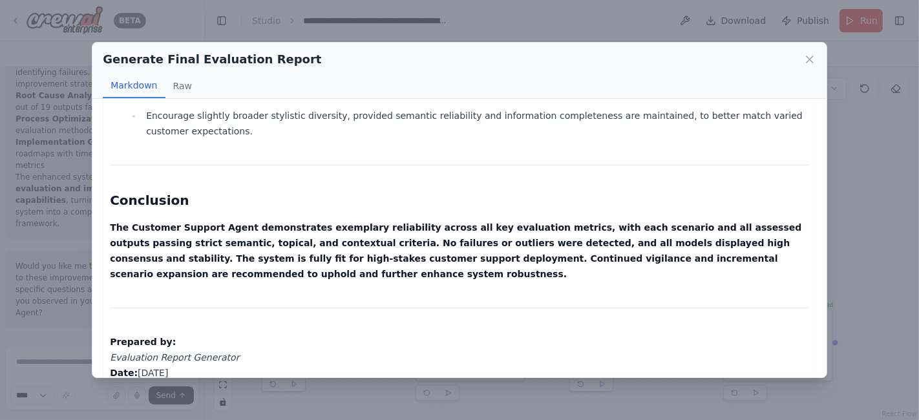
scroll to position [1900, 0]
click at [860, 236] on div "Generate Final Evaluation Report Markdown Raw Customer Support Agent Evaluation…" at bounding box center [459, 210] width 919 height 420
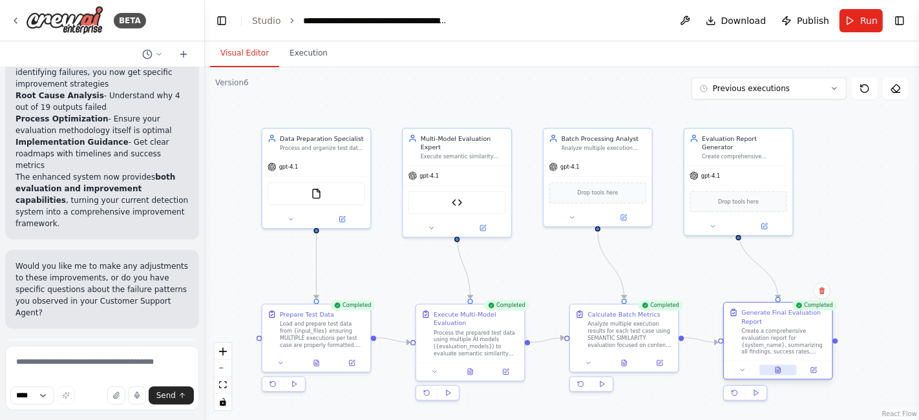
click at [780, 372] on icon at bounding box center [778, 369] width 7 height 7
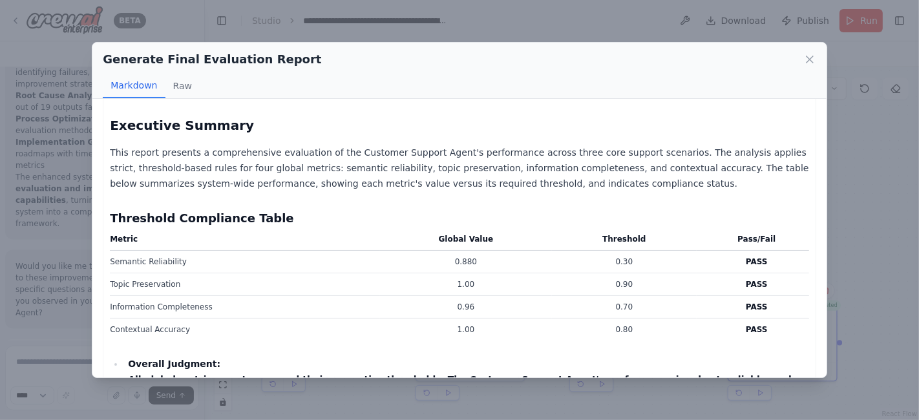
scroll to position [0, 0]
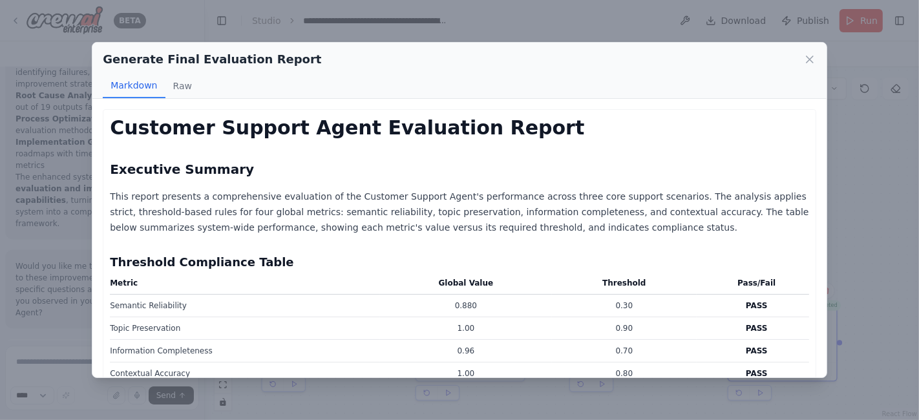
click at [897, 204] on div "Generate Final Evaluation Report Markdown Raw Customer Support Agent Evaluation…" at bounding box center [459, 210] width 919 height 420
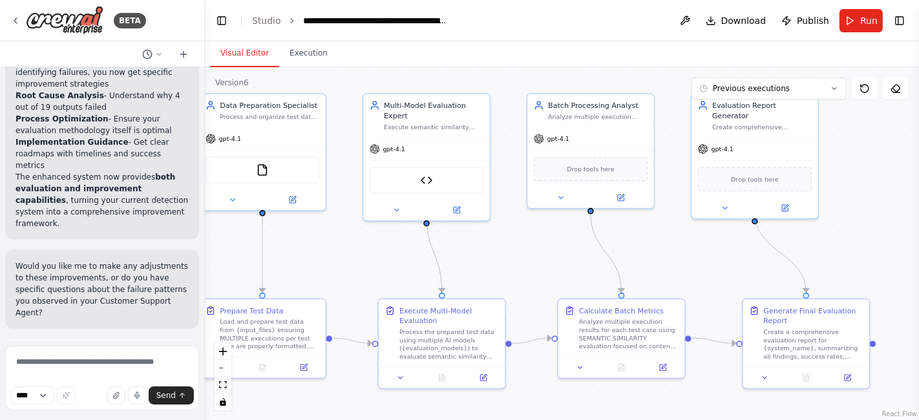
drag, startPoint x: 845, startPoint y: 262, endPoint x: 880, endPoint y: 250, distance: 37.0
click at [880, 250] on div ".deletable-edge-delete-btn { width: 20px; height: 20px; border: 0px solid #ffff…" at bounding box center [562, 243] width 714 height 353
click at [838, 375] on button at bounding box center [847, 376] width 36 height 12
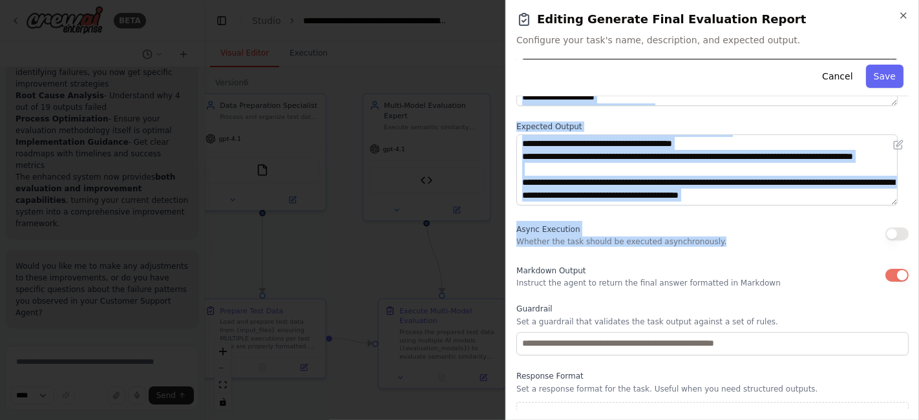
scroll to position [161, 0]
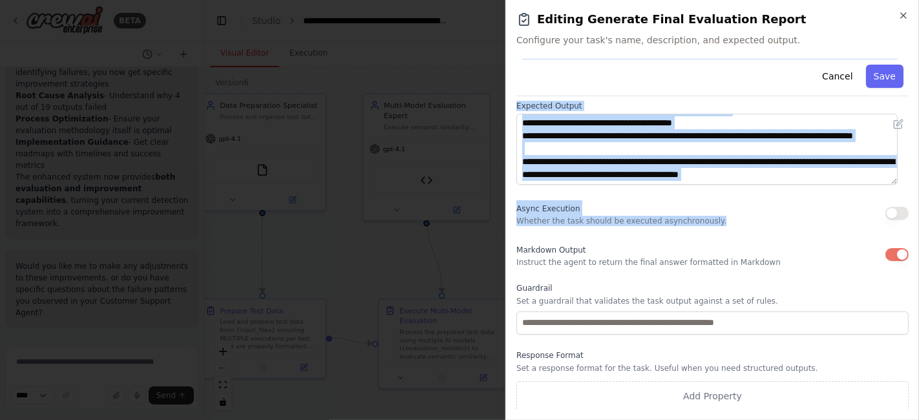
drag, startPoint x: 512, startPoint y: 169, endPoint x: 802, endPoint y: 216, distance: 294.6
click at [802, 216] on div "**********" at bounding box center [711, 210] width 413 height 420
copy div "**********"
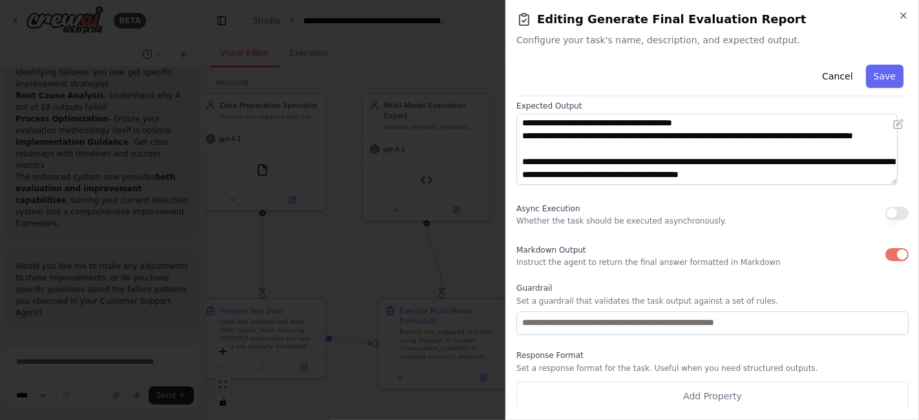
click at [671, 243] on div "Markdown Output Instruct the agent to return the final answer formatted in Mark…" at bounding box center [648, 255] width 264 height 26
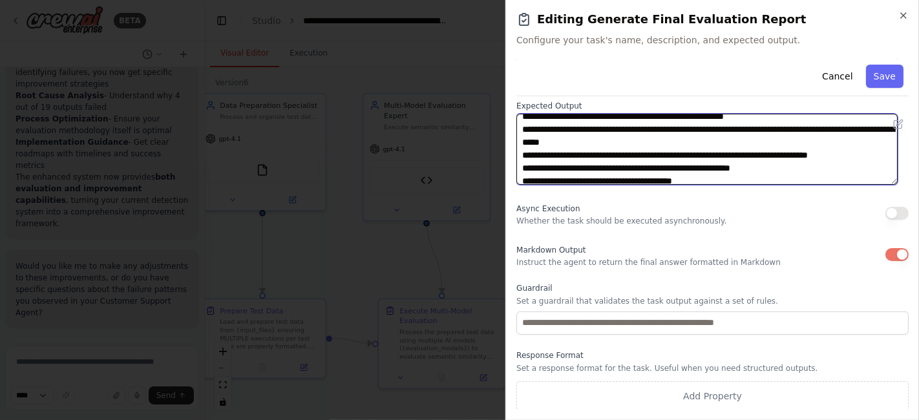
drag, startPoint x: 521, startPoint y: 123, endPoint x: 838, endPoint y: 178, distance: 322.4
click at [851, 178] on textarea "**********" at bounding box center [706, 149] width 381 height 70
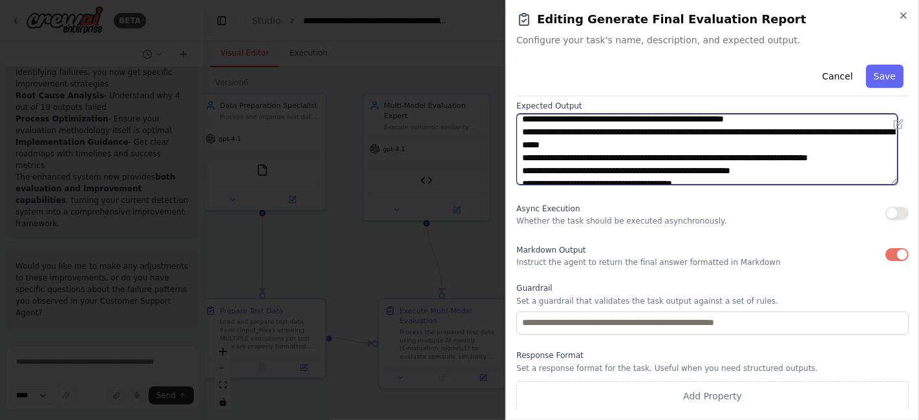
click at [727, 158] on textarea "**********" at bounding box center [706, 149] width 381 height 70
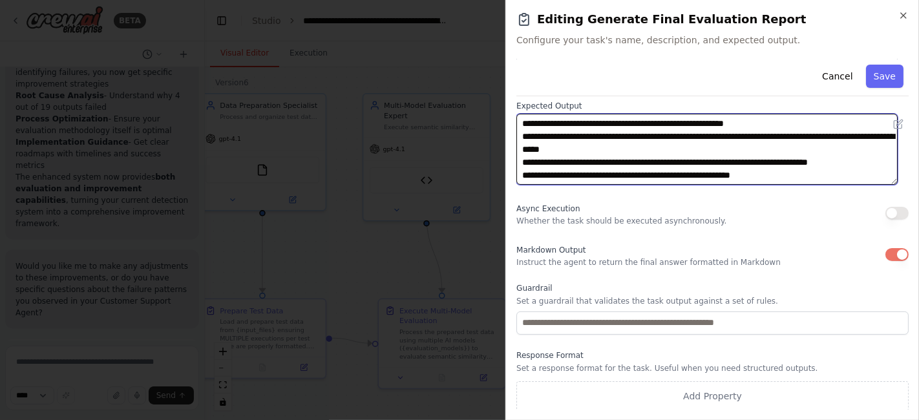
scroll to position [78, 0]
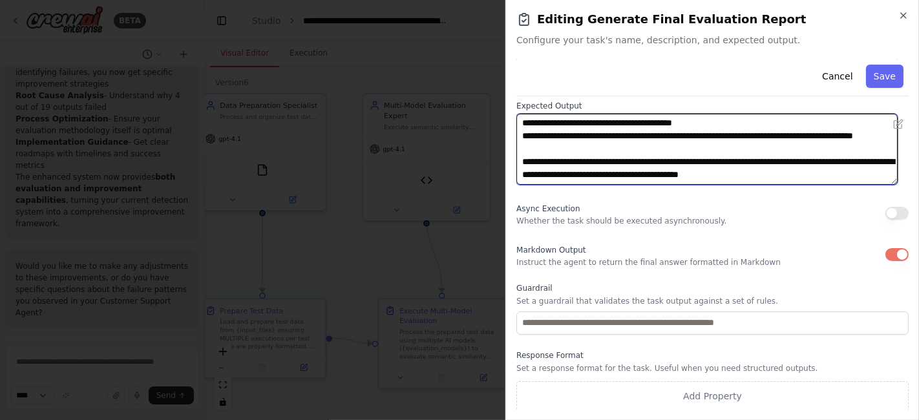
drag, startPoint x: 519, startPoint y: 124, endPoint x: 882, endPoint y: 191, distance: 368.6
click at [882, 191] on div "**********" at bounding box center [712, 154] width 392 height 513
paste textarea "**********"
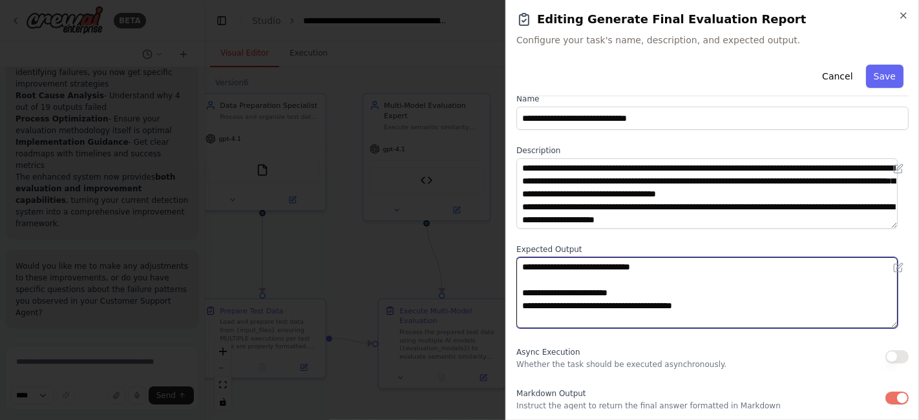
scroll to position [0, 0]
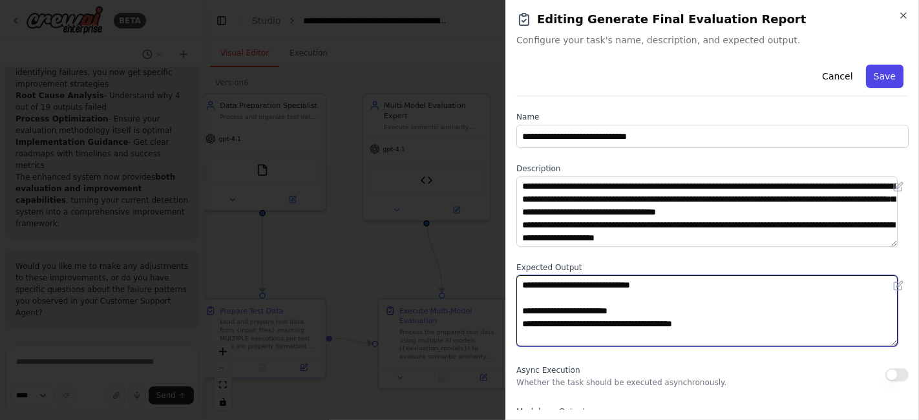
type textarea "**********"
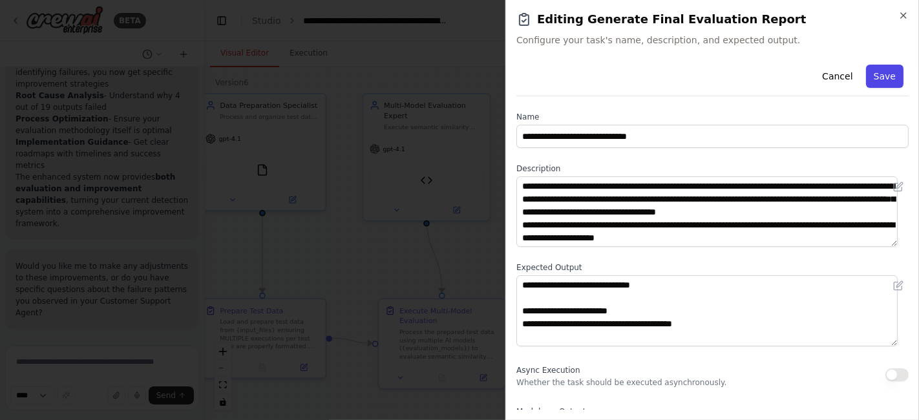
click at [874, 71] on button "Save" at bounding box center [884, 76] width 37 height 23
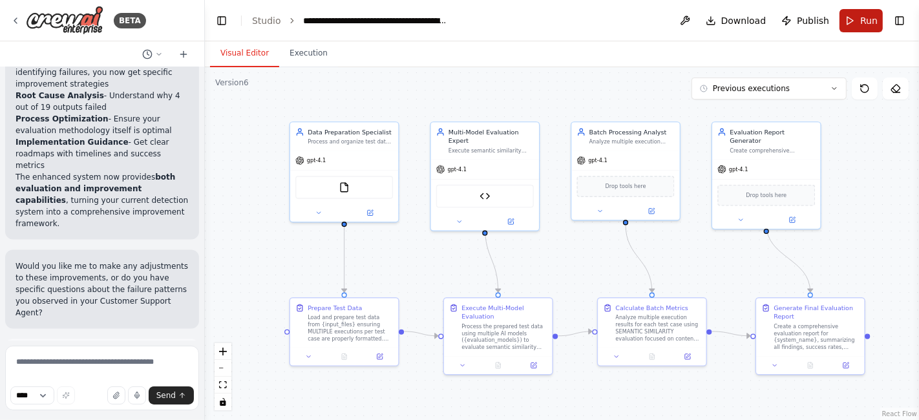
click at [862, 23] on span "Run" at bounding box center [868, 20] width 17 height 13
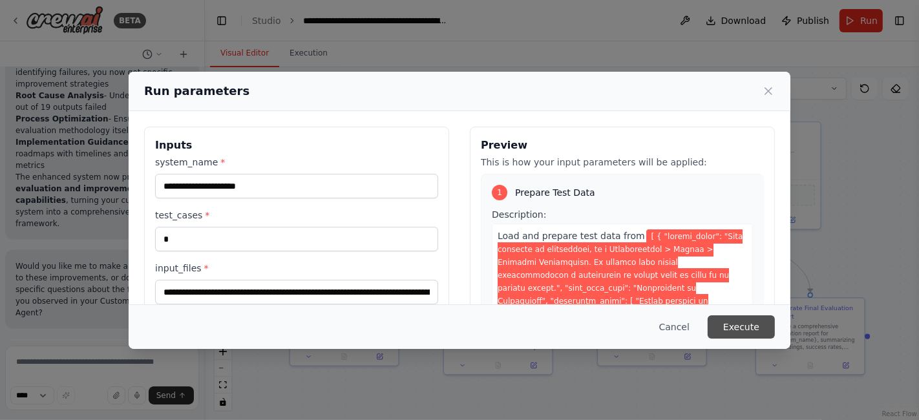
click at [747, 328] on button "Execute" at bounding box center [740, 326] width 67 height 23
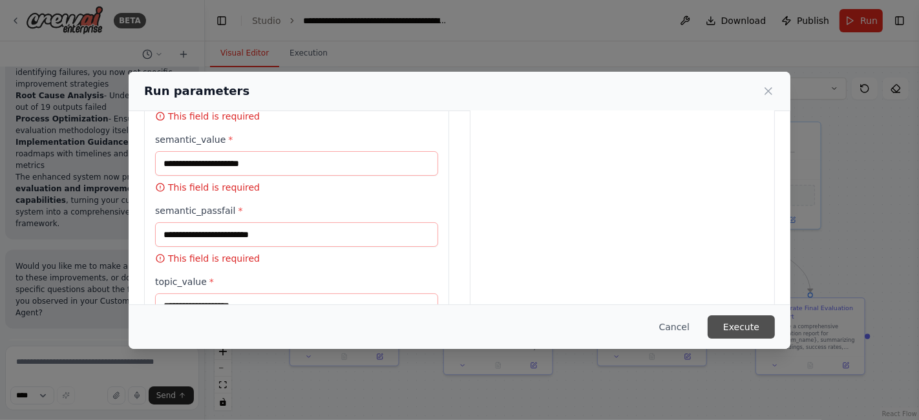
click at [749, 324] on button "Execute" at bounding box center [740, 326] width 67 height 23
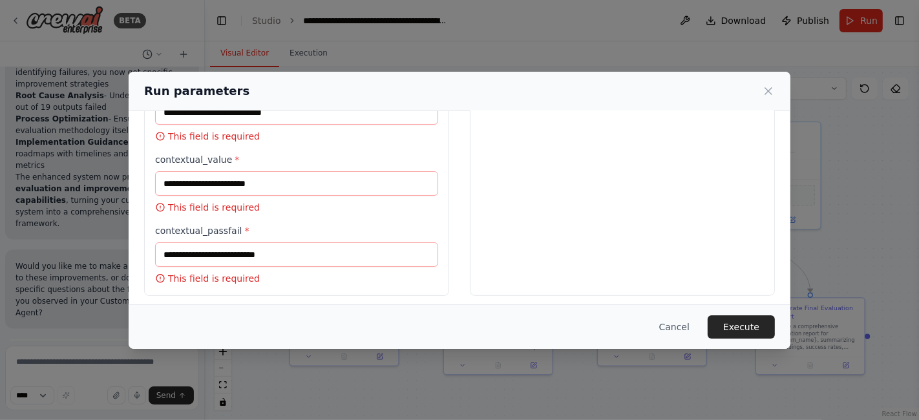
scroll to position [765, 0]
click at [756, 83] on div "Run parameters" at bounding box center [459, 91] width 630 height 18
click at [765, 89] on icon at bounding box center [768, 91] width 13 height 13
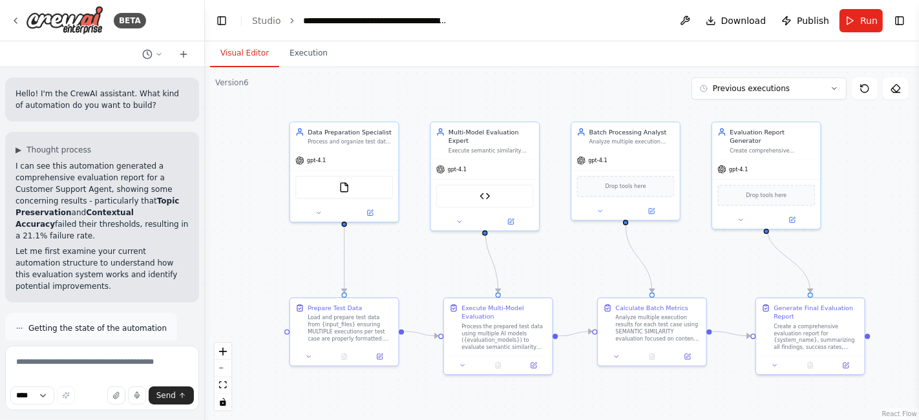
scroll to position [143, 0]
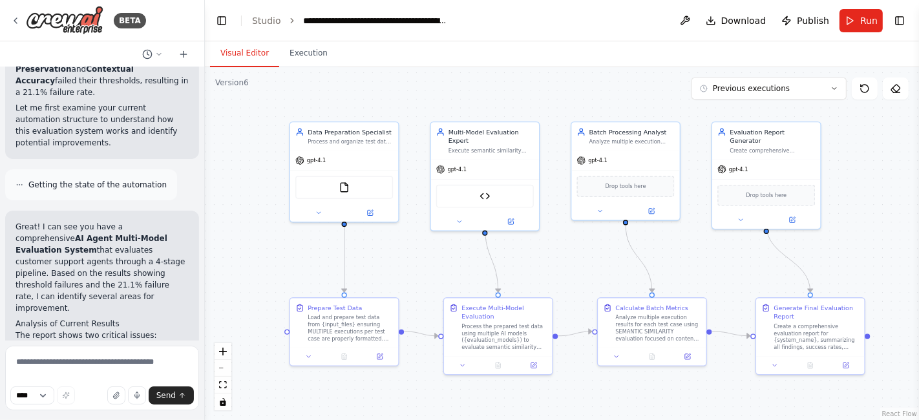
click at [116, 180] on span "Getting the state of the automation" at bounding box center [97, 185] width 138 height 10
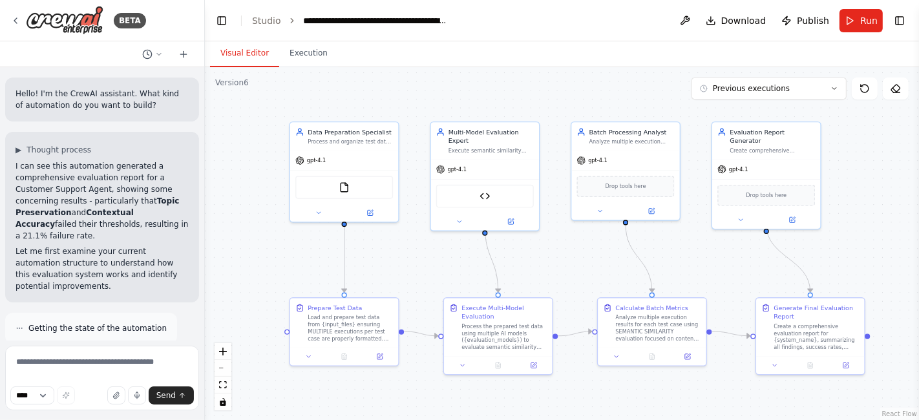
click at [54, 96] on p "Hello! I'm the CrewAI assistant. What kind of automation do you want to build?" at bounding box center [102, 99] width 173 height 23
click at [305, 63] on button "Execution" at bounding box center [308, 53] width 59 height 27
click at [256, 56] on button "Visual Editor" at bounding box center [244, 53] width 69 height 27
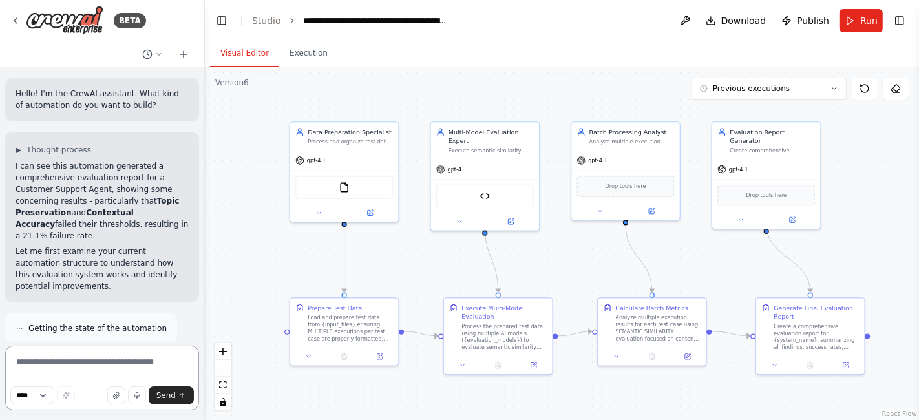
click at [83, 367] on textarea at bounding box center [102, 378] width 194 height 65
type textarea "**********"
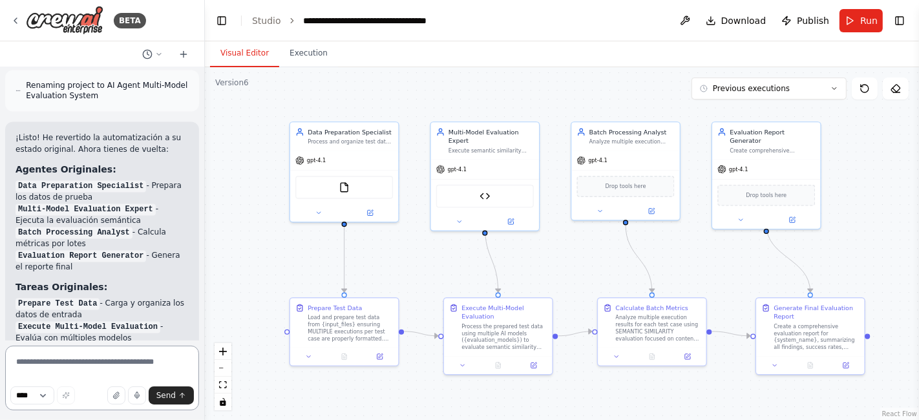
scroll to position [2061, 0]
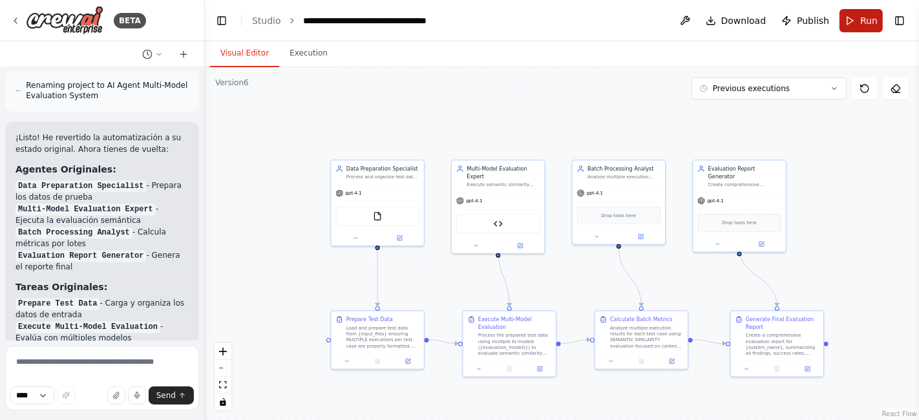
click at [864, 21] on span "Run" at bounding box center [868, 20] width 17 height 13
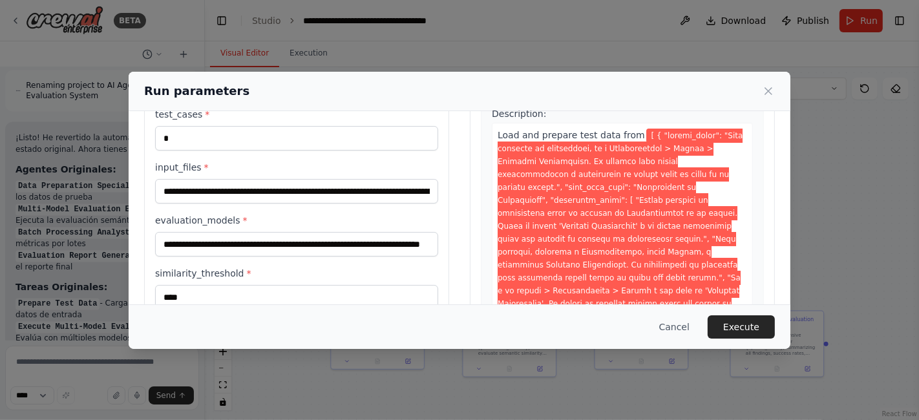
scroll to position [0, 0]
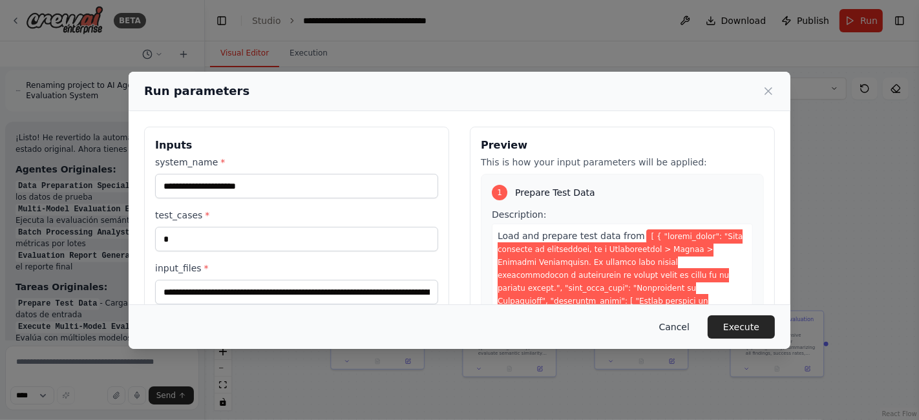
click at [689, 328] on button "Cancel" at bounding box center [674, 326] width 51 height 23
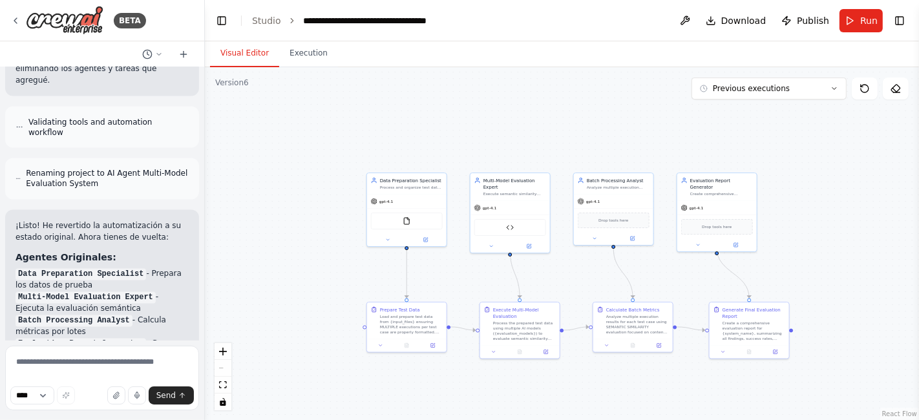
scroll to position [2061, 0]
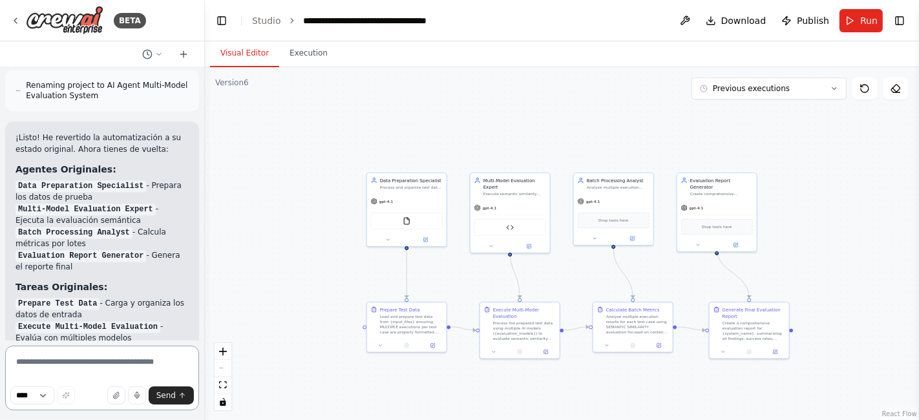
click at [80, 366] on textarea at bounding box center [102, 378] width 194 height 65
type textarea "**********"
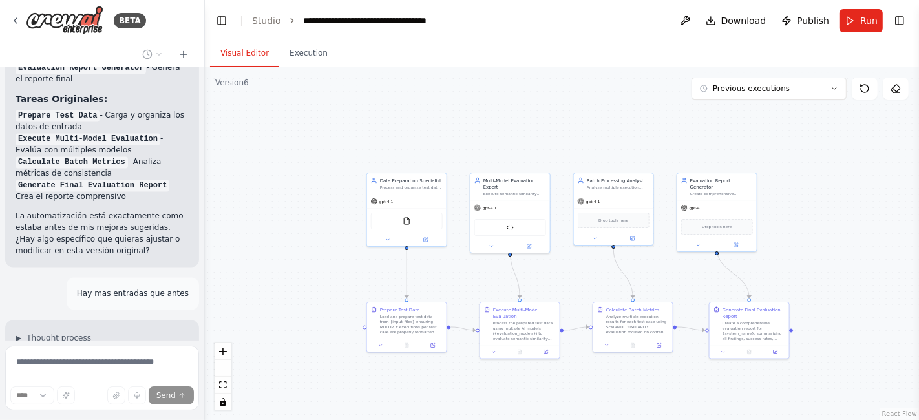
scroll to position [2262, 0]
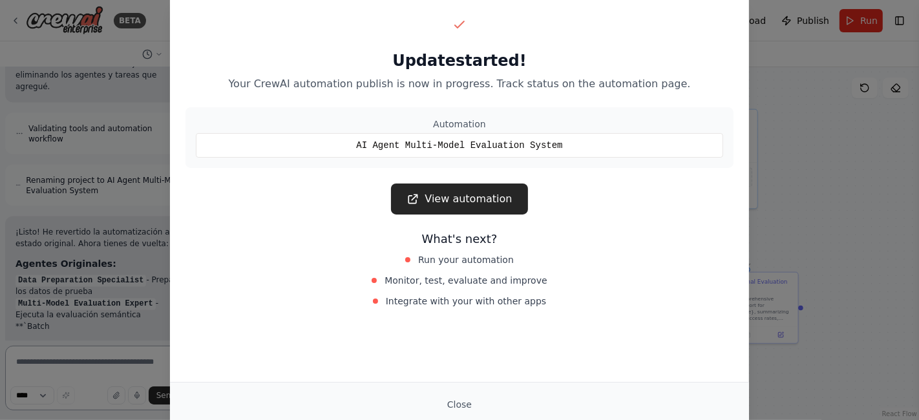
scroll to position [1936, 0]
